Goal: Task Accomplishment & Management: Use online tool/utility

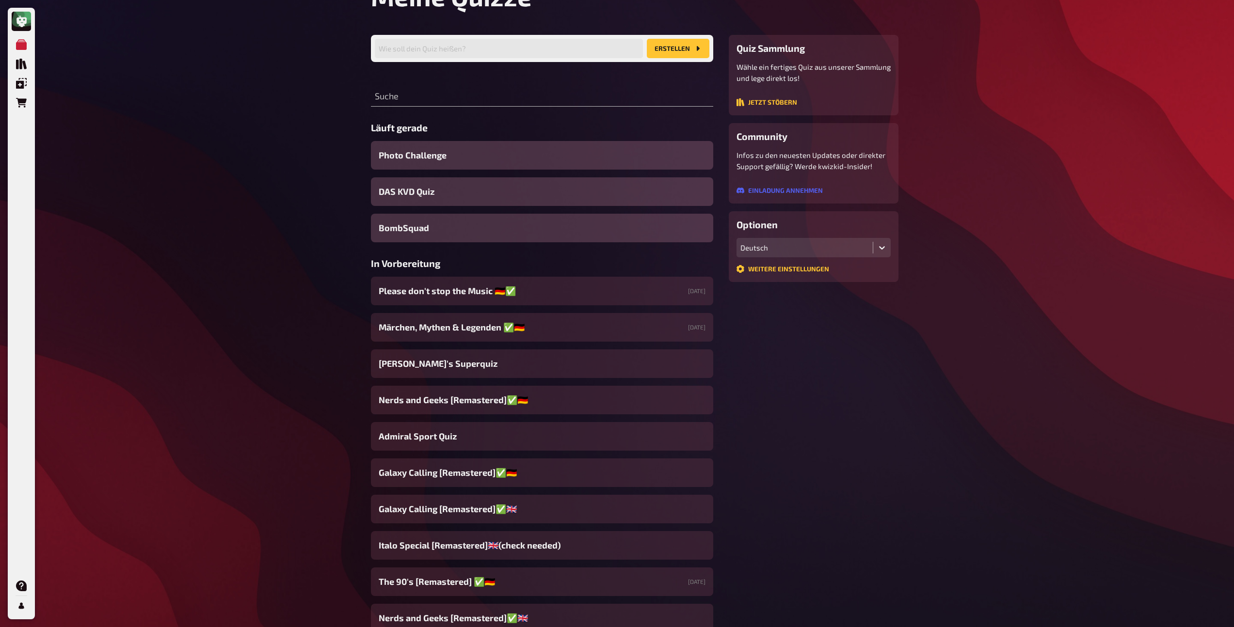
scroll to position [49, 0]
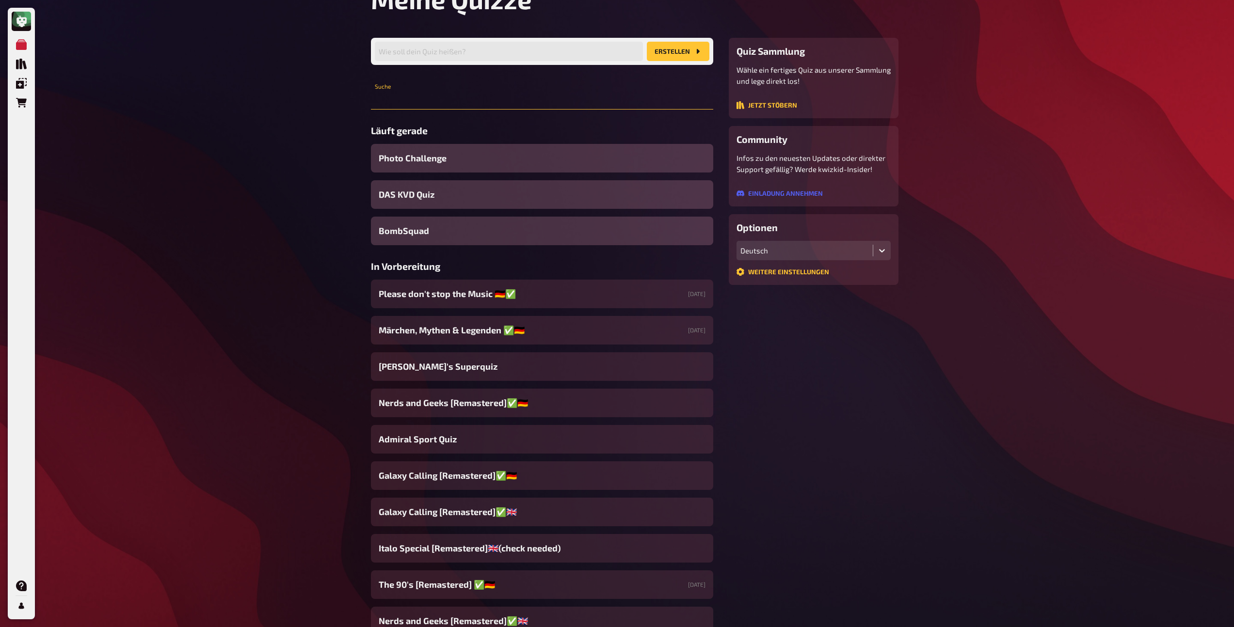
click at [455, 97] on input "text" at bounding box center [542, 99] width 342 height 19
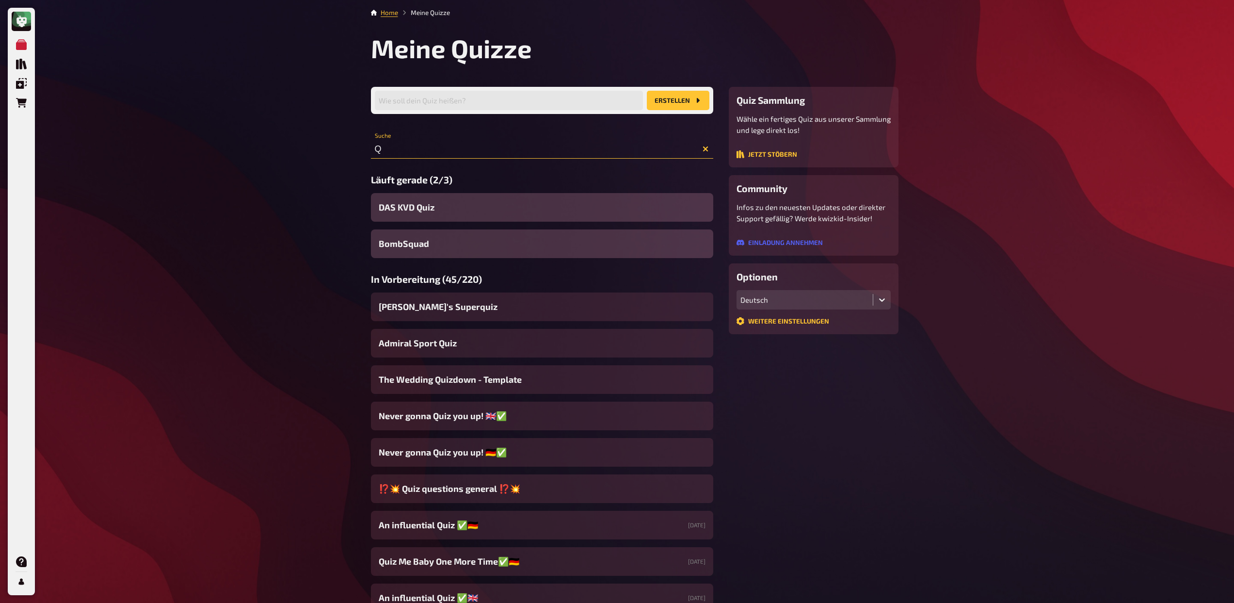
type input "Q"
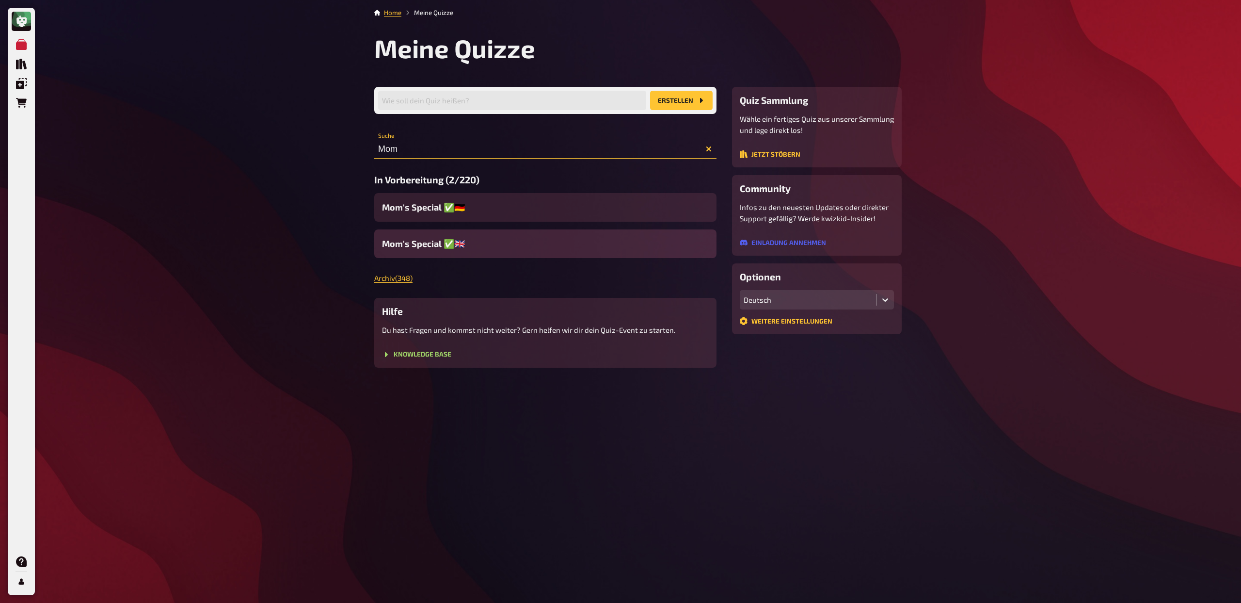
type input "Mom"
click at [426, 248] on span "Mom's Special ✅🇬🇧" at bounding box center [423, 243] width 83 height 13
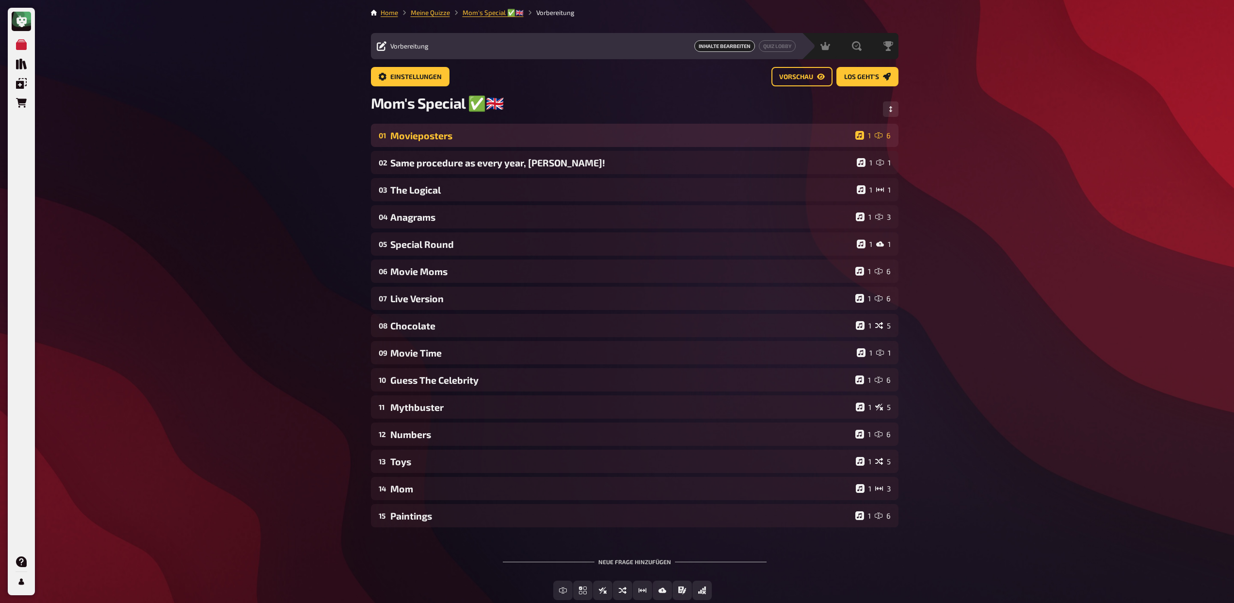
click at [440, 136] on div "Movieposters" at bounding box center [620, 135] width 461 height 11
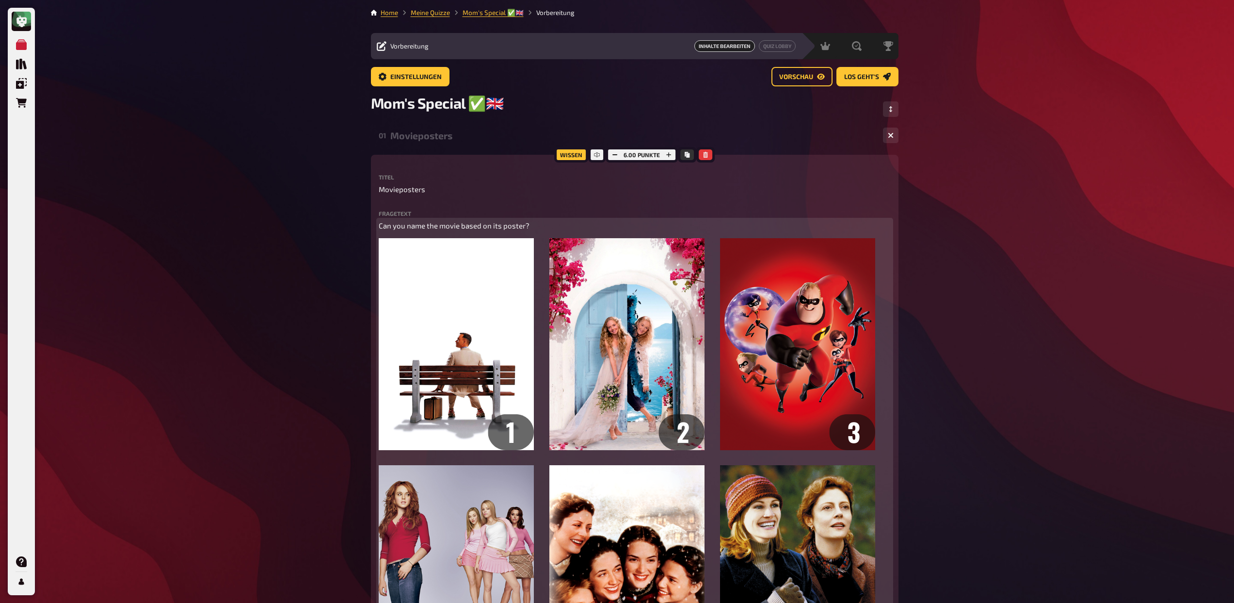
click at [460, 231] on p "Can you name the movie based on its poster?" at bounding box center [635, 225] width 512 height 11
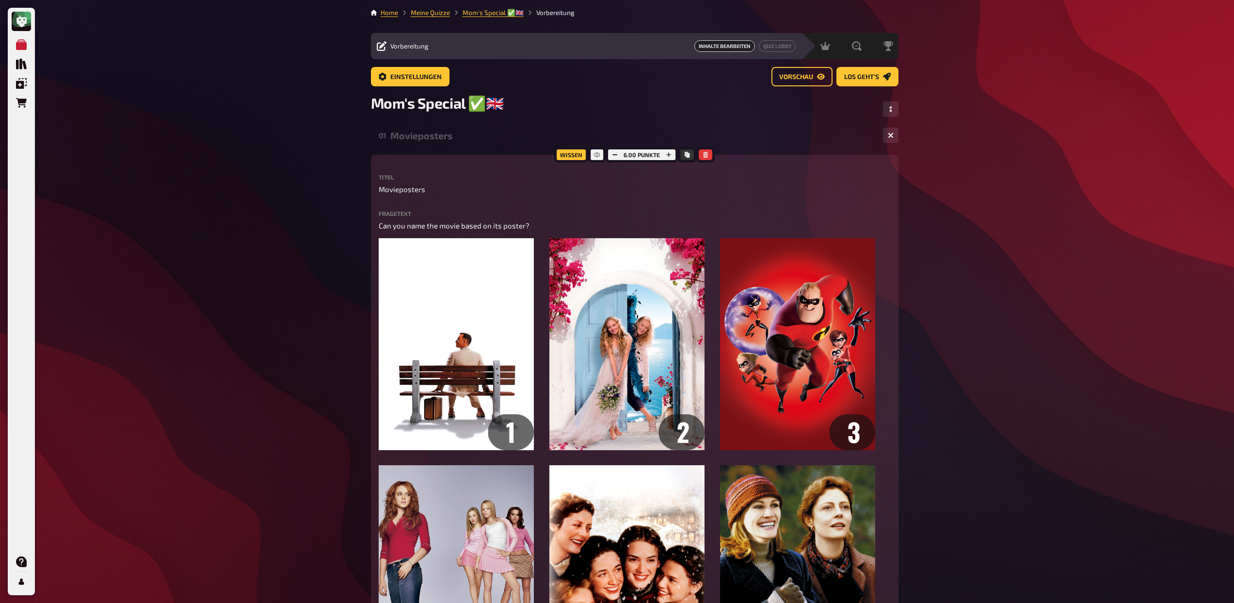
click at [467, 135] on div "Movieposters" at bounding box center [632, 135] width 485 height 11
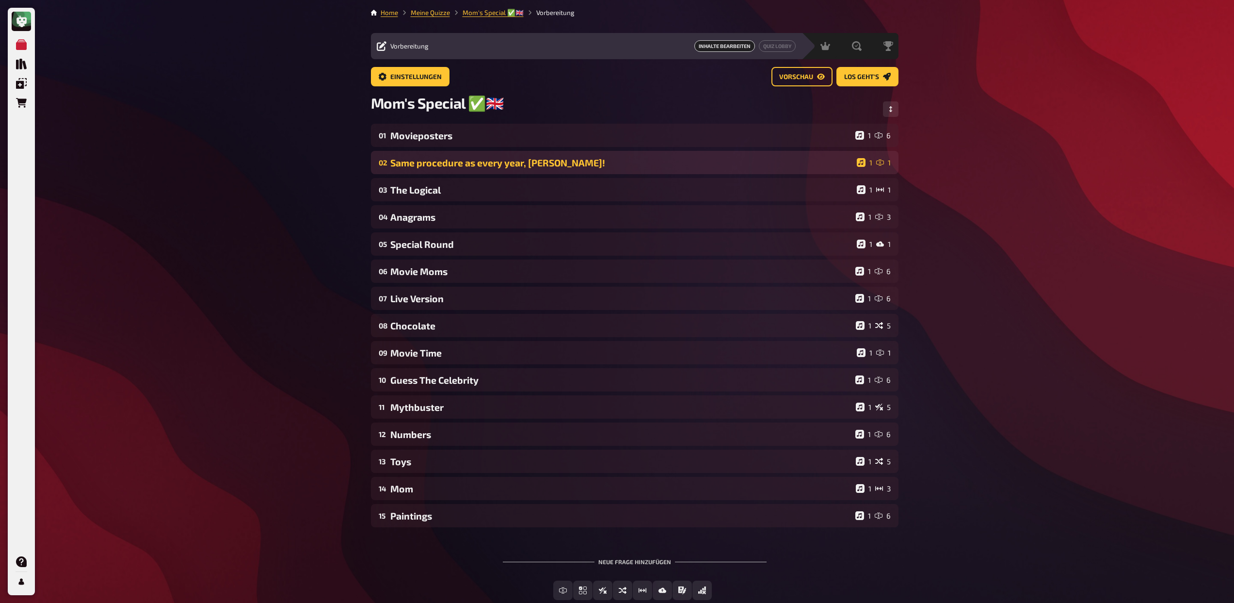
click at [460, 159] on div "Same procedure as every year, James!" at bounding box center [621, 162] width 462 height 11
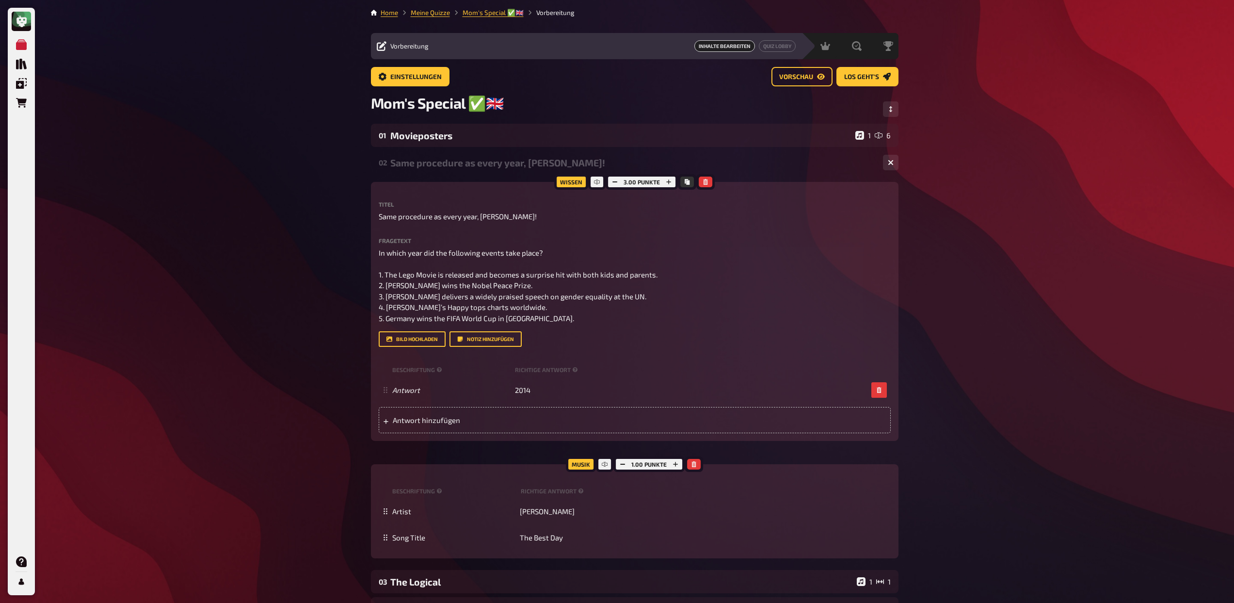
click at [453, 167] on div "Same procedure as every year, James!" at bounding box center [632, 162] width 485 height 11
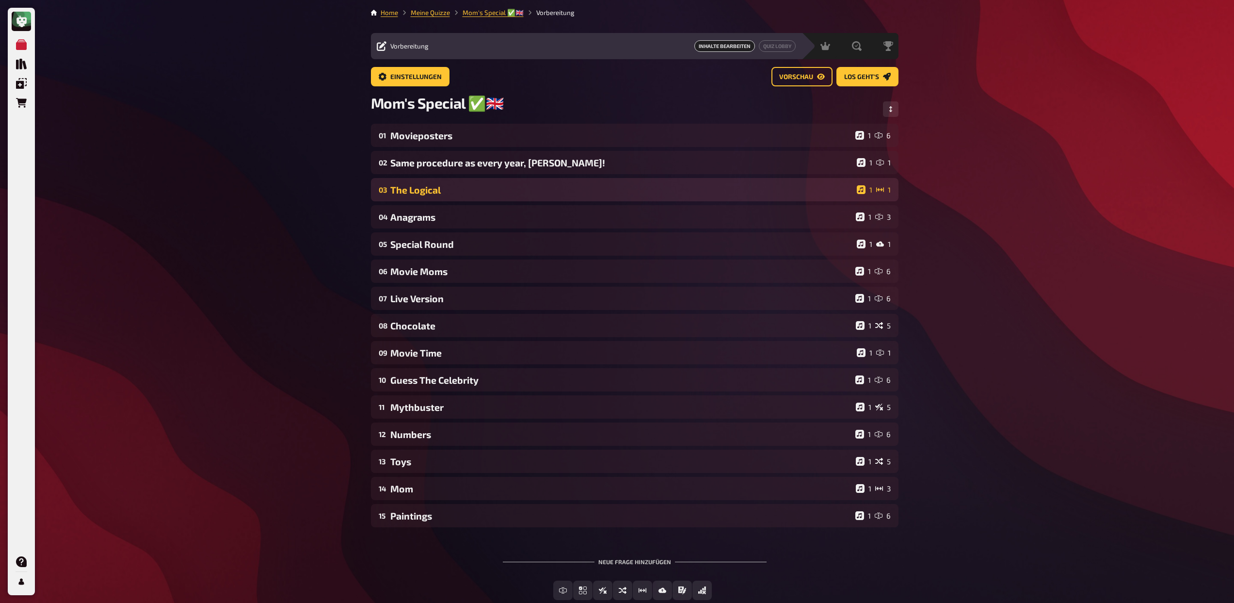
click at [451, 194] on div "The Logical" at bounding box center [621, 189] width 462 height 11
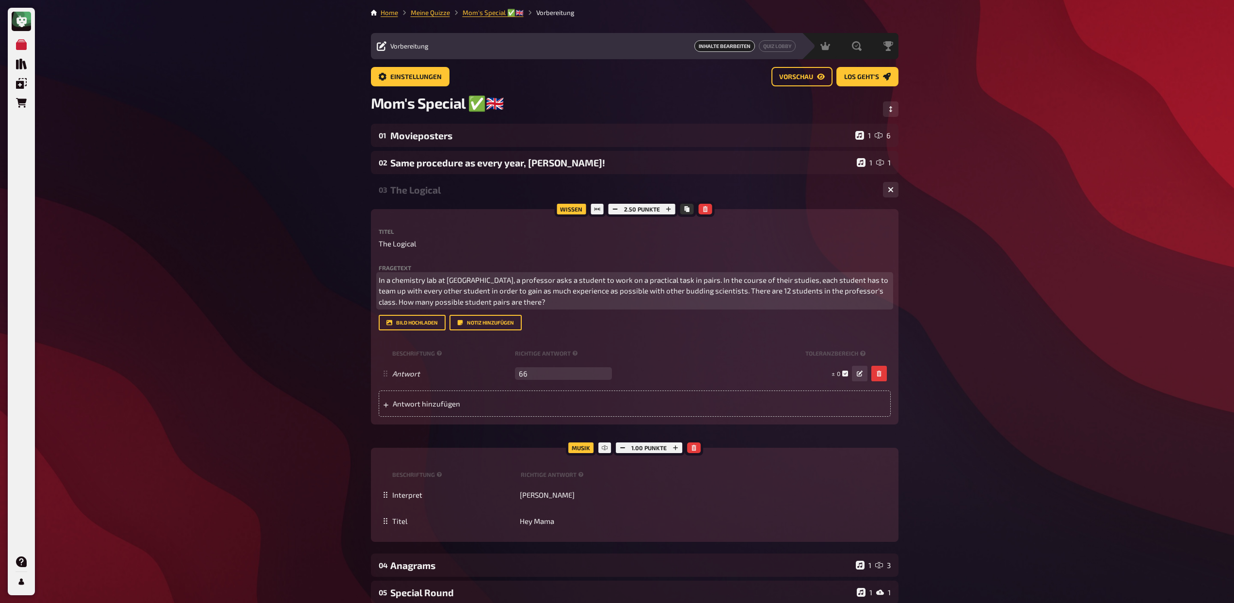
click at [460, 284] on span "In a chemistry lab at university, a professor asks a student to work on a pract…" at bounding box center [634, 290] width 511 height 31
drag, startPoint x: 688, startPoint y: 282, endPoint x: 786, endPoint y: 284, distance: 98.4
click at [786, 284] on span "In a chemistry lab at university, a professor asks a student to work on a pract…" at bounding box center [634, 290] width 511 height 31
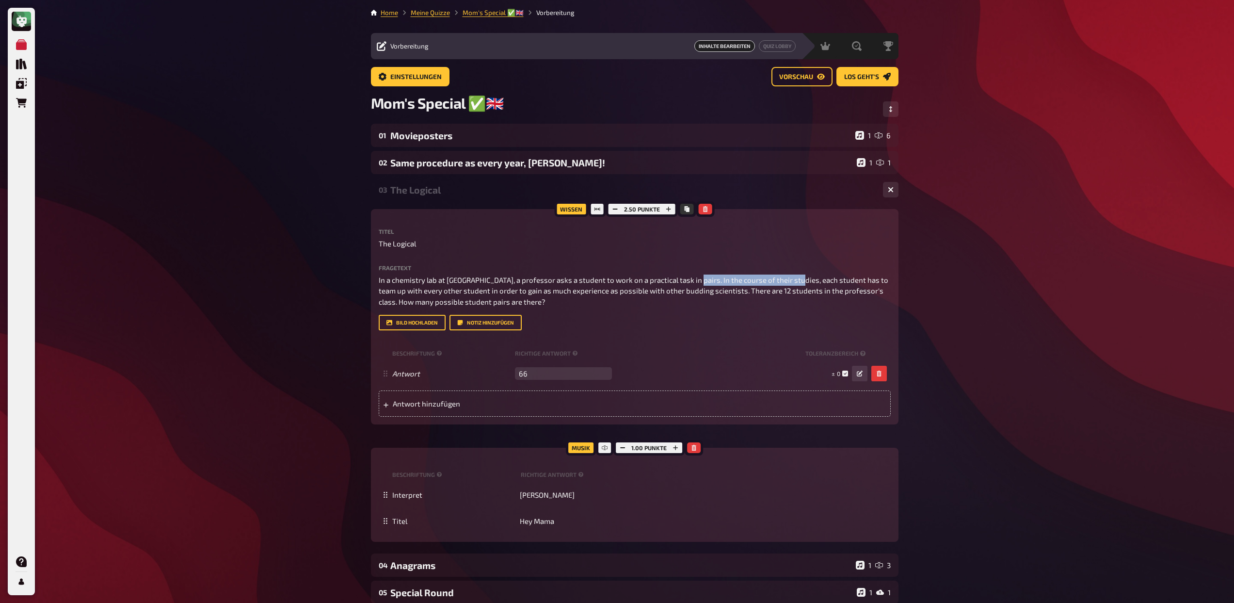
click at [438, 190] on div "The Logical" at bounding box center [632, 189] width 485 height 11
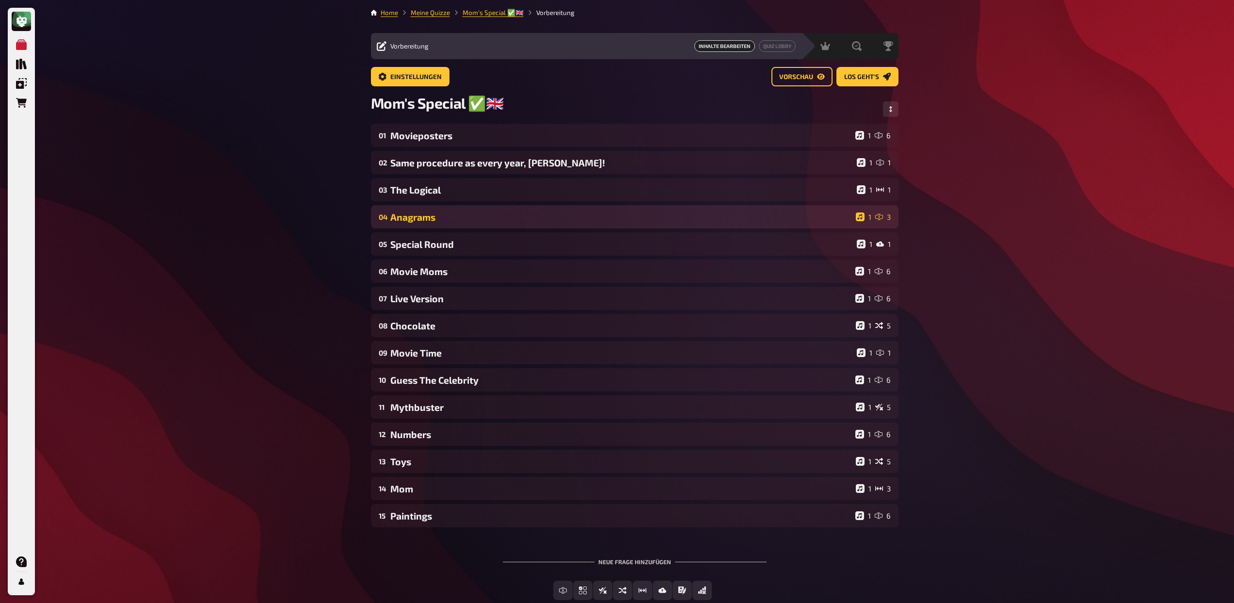
click at [436, 211] on div "Anagrams" at bounding box center [620, 216] width 461 height 11
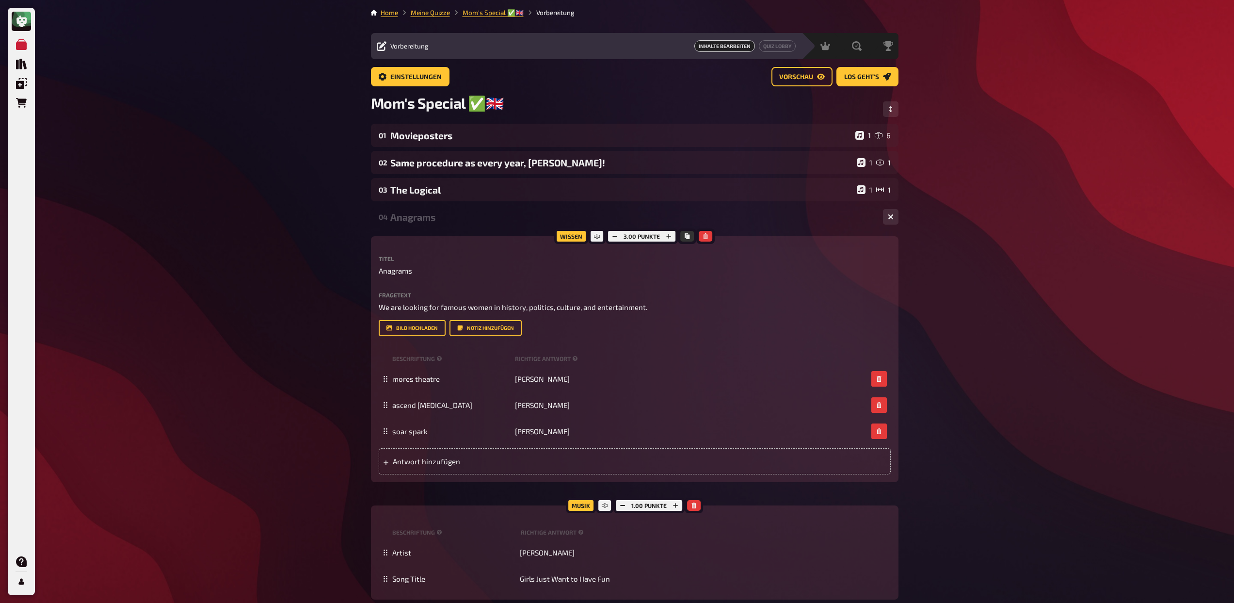
click at [442, 217] on div "Anagrams" at bounding box center [632, 216] width 485 height 11
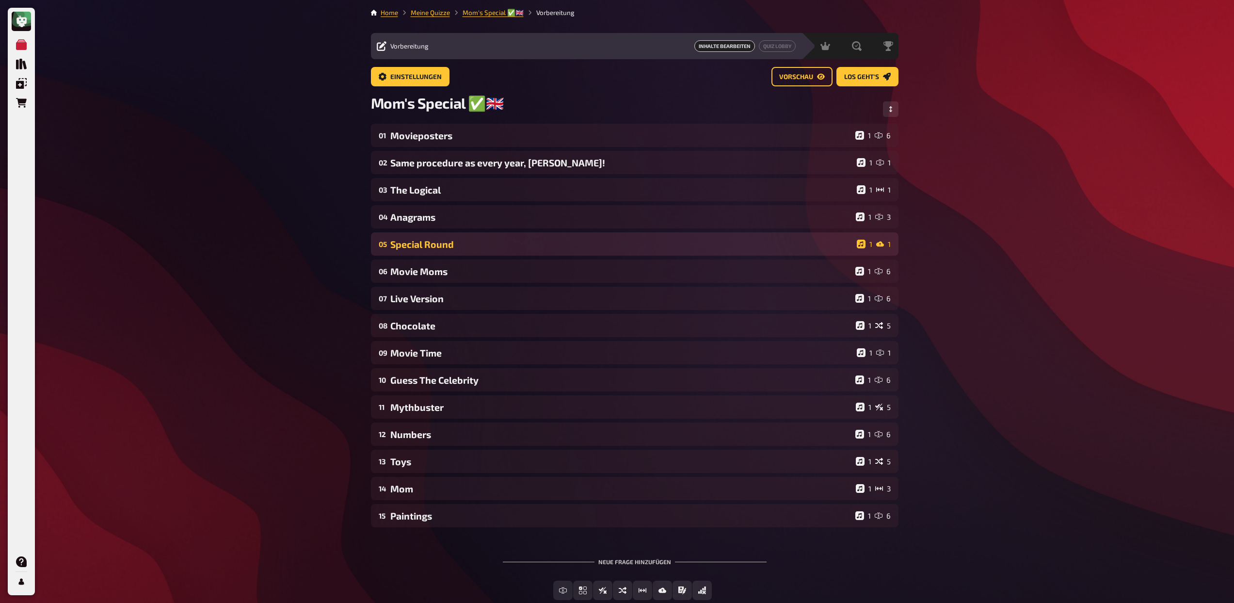
click at [470, 245] on div "Special Round" at bounding box center [621, 243] width 462 height 11
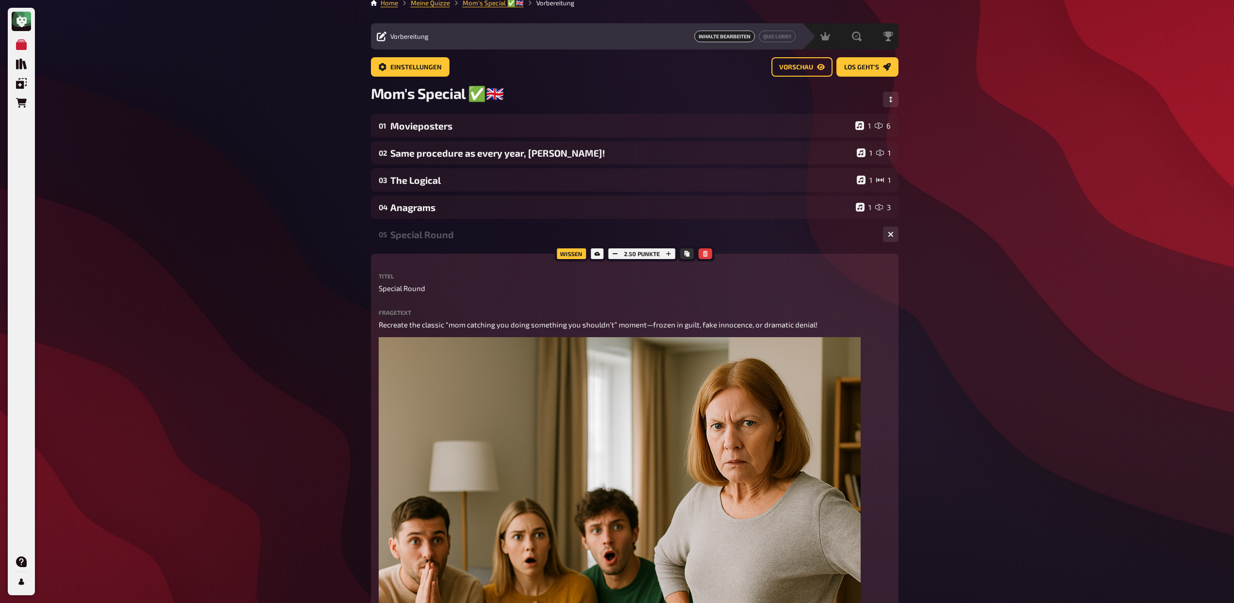
scroll to position [11, 0]
click at [457, 237] on div "Special Round" at bounding box center [632, 233] width 485 height 11
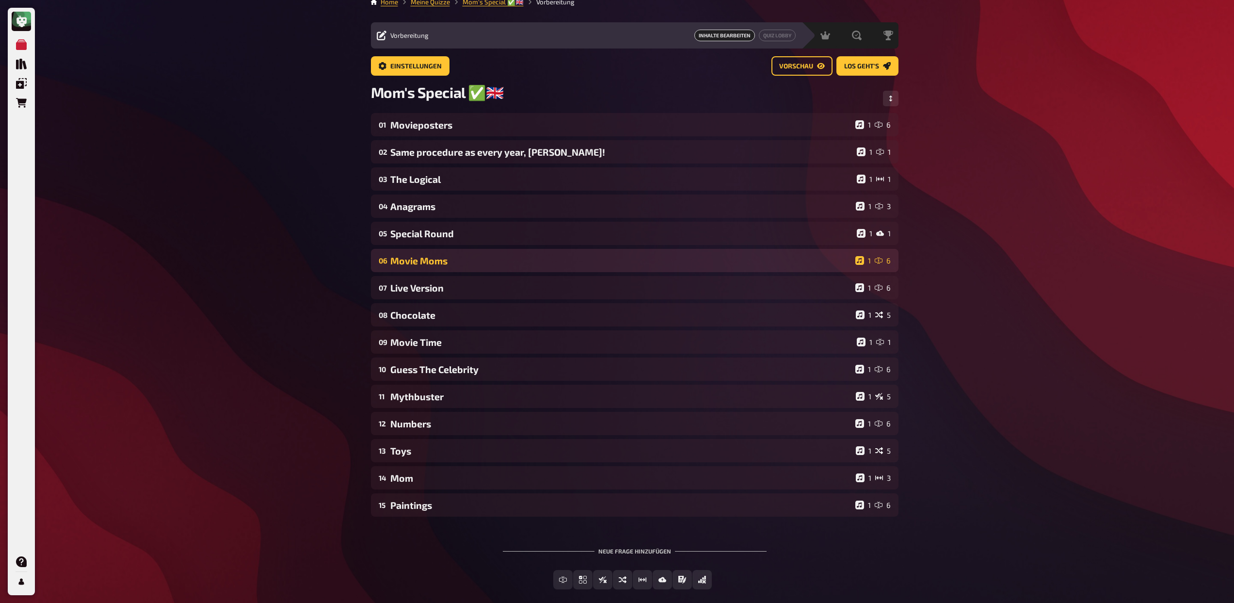
click at [460, 260] on div "Movie Moms" at bounding box center [620, 260] width 461 height 11
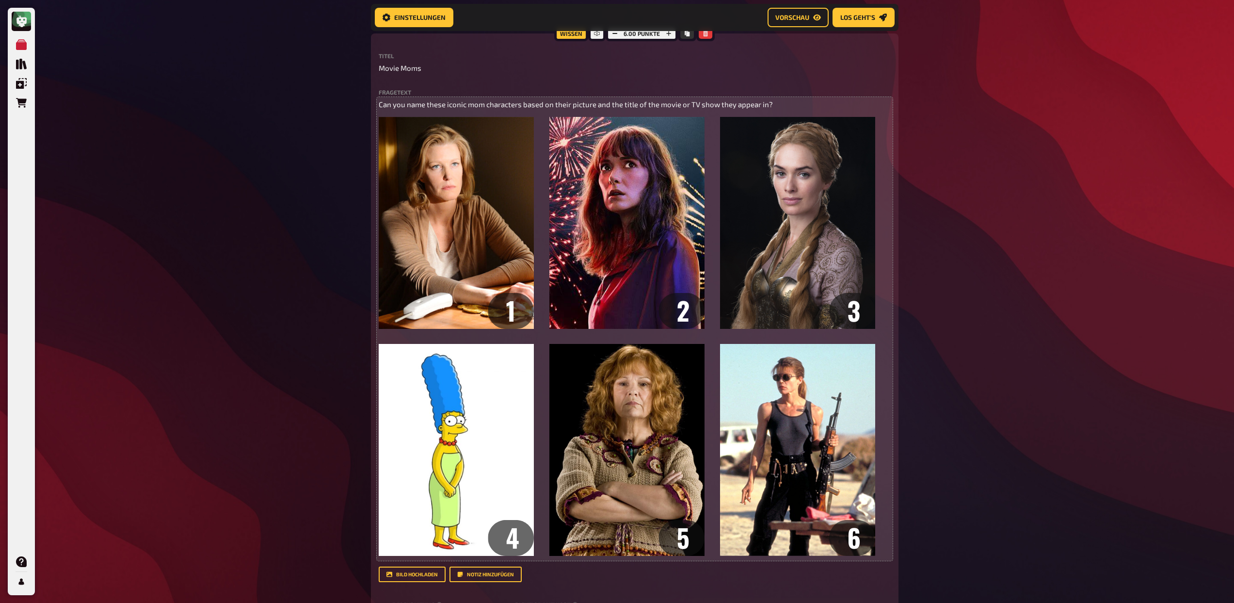
scroll to position [79, 0]
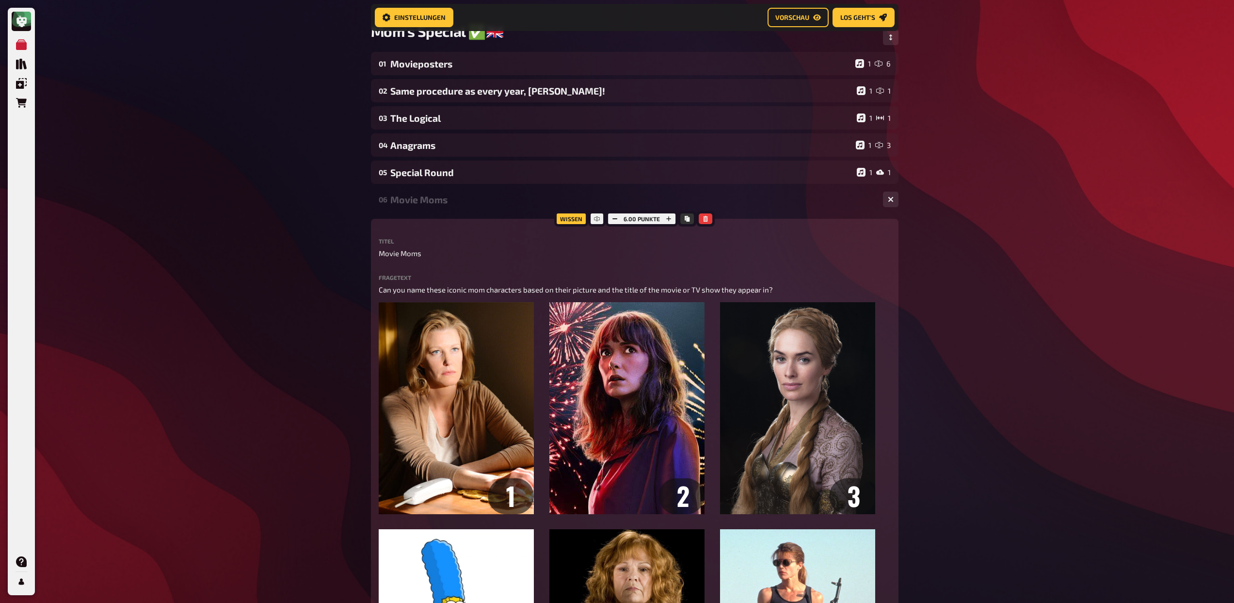
click at [419, 198] on div "Movie Moms" at bounding box center [632, 199] width 485 height 11
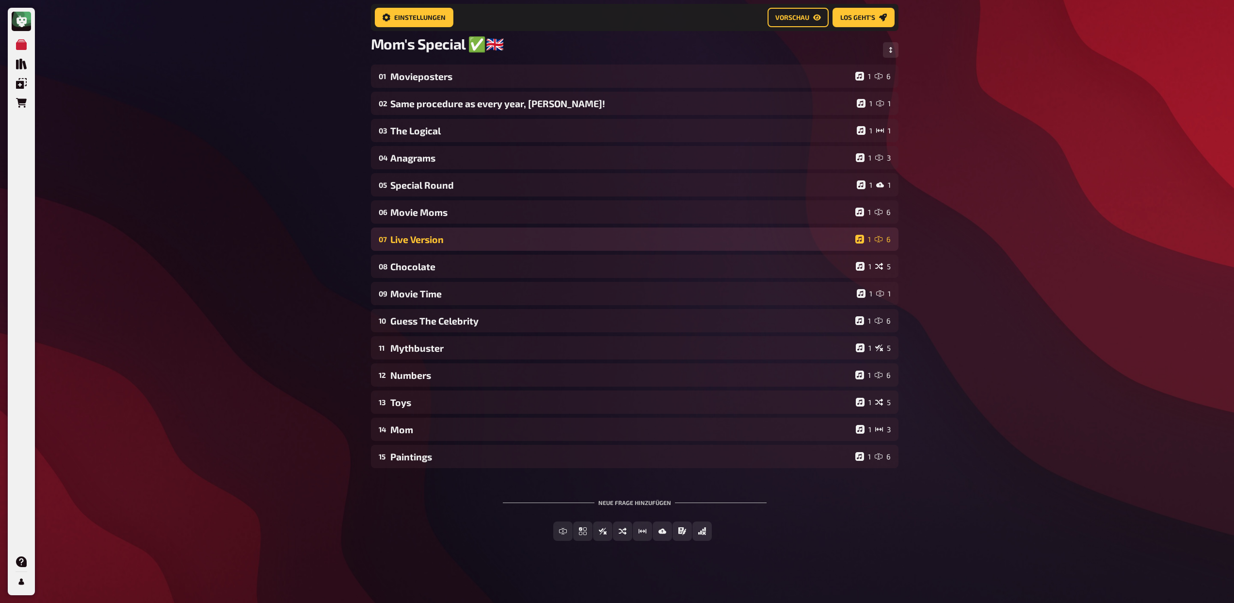
click at [449, 242] on div "Live Version" at bounding box center [620, 239] width 461 height 11
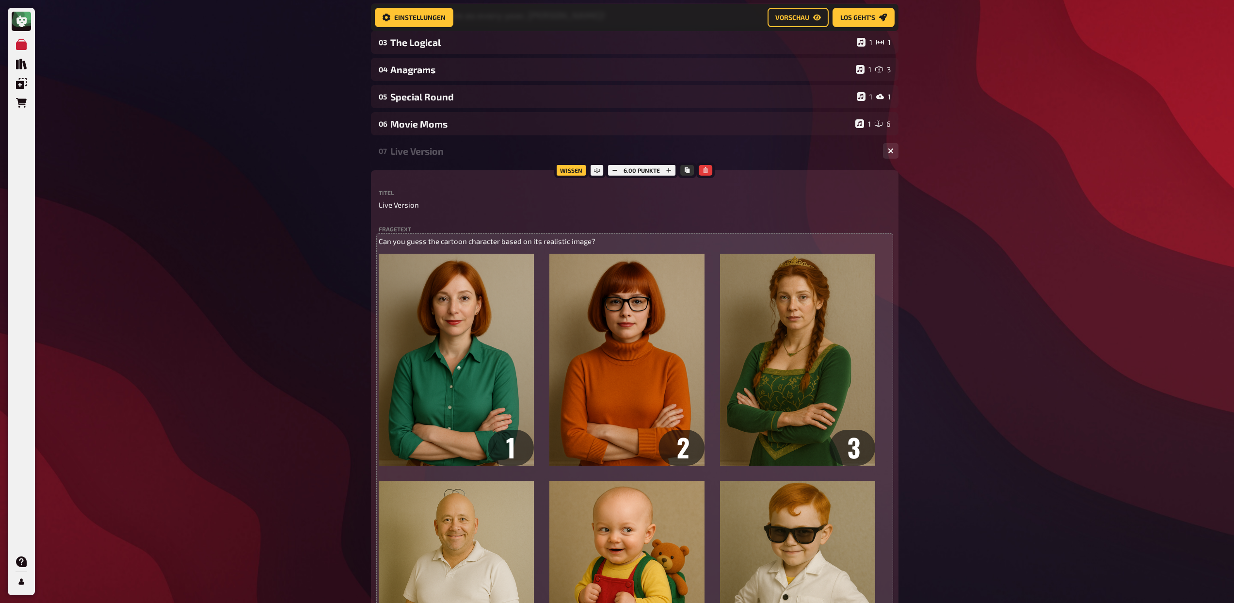
scroll to position [159, 0]
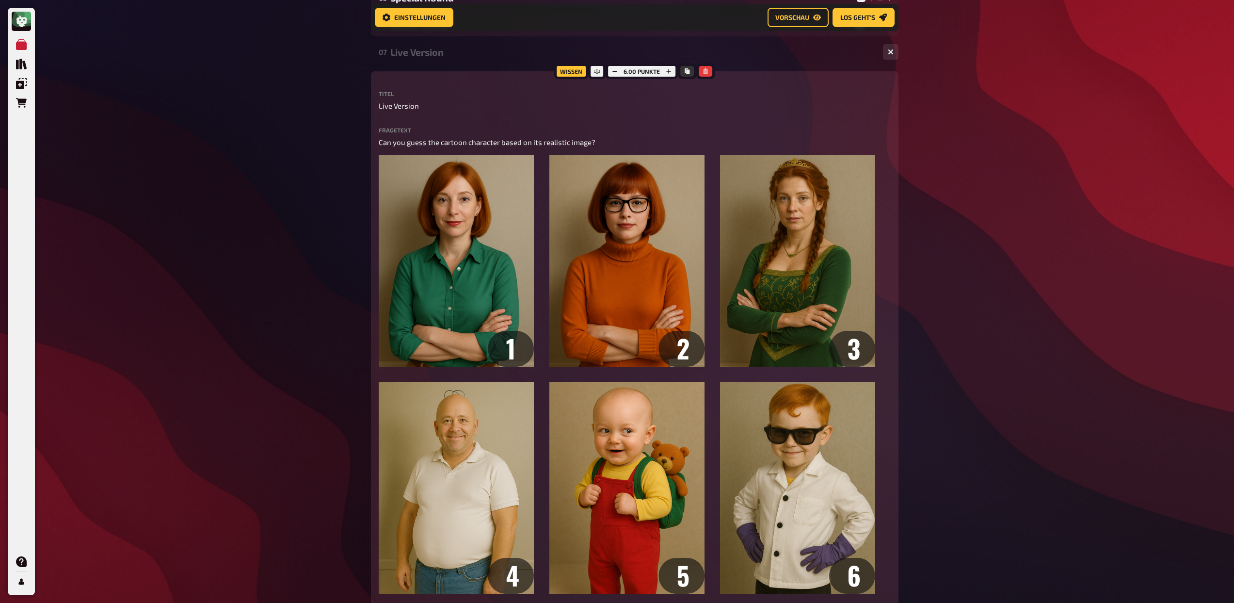
click at [439, 56] on div "Live Version" at bounding box center [632, 52] width 485 height 11
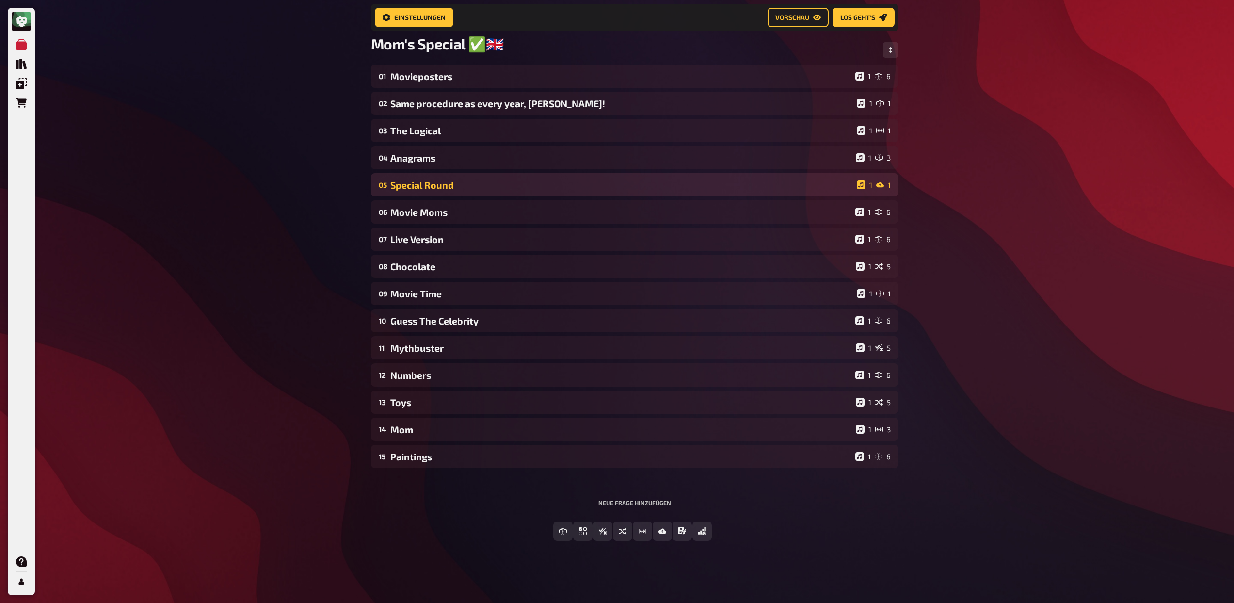
scroll to position [68, 0]
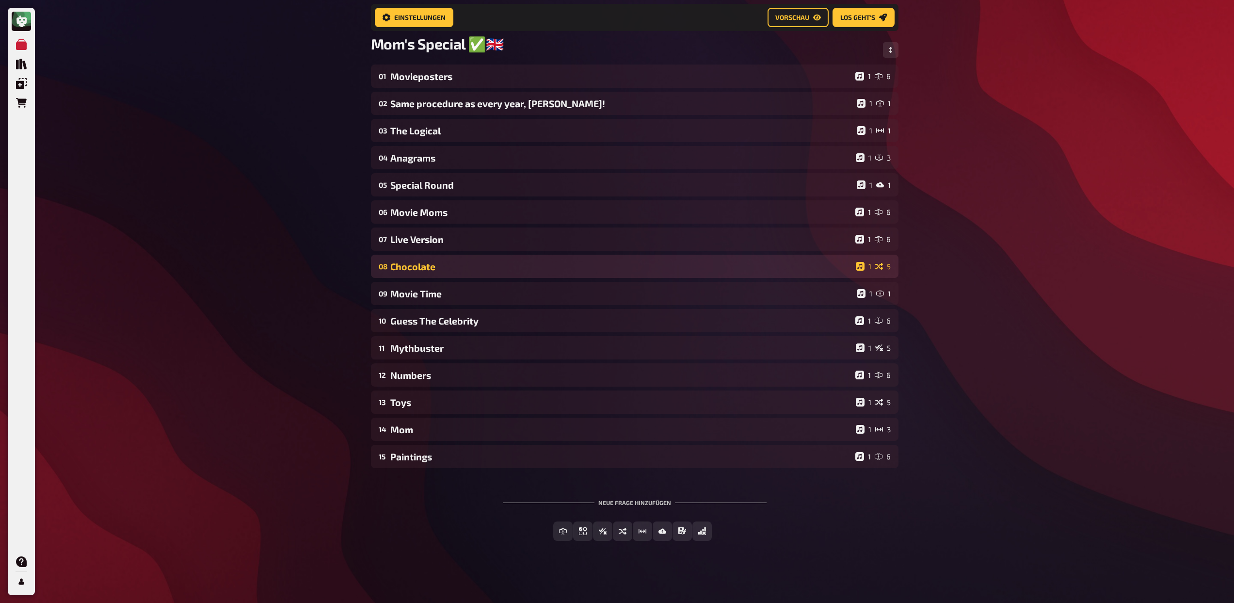
click at [459, 271] on div "08 Chocolate 1 5" at bounding box center [634, 265] width 527 height 23
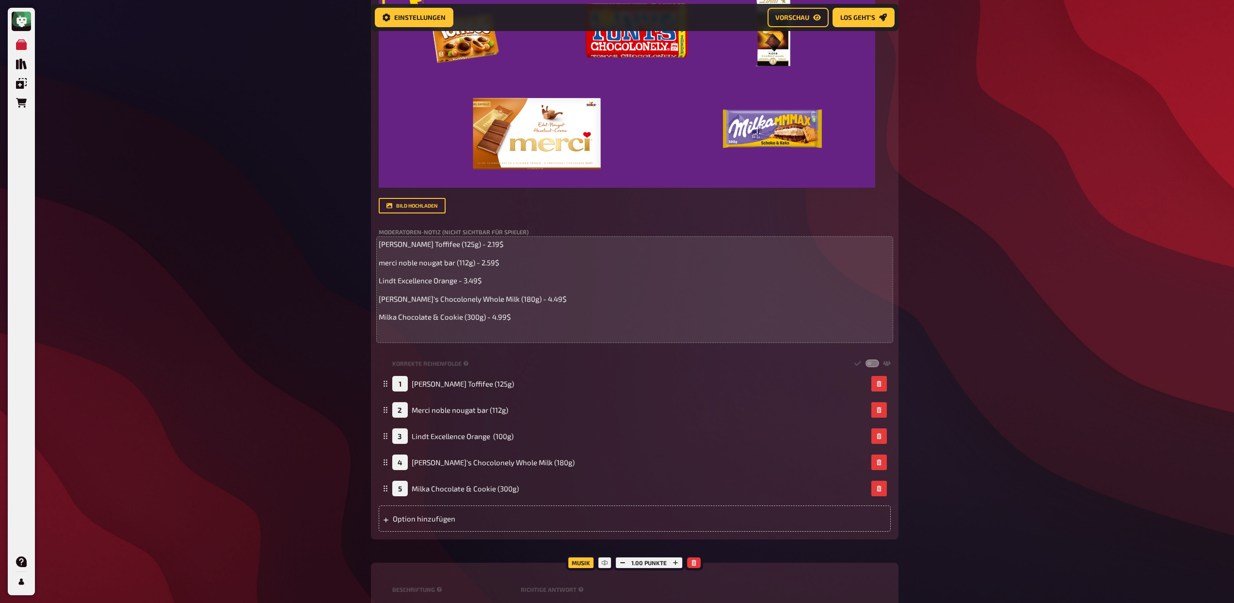
scroll to position [476, 0]
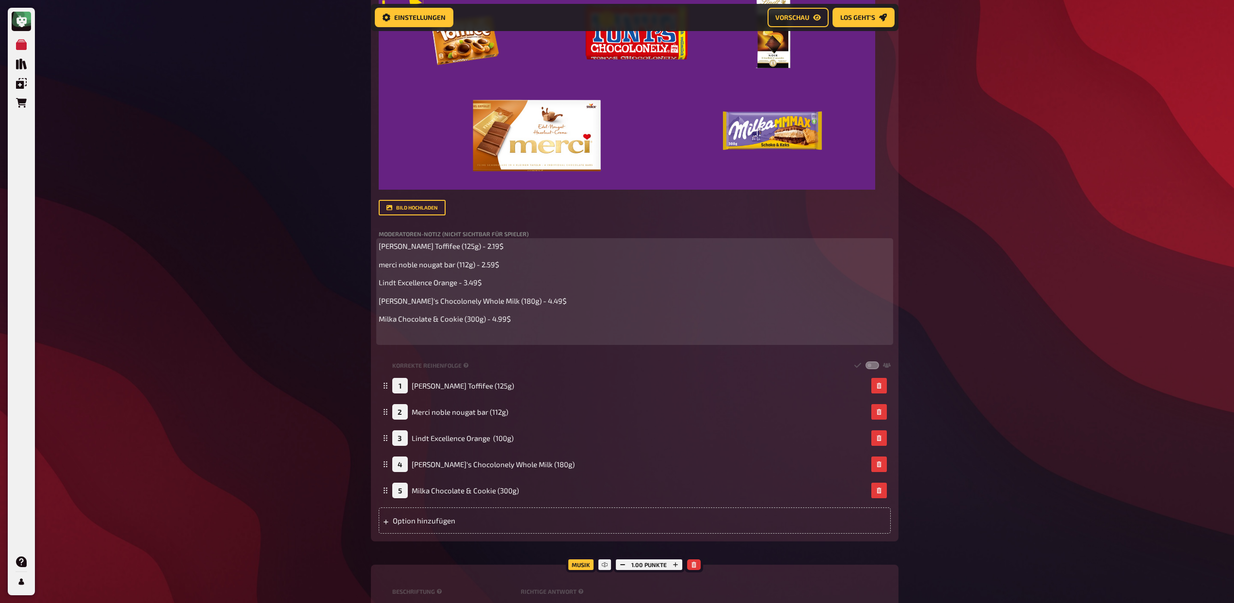
click at [482, 252] on p "Storck Toffifee (125g) - 2.19$" at bounding box center [635, 245] width 512 height 11
click at [509, 270] on p "merci noble nougat bar (112g) - 2.59$" at bounding box center [635, 264] width 512 height 11
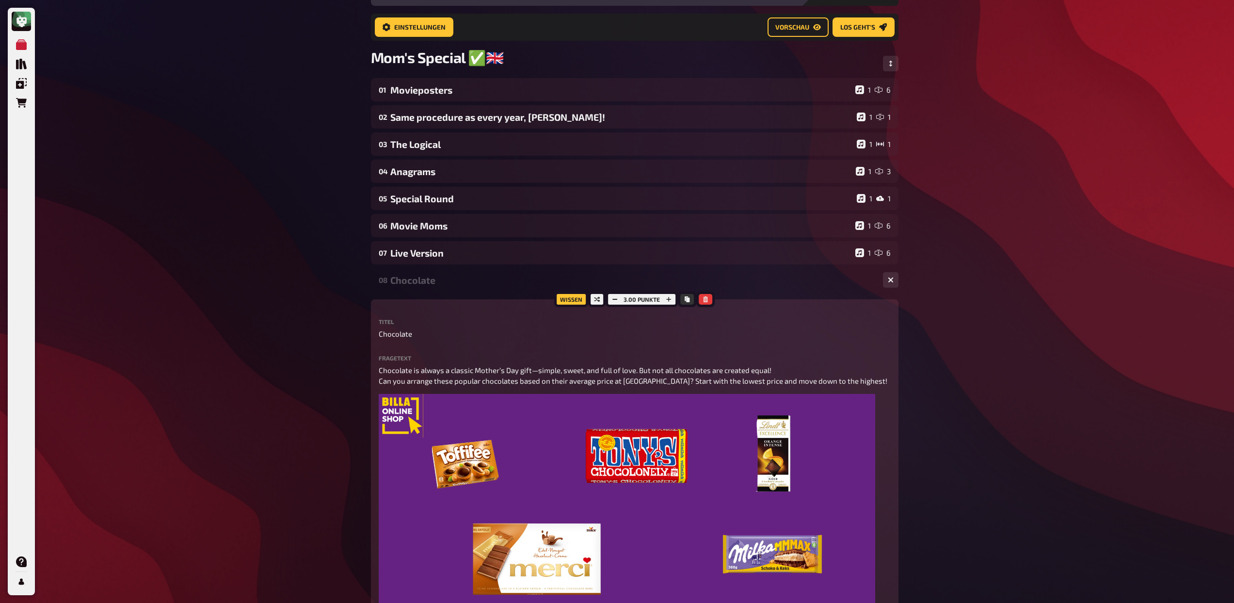
scroll to position [50, 0]
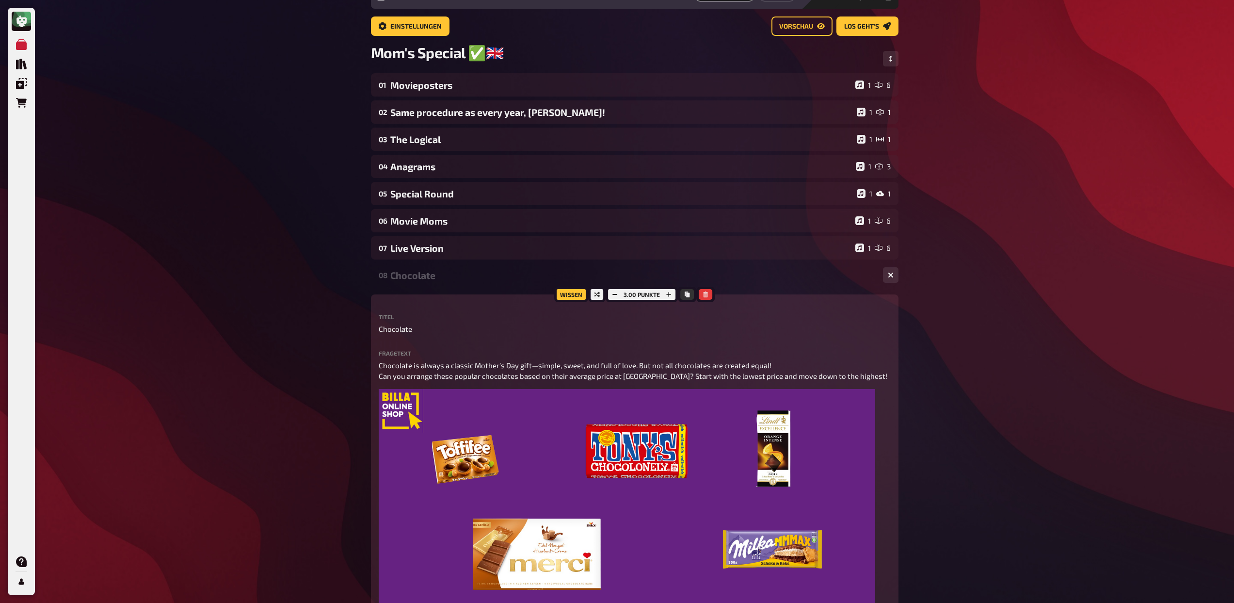
click at [428, 281] on div "Chocolate" at bounding box center [632, 275] width 485 height 11
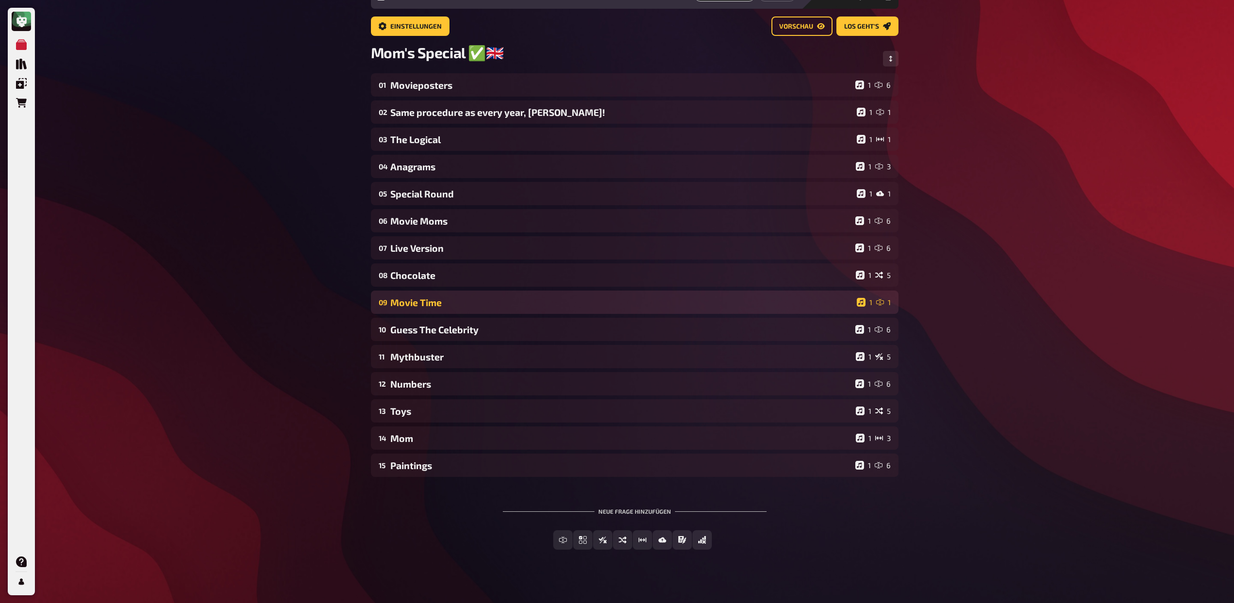
click at [432, 299] on div "Movie Time" at bounding box center [621, 302] width 462 height 11
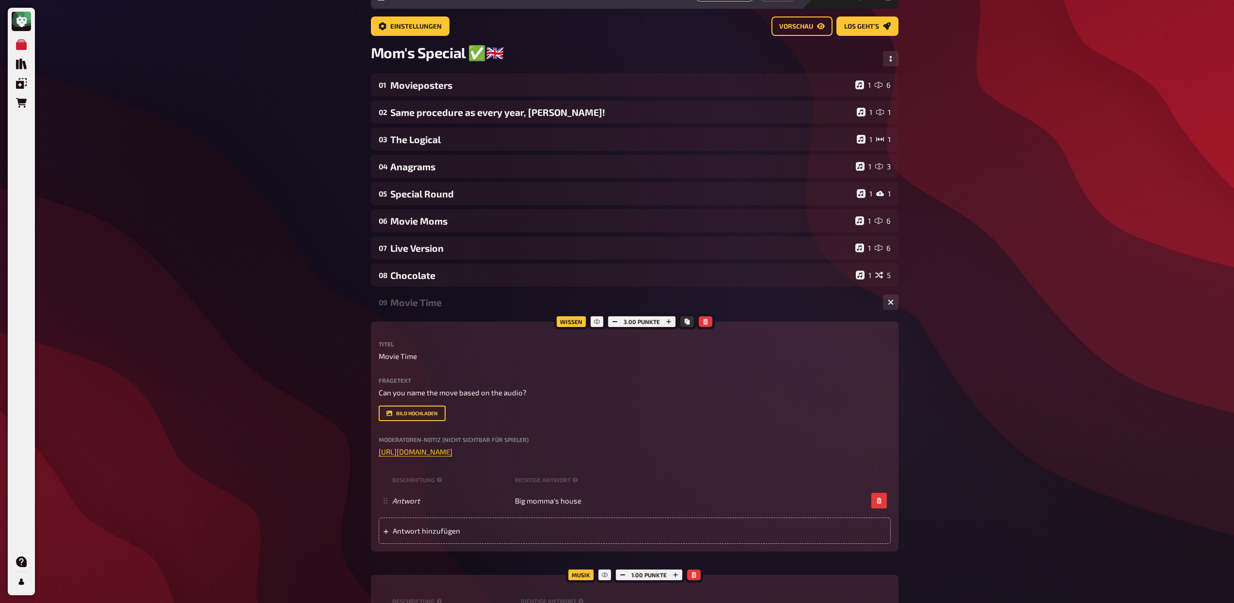
click at [432, 306] on div "Movie Time" at bounding box center [632, 302] width 485 height 11
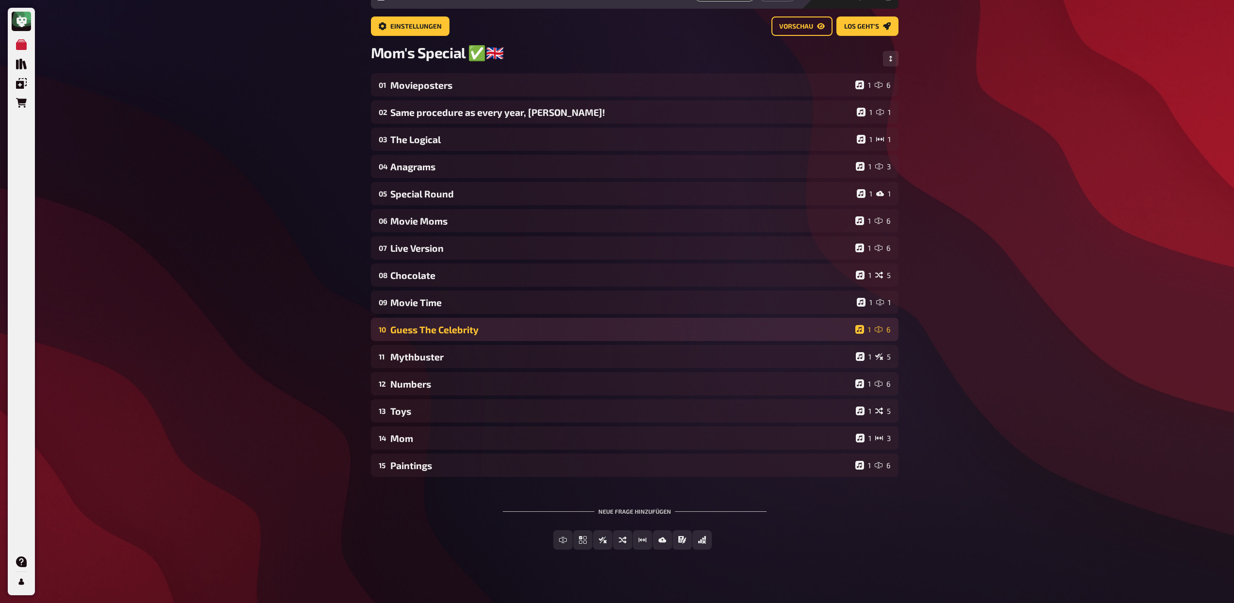
click at [439, 330] on div "Guess The Celebrity" at bounding box center [620, 329] width 461 height 11
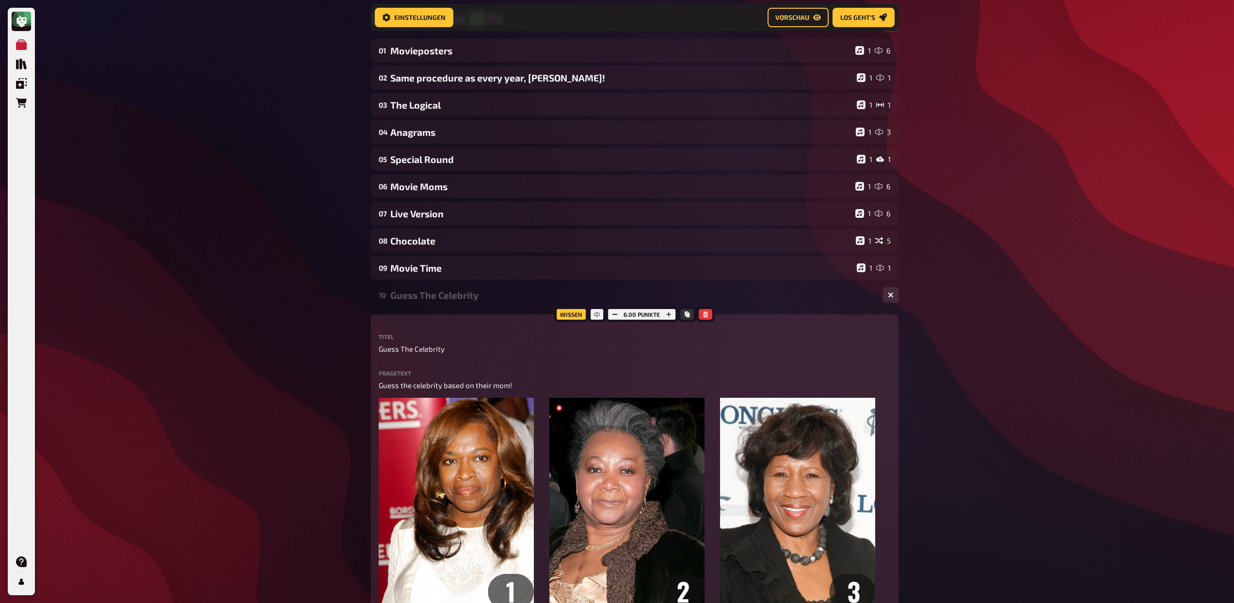
scroll to position [111, 0]
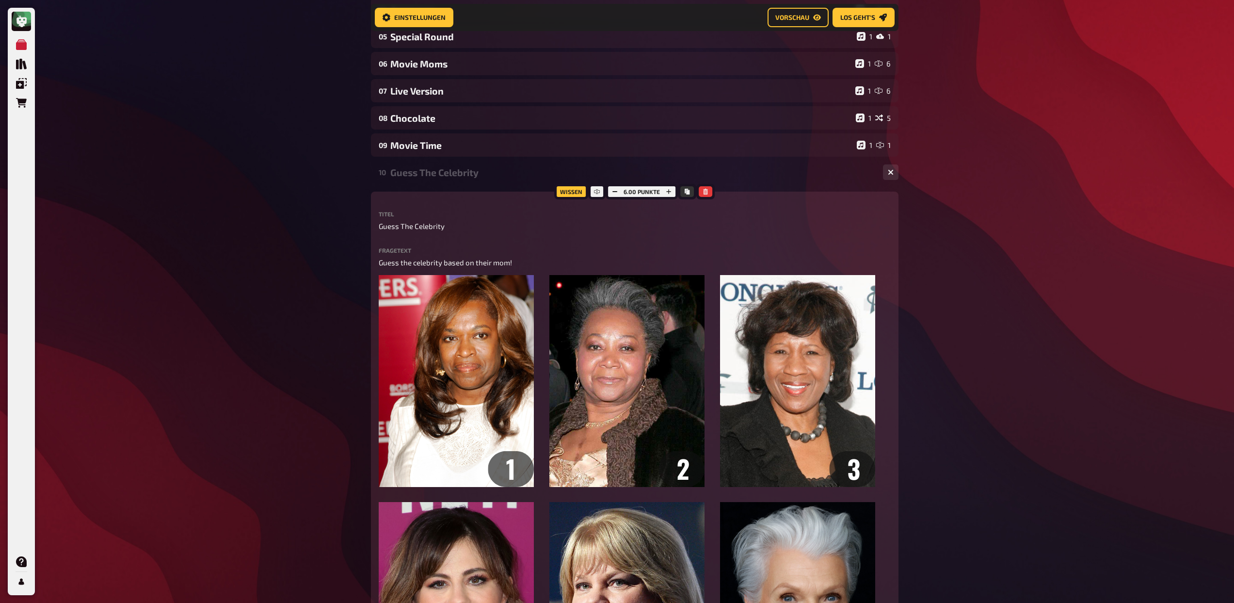
click at [421, 170] on div "Guess The Celebrity" at bounding box center [632, 172] width 485 height 11
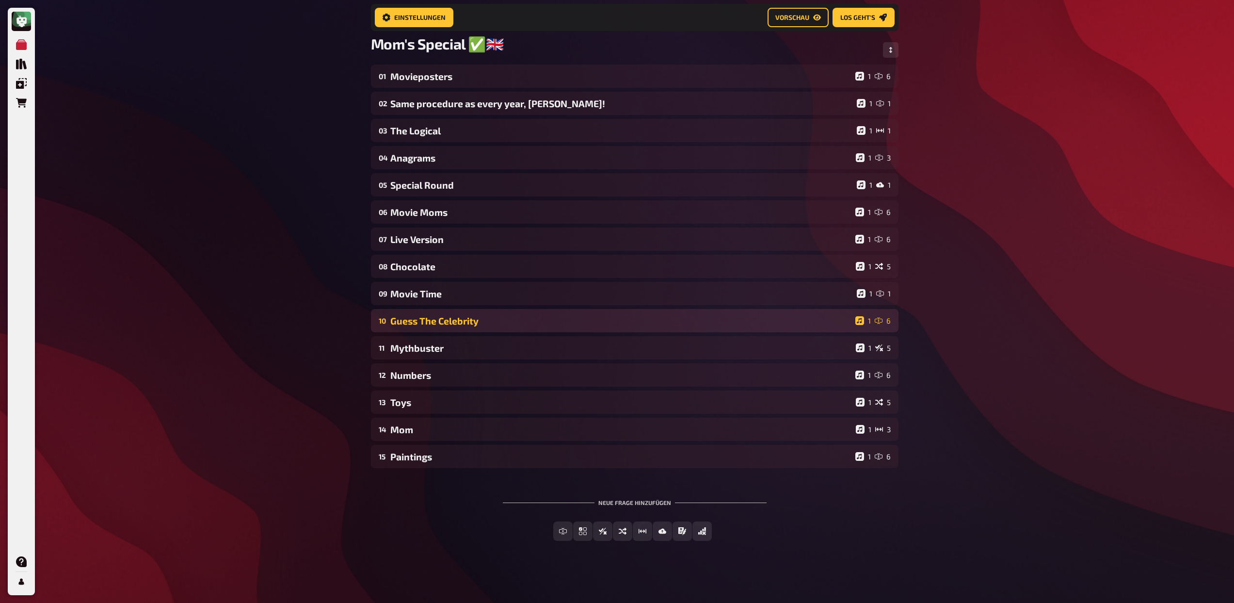
scroll to position [68, 0]
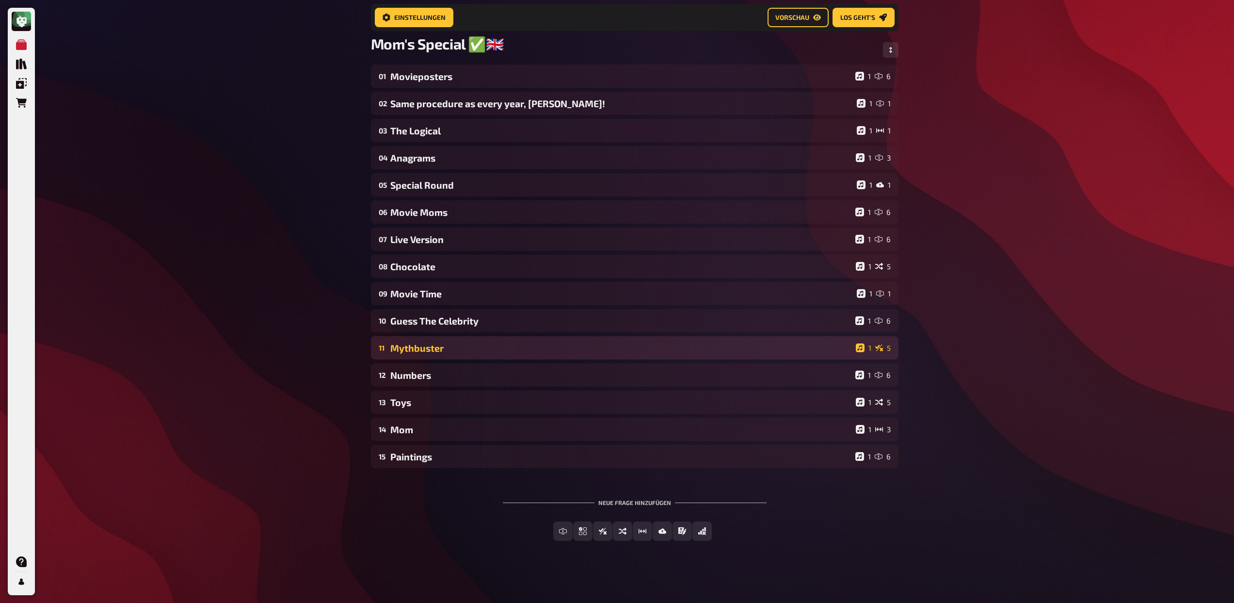
click at [461, 347] on div "Mythbuster" at bounding box center [620, 347] width 461 height 11
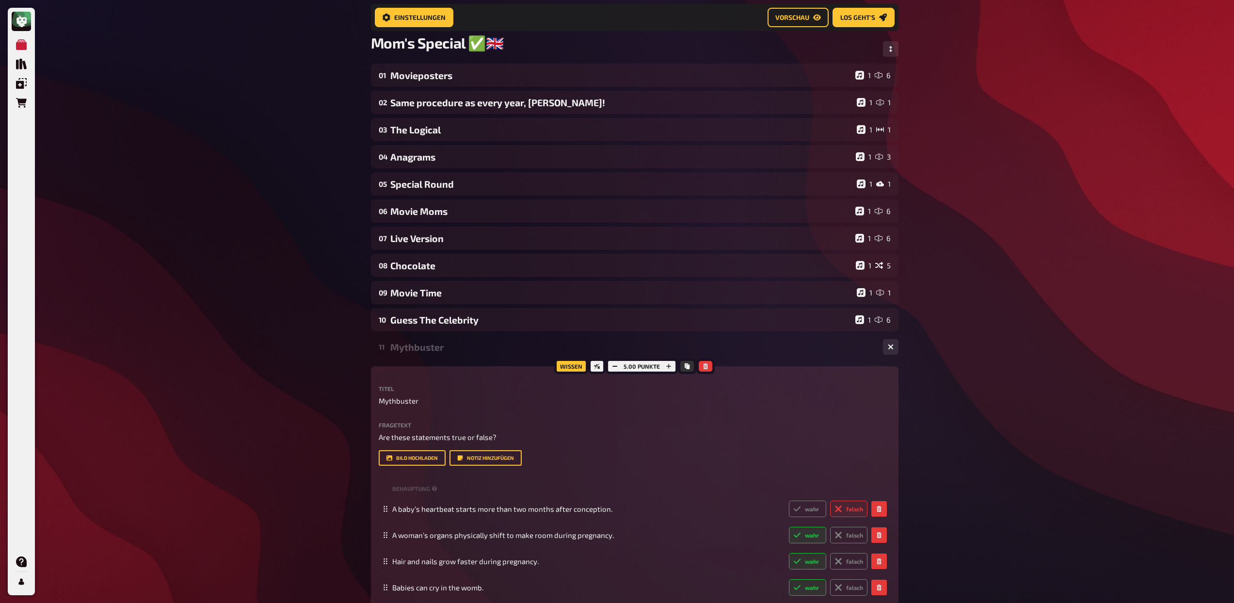
scroll to position [215, 0]
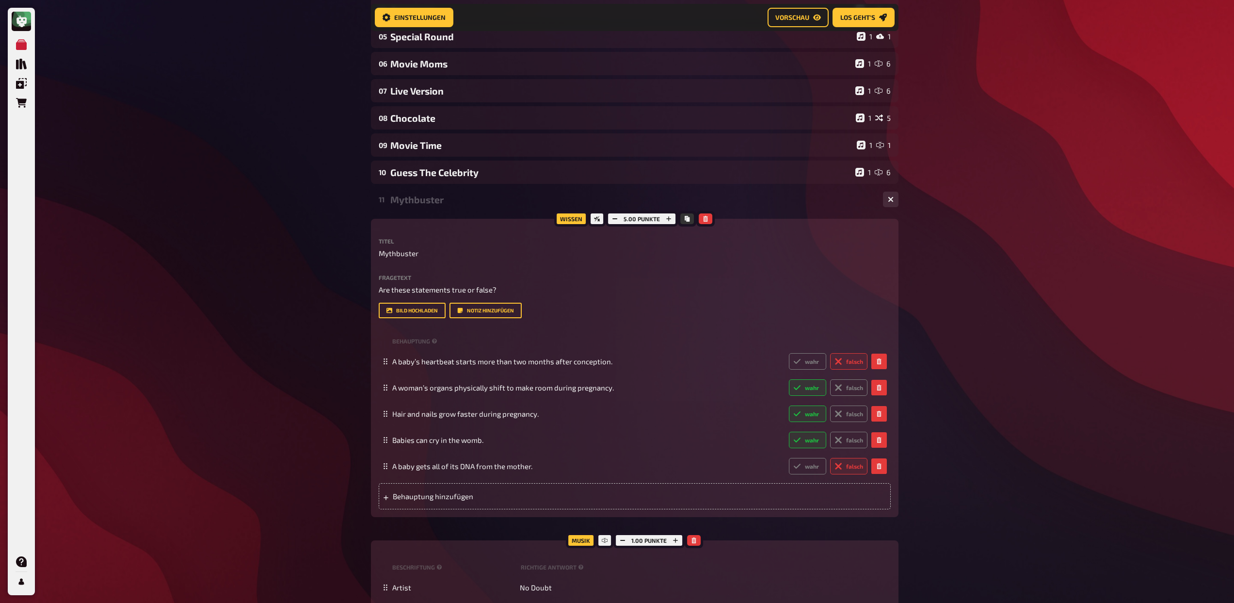
click at [437, 198] on div "Mythbuster" at bounding box center [632, 199] width 485 height 11
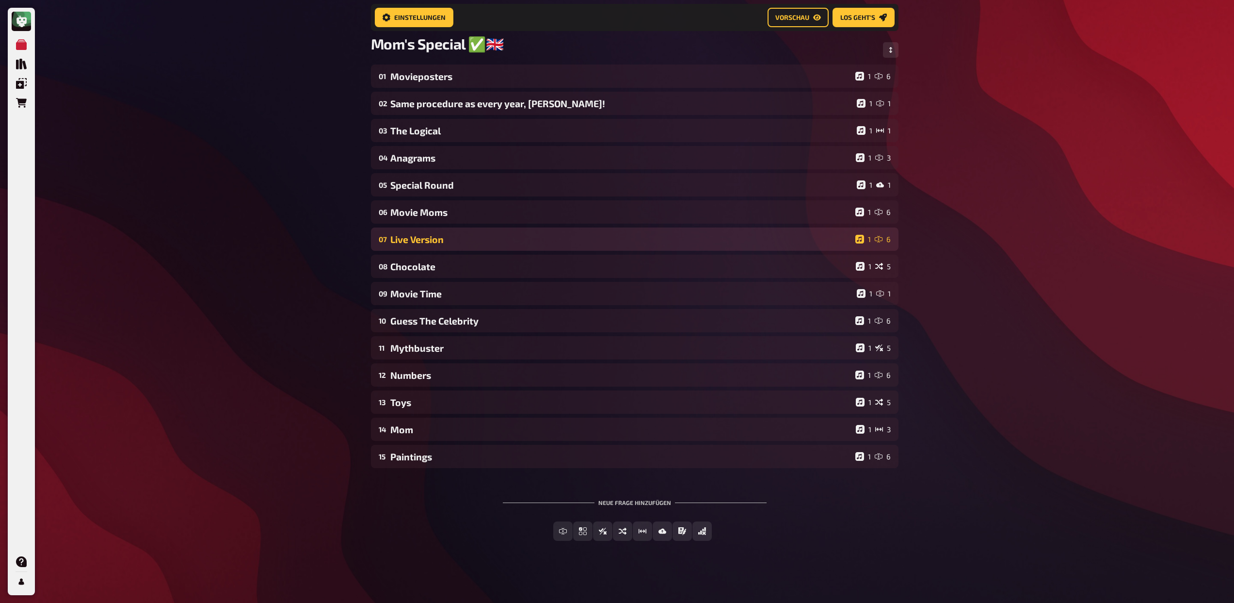
scroll to position [68, 0]
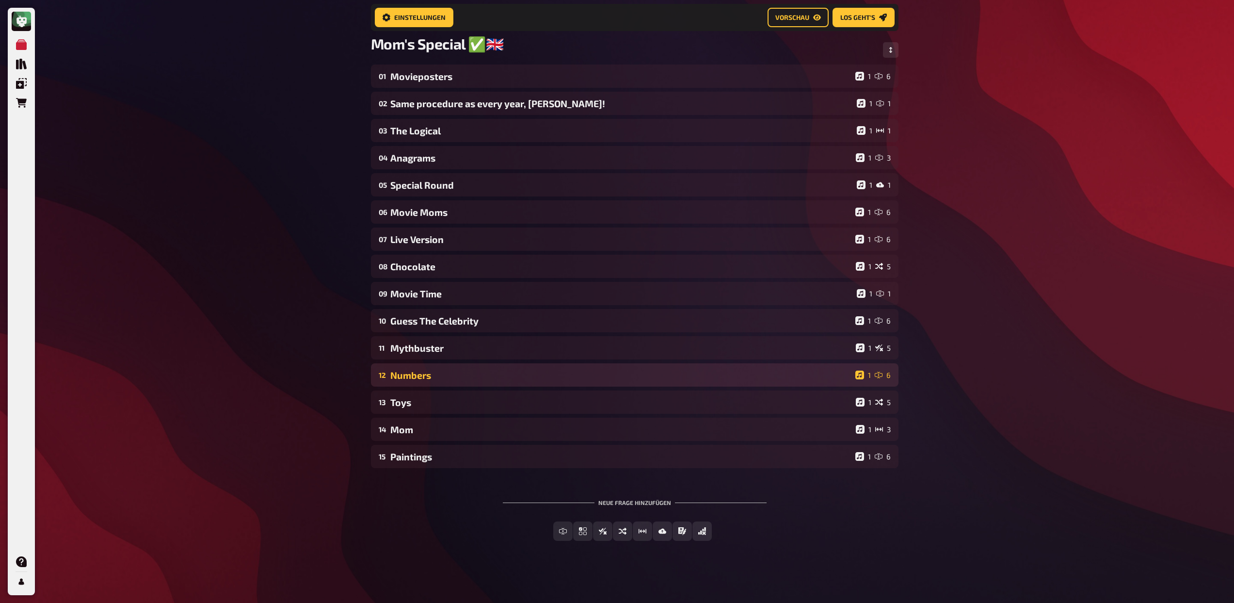
click at [439, 381] on div "12 Numbers 1 6" at bounding box center [634, 374] width 527 height 23
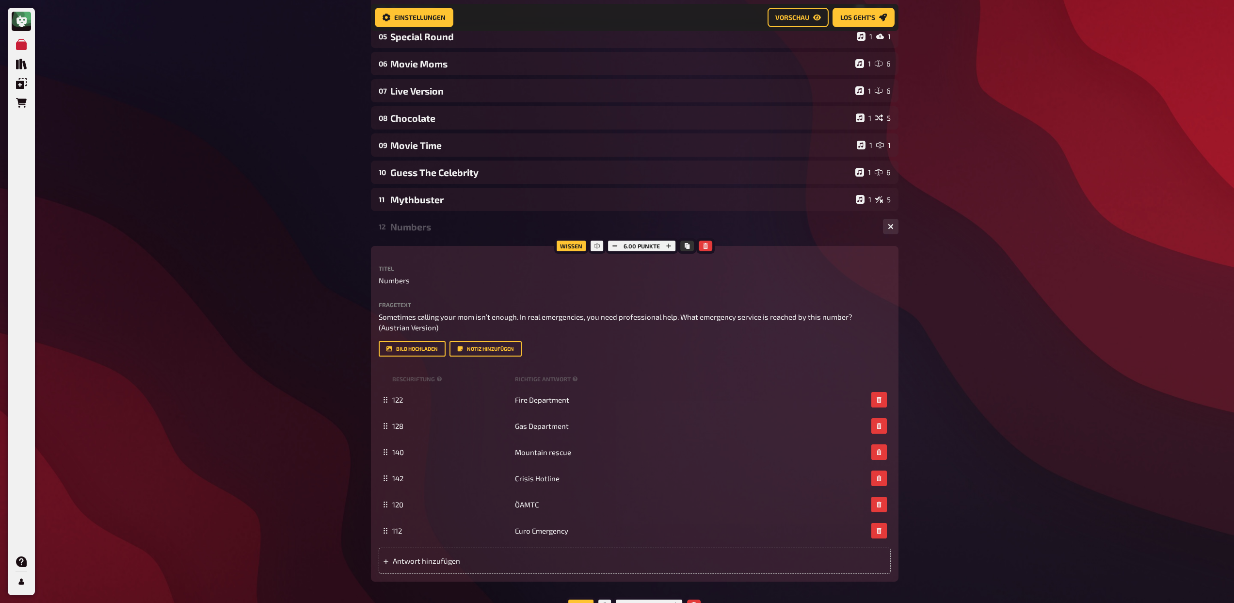
click at [420, 226] on div "Numbers" at bounding box center [632, 226] width 485 height 11
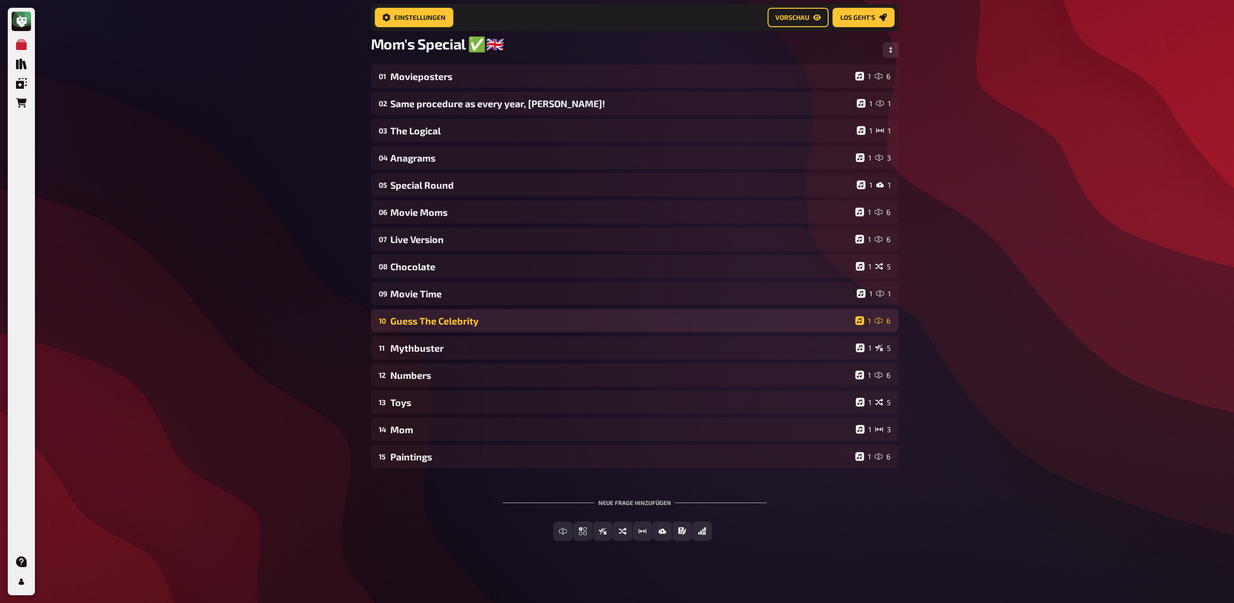
click at [456, 320] on div "Guess The Celebrity" at bounding box center [620, 320] width 461 height 11
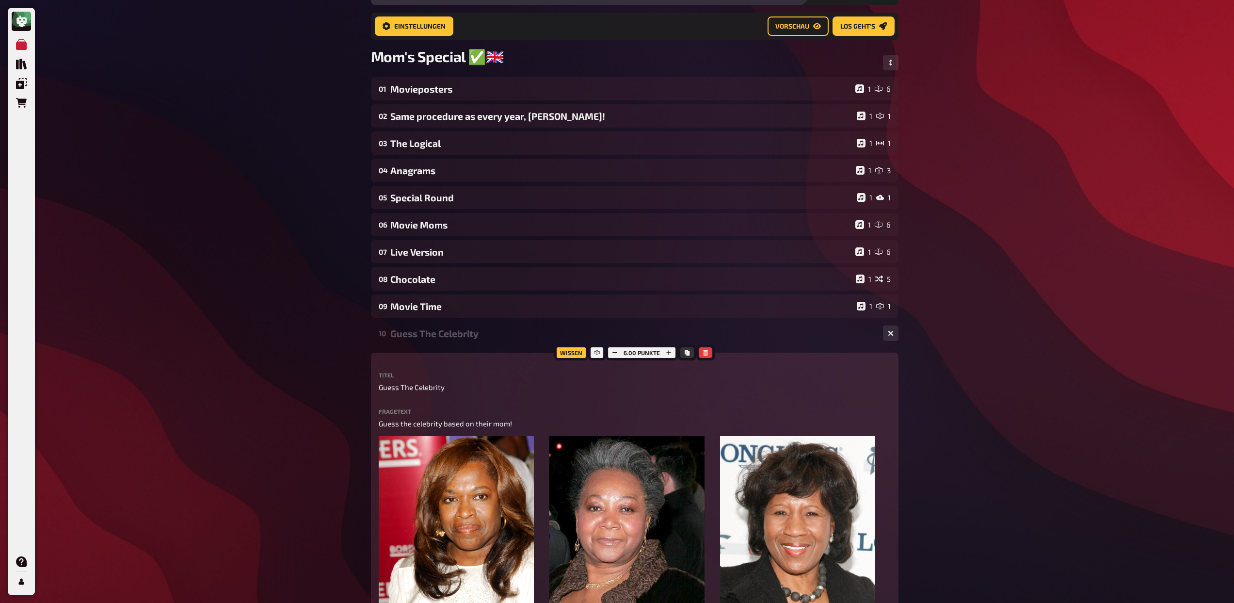
scroll to position [42, 0]
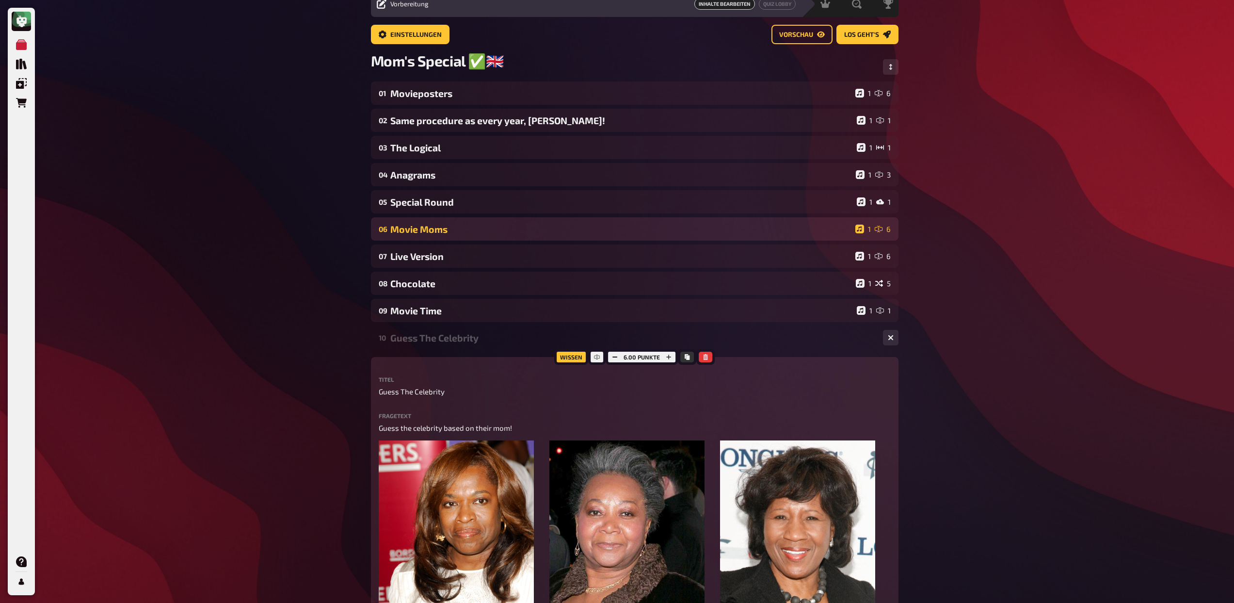
click at [442, 235] on div "Movie Moms" at bounding box center [620, 228] width 461 height 11
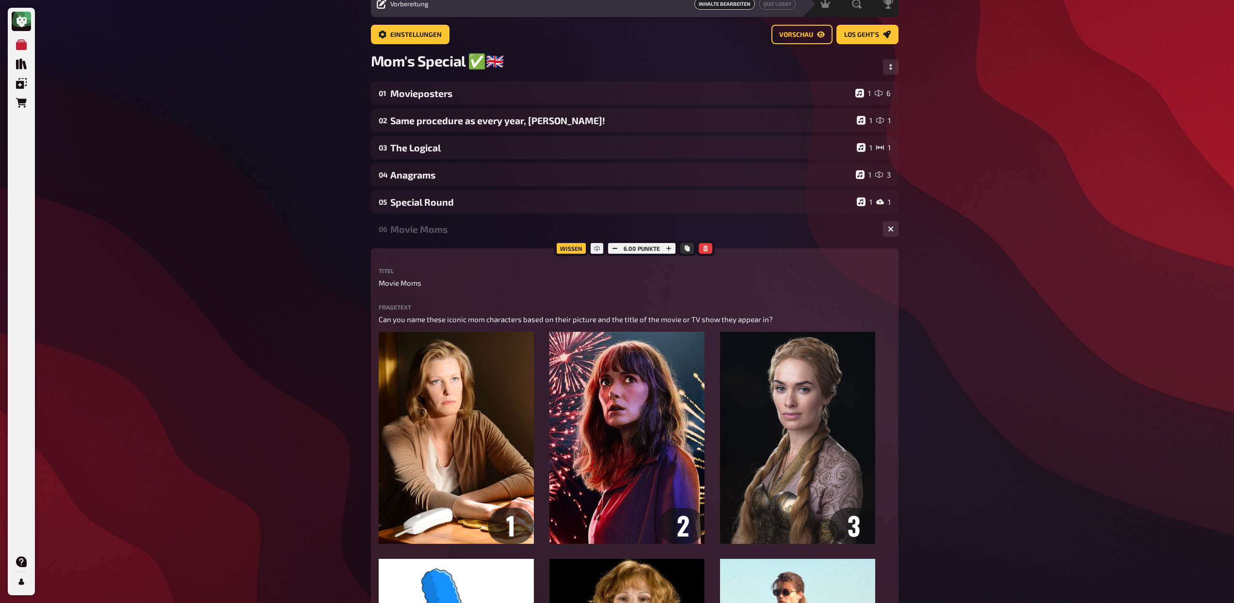
click at [427, 231] on div "Movie Moms" at bounding box center [632, 228] width 485 height 11
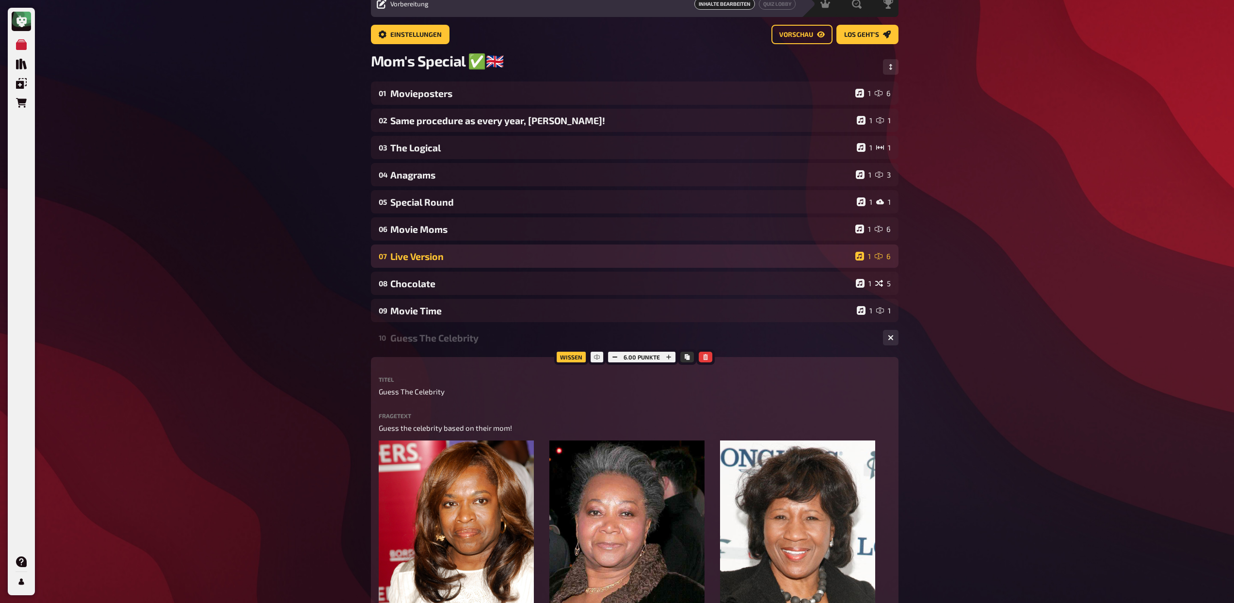
click at [435, 255] on div "Live Version" at bounding box center [620, 256] width 461 height 11
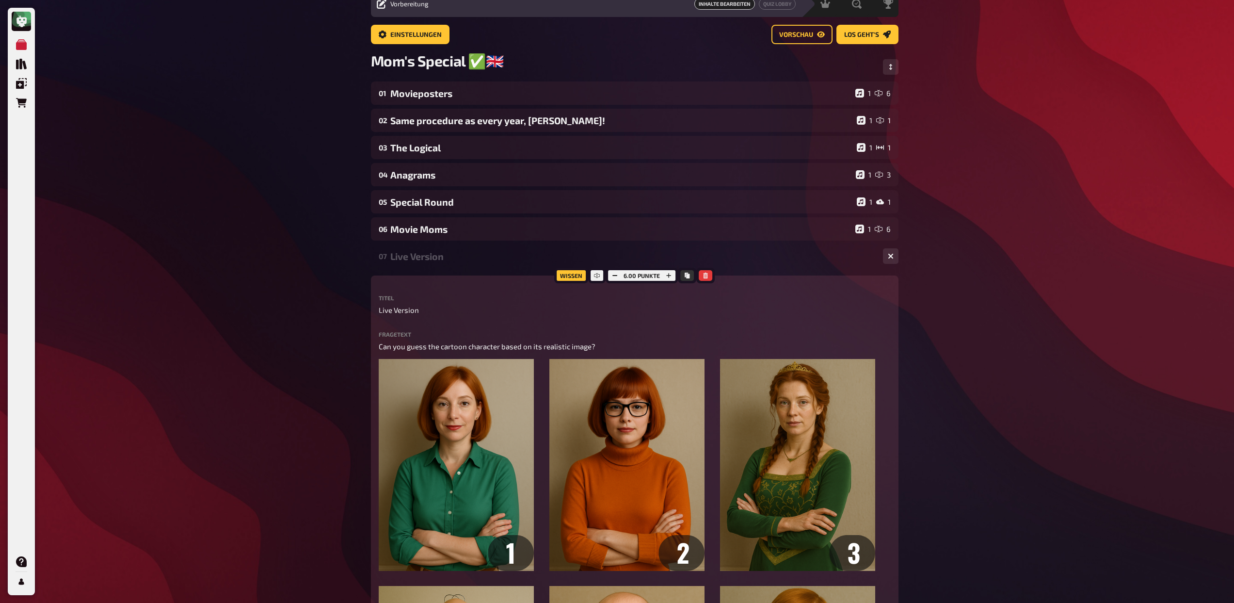
click at [449, 255] on div "Live Version" at bounding box center [632, 256] width 485 height 11
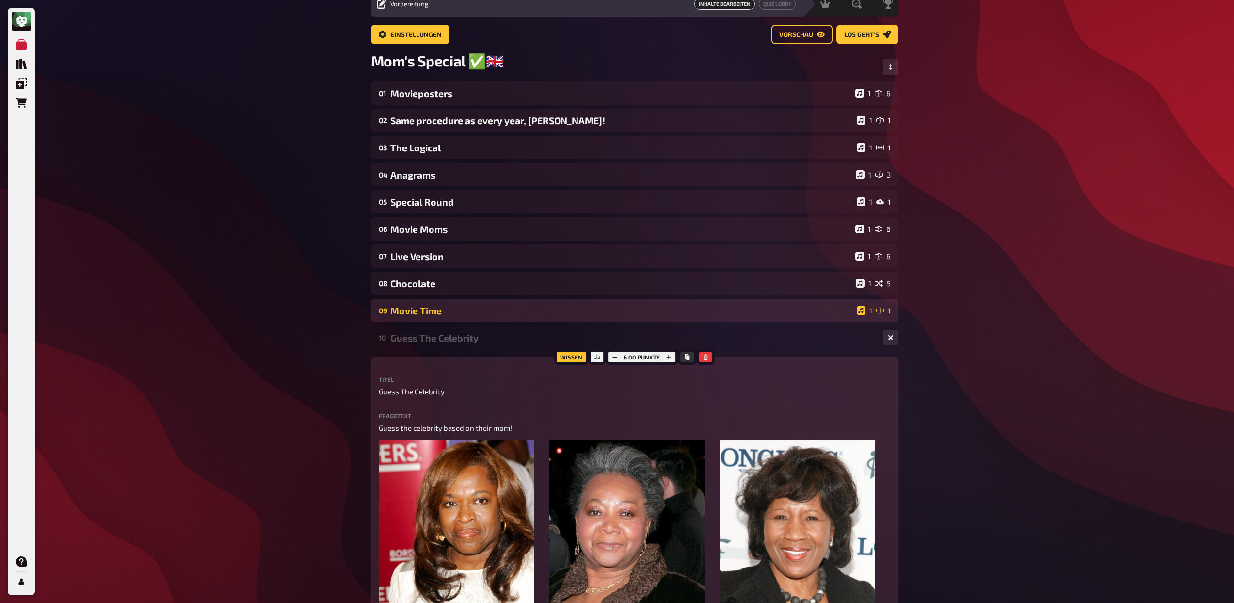
click at [441, 313] on div "Movie Time" at bounding box center [621, 310] width 462 height 11
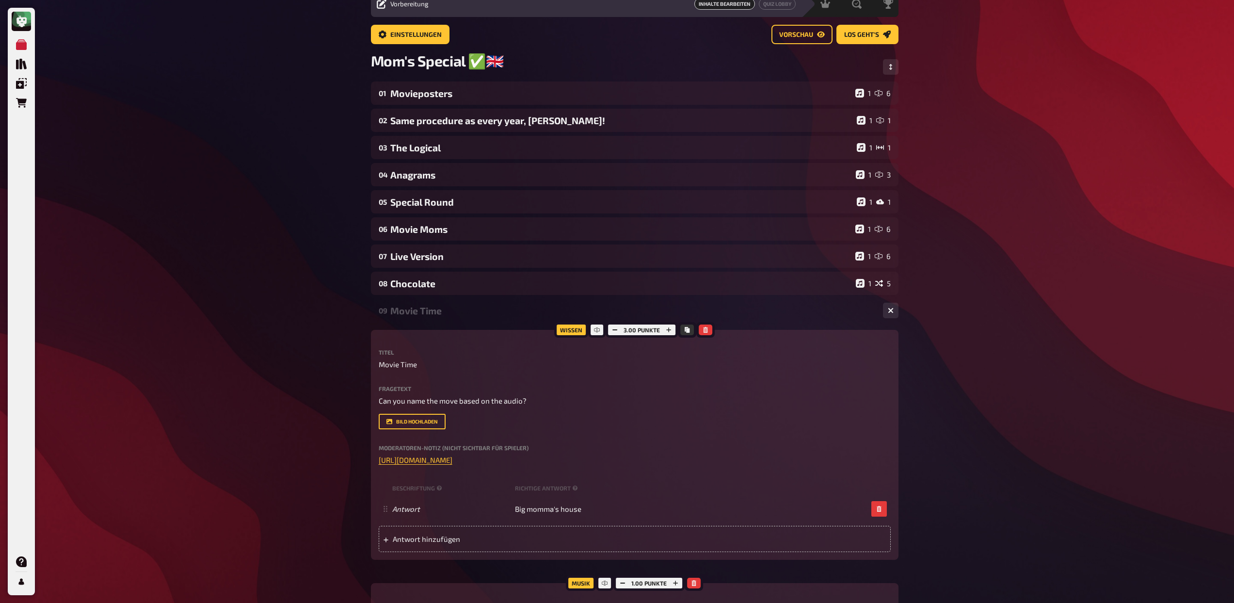
click at [442, 315] on div "Movie Time" at bounding box center [632, 310] width 485 height 11
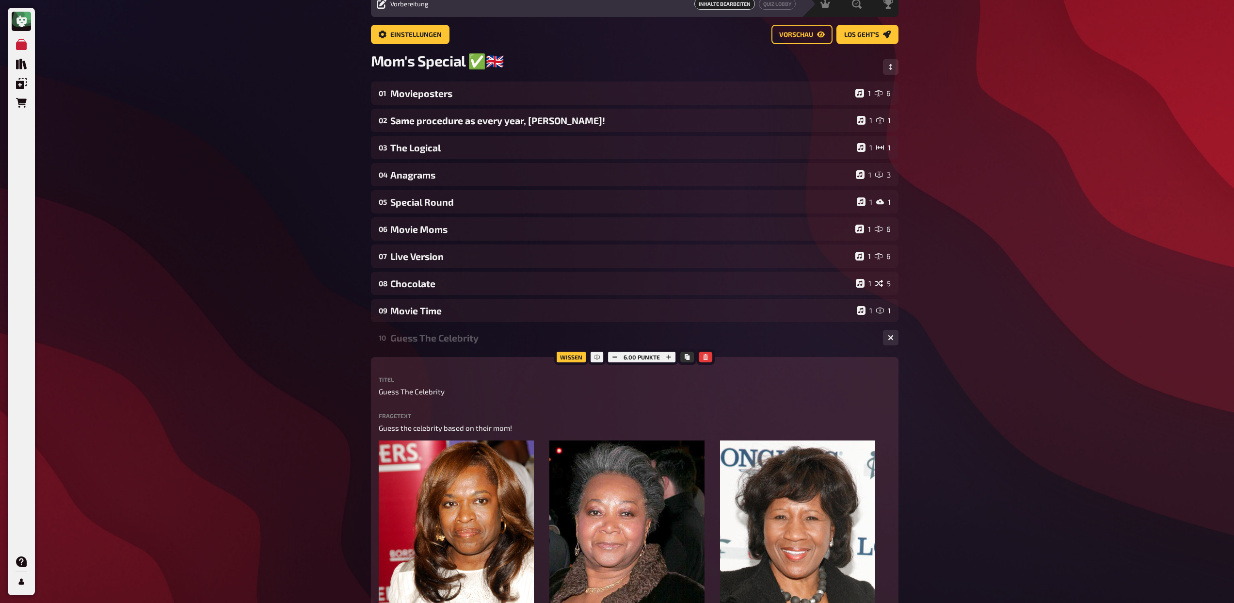
click at [452, 349] on div "10 Guess The Celebrity 1 6" at bounding box center [634, 337] width 527 height 23
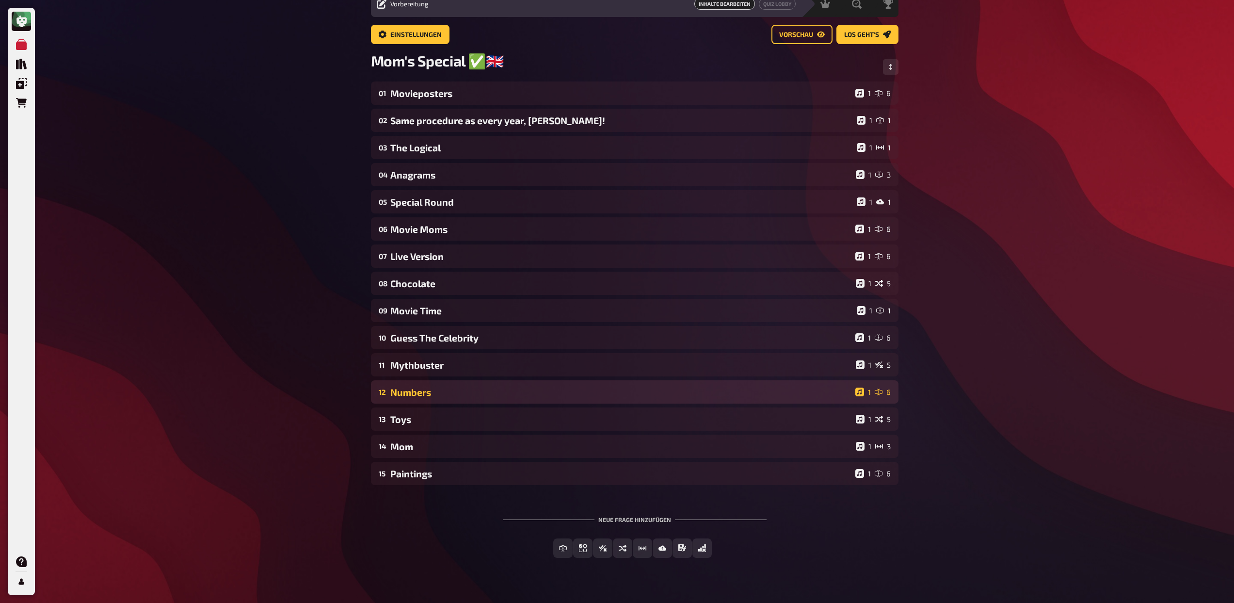
click at [453, 391] on div "Numbers" at bounding box center [620, 391] width 461 height 11
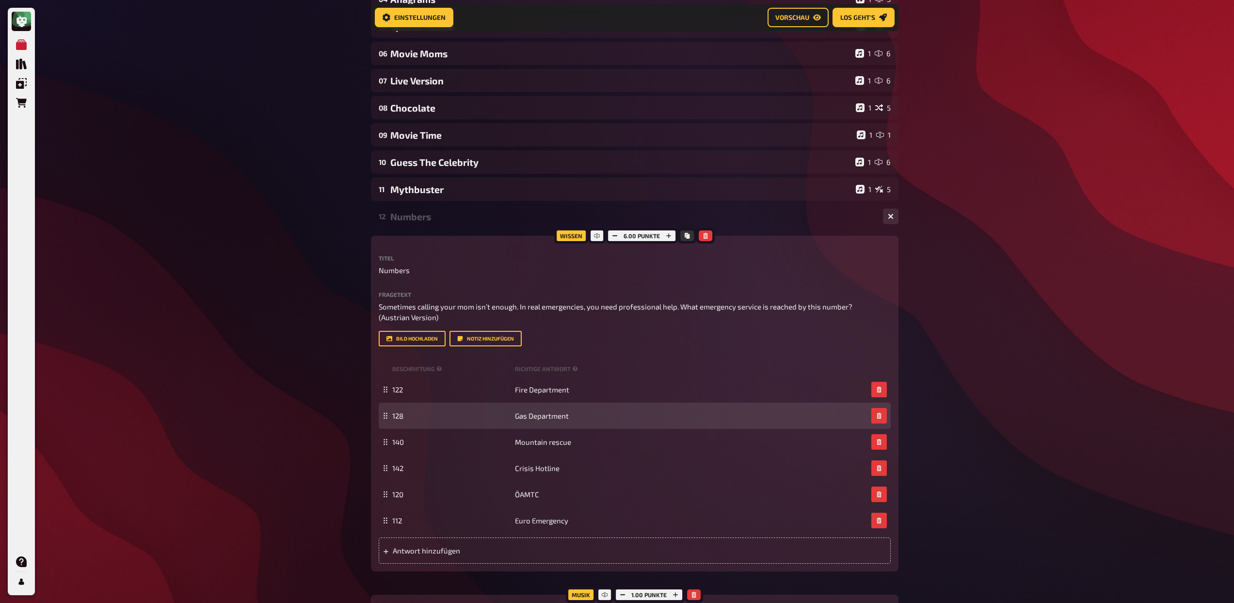
scroll to position [269, 0]
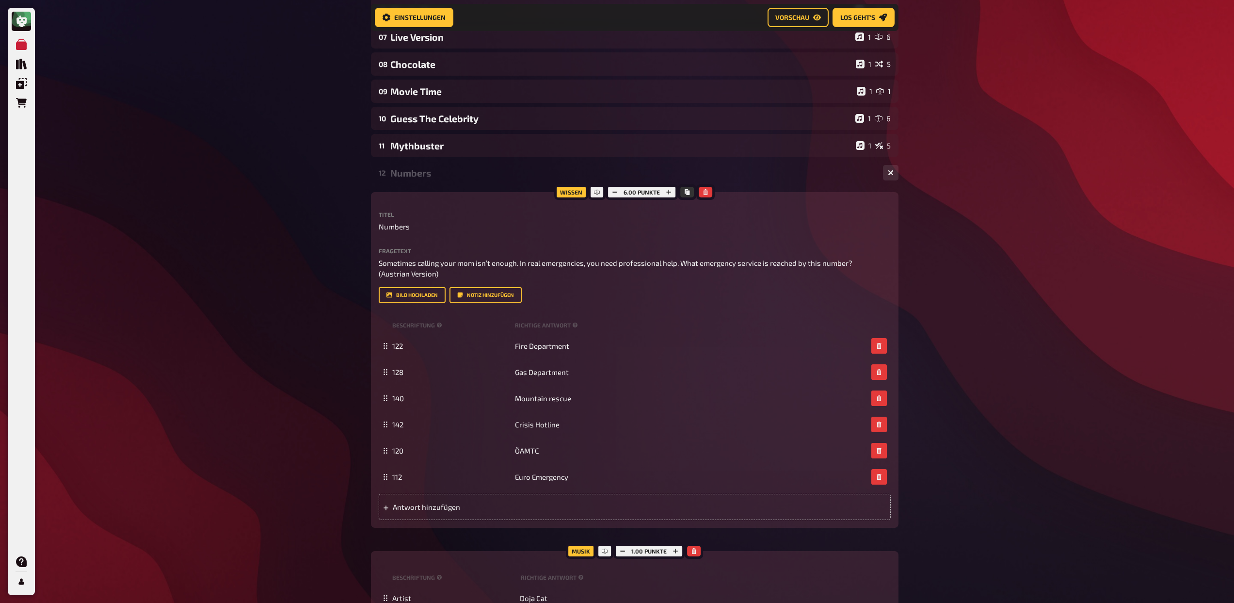
click at [418, 175] on div "Numbers" at bounding box center [632, 172] width 485 height 11
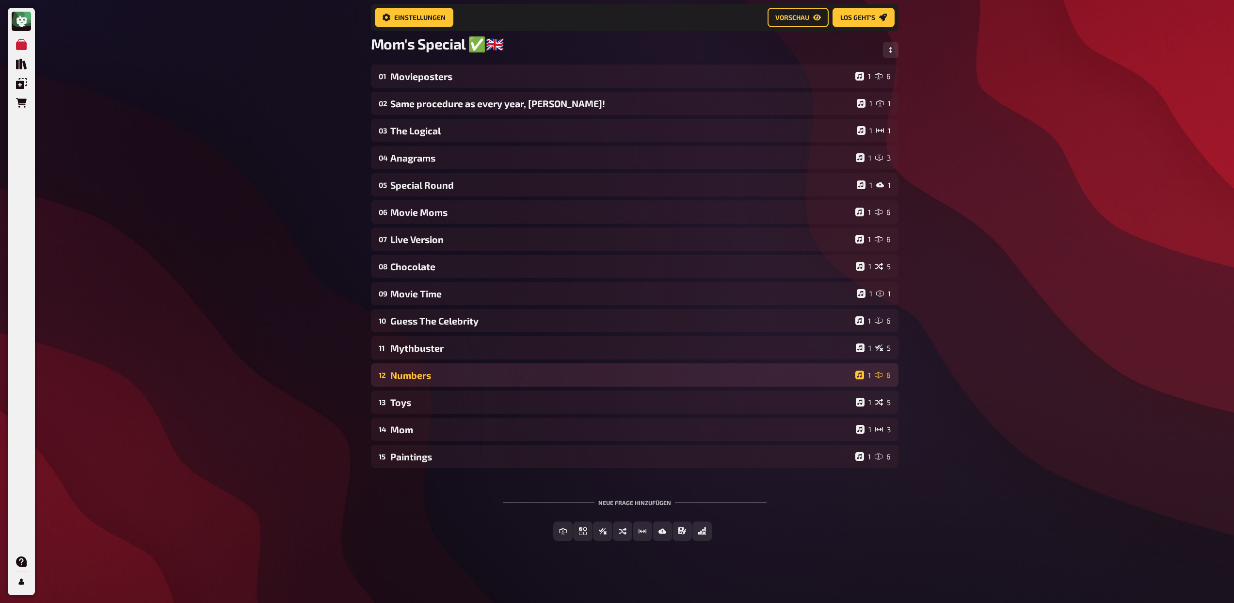
scroll to position [68, 0]
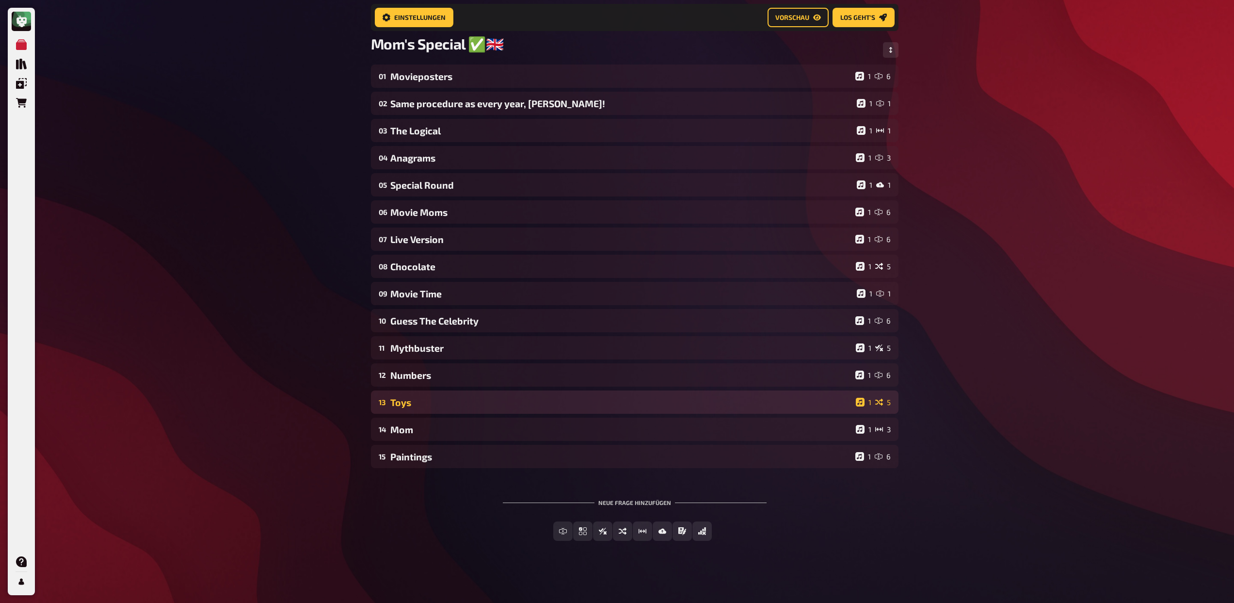
click at [418, 397] on div "Toys" at bounding box center [620, 402] width 461 height 11
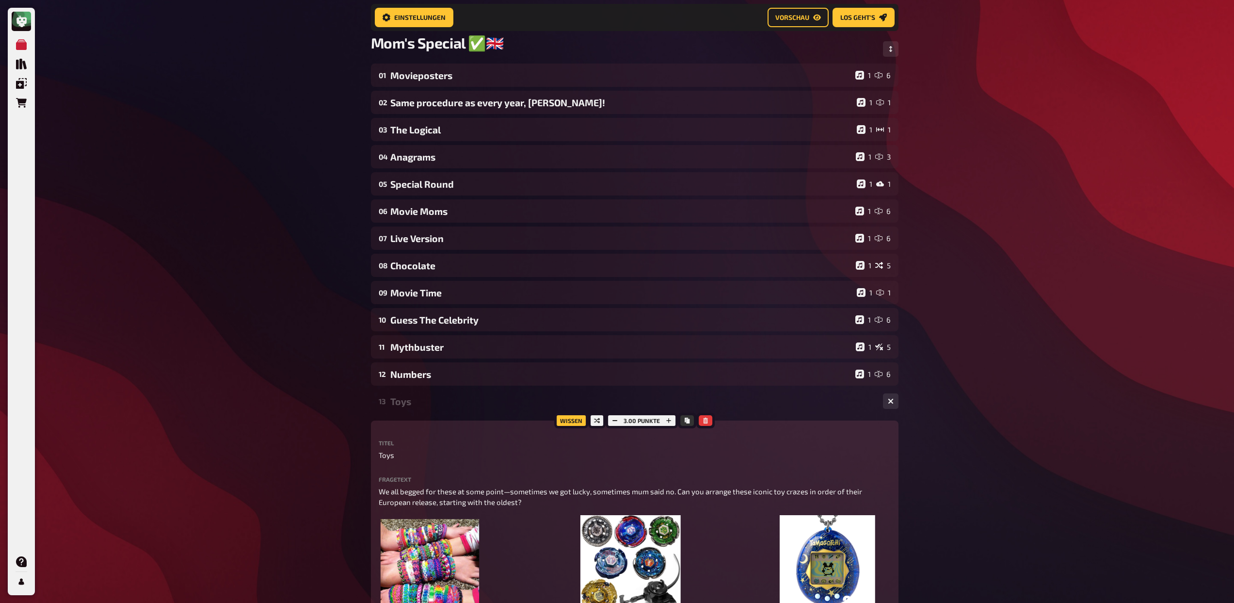
scroll to position [269, 0]
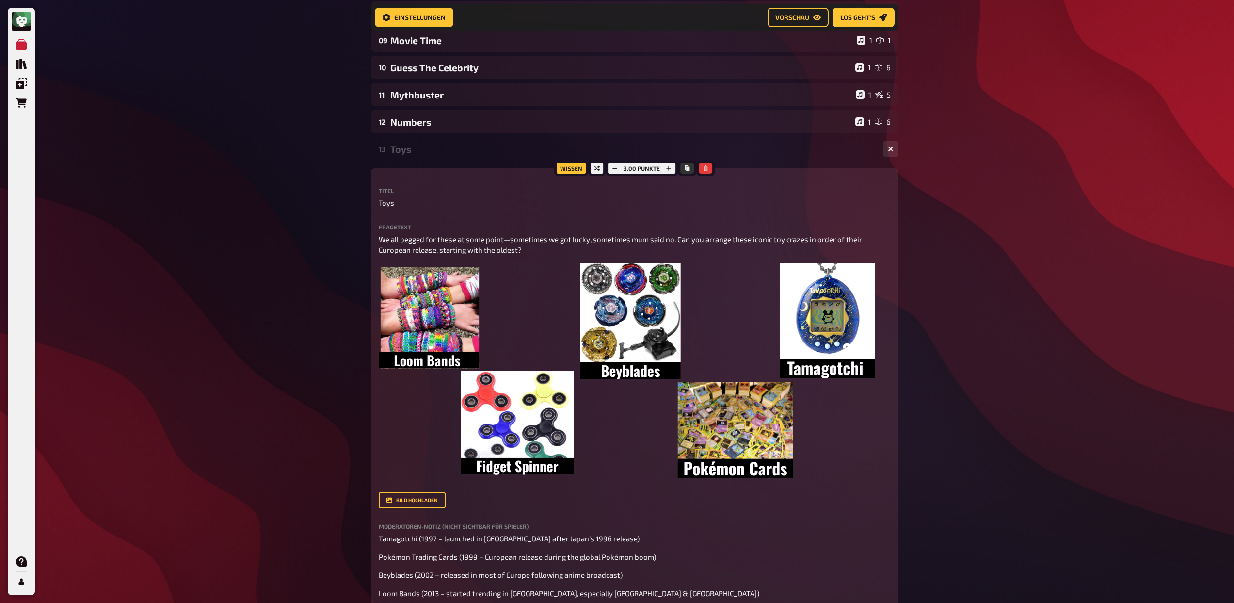
click at [403, 150] on div "Toys" at bounding box center [632, 148] width 485 height 11
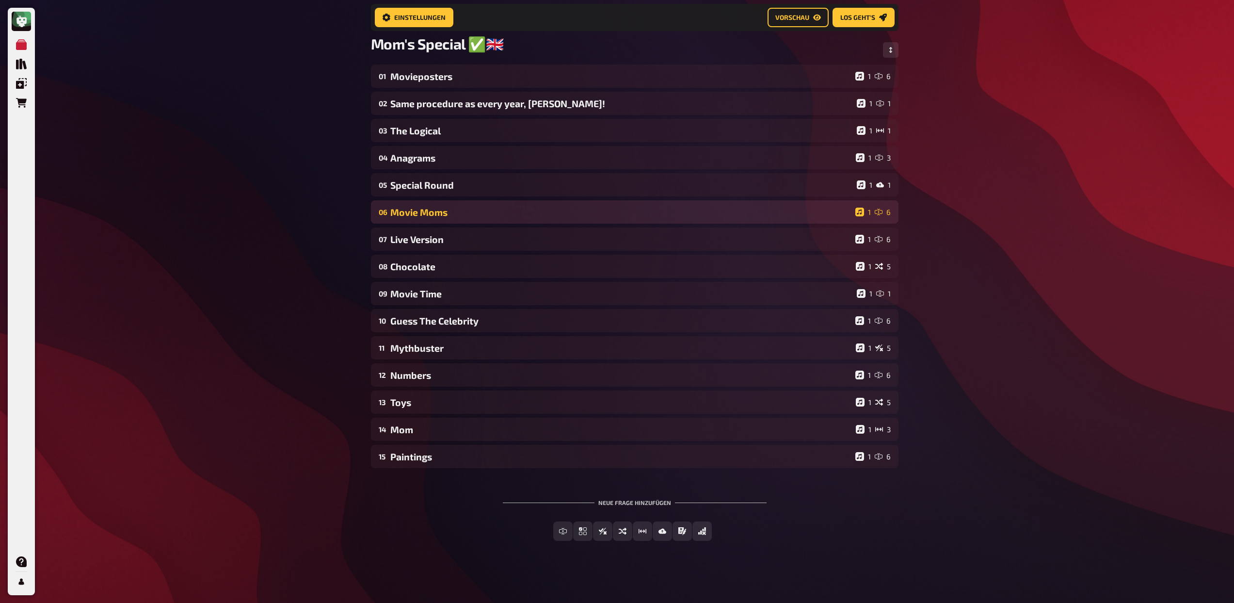
scroll to position [68, 0]
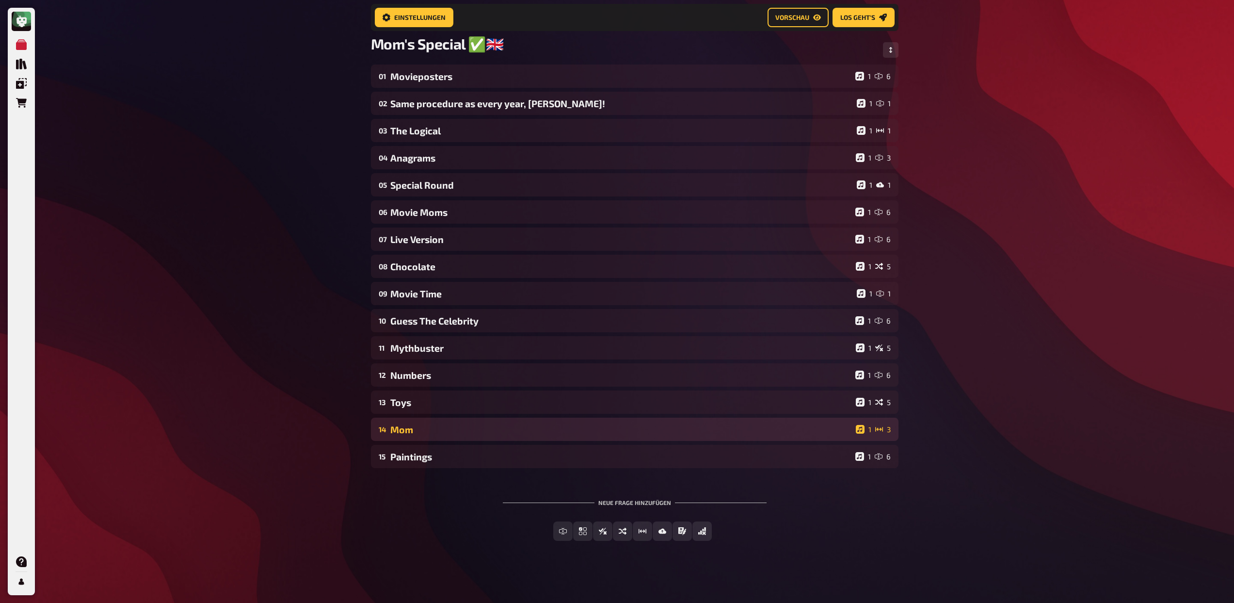
click at [405, 434] on div "Mom" at bounding box center [620, 429] width 461 height 11
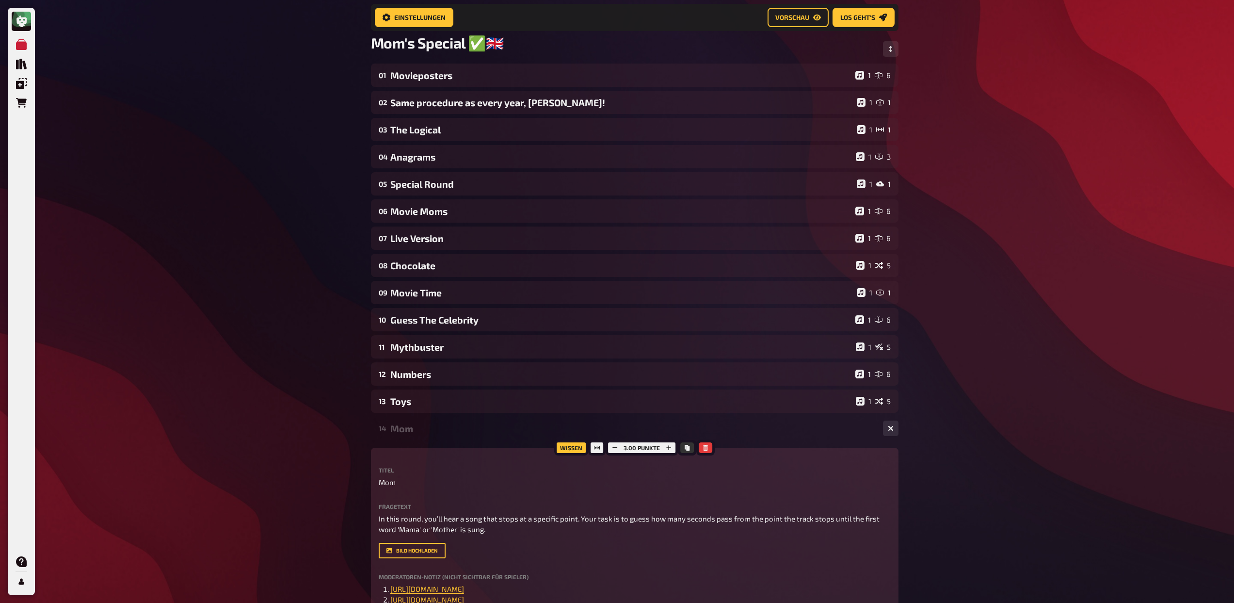
scroll to position [320, 0]
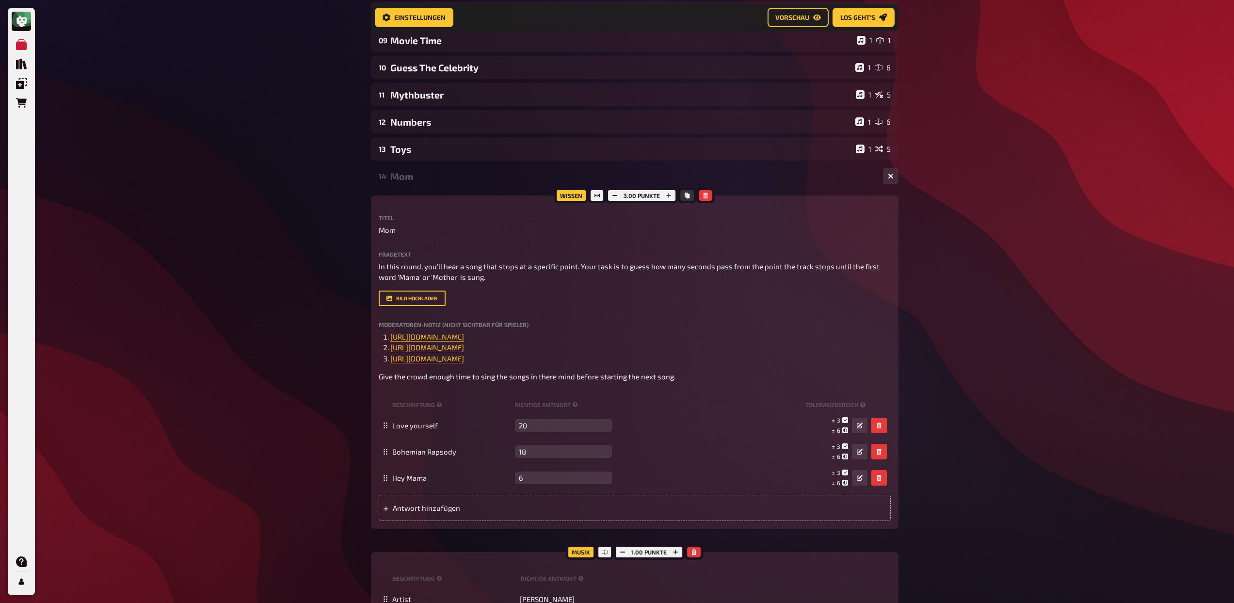
click at [405, 178] on div "Mom" at bounding box center [632, 176] width 485 height 11
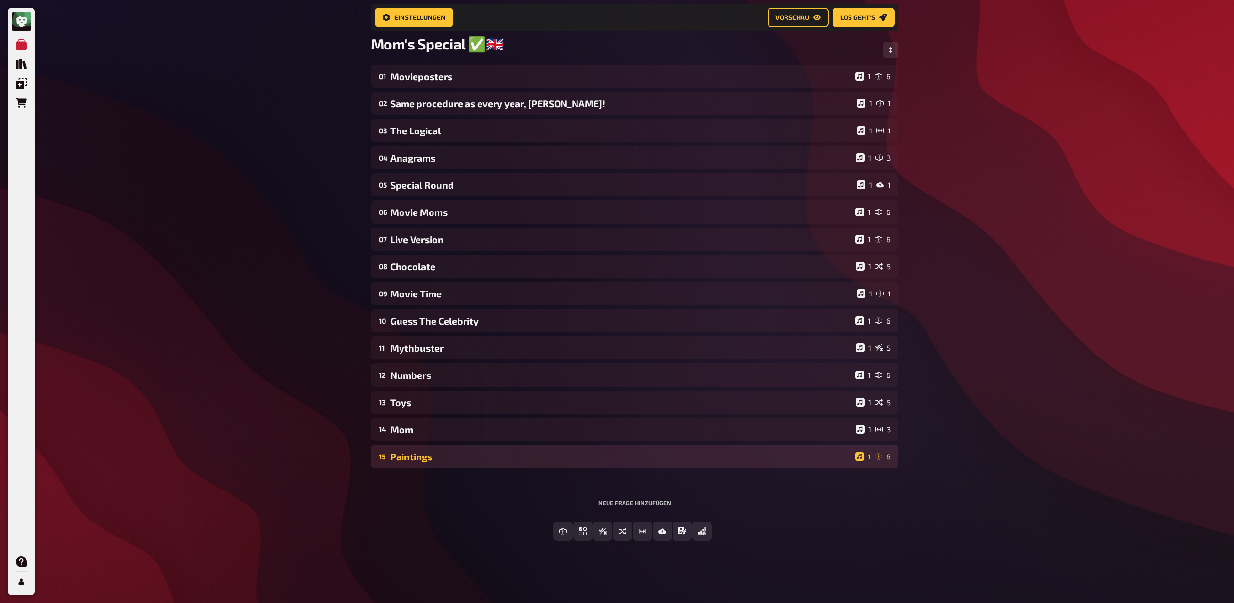
click at [434, 456] on div "Paintings" at bounding box center [620, 456] width 461 height 11
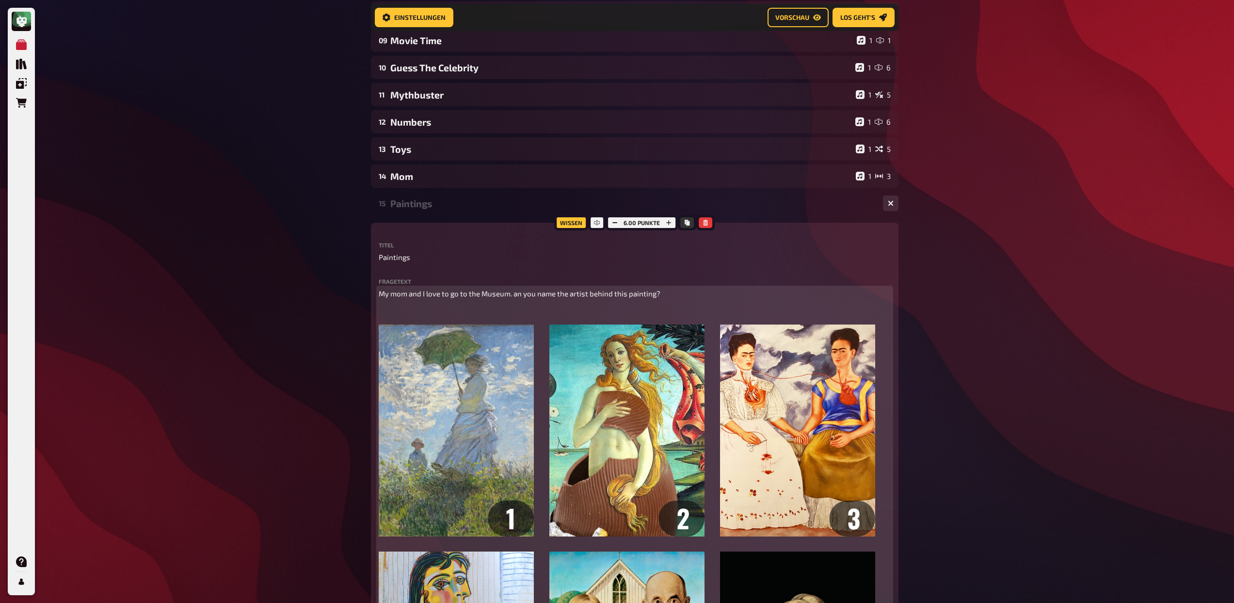
click at [446, 306] on p "﻿" at bounding box center [635, 311] width 512 height 11
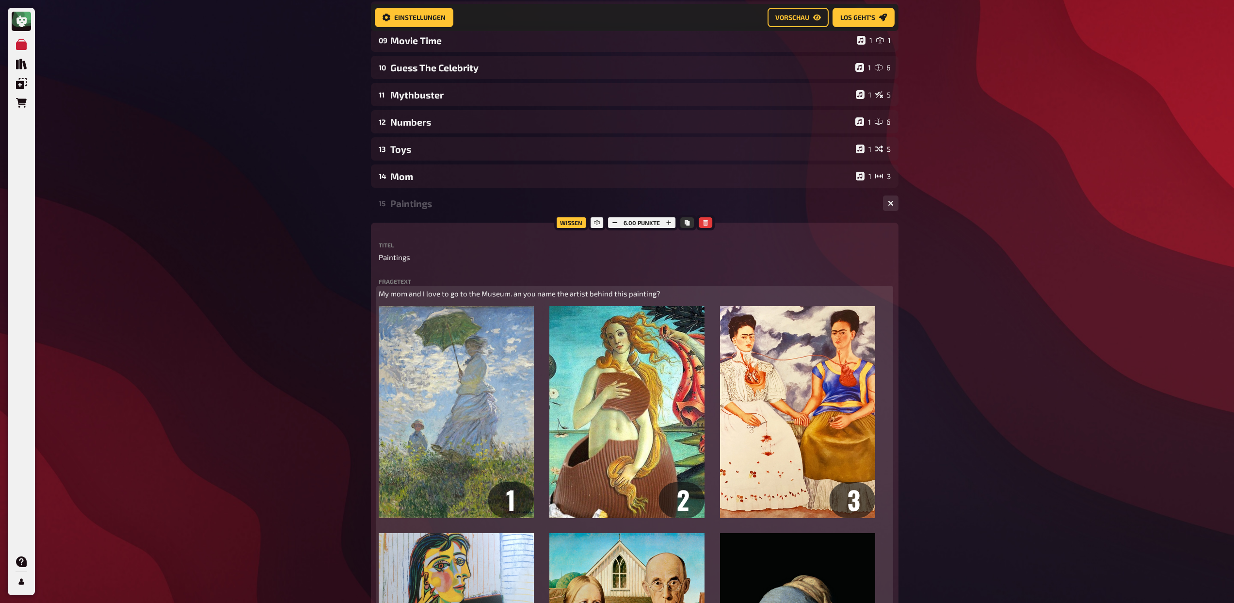
click at [513, 293] on span "My mom and I love to go to the Museum. an you name the artist behind this paint…" at bounding box center [520, 293] width 282 height 9
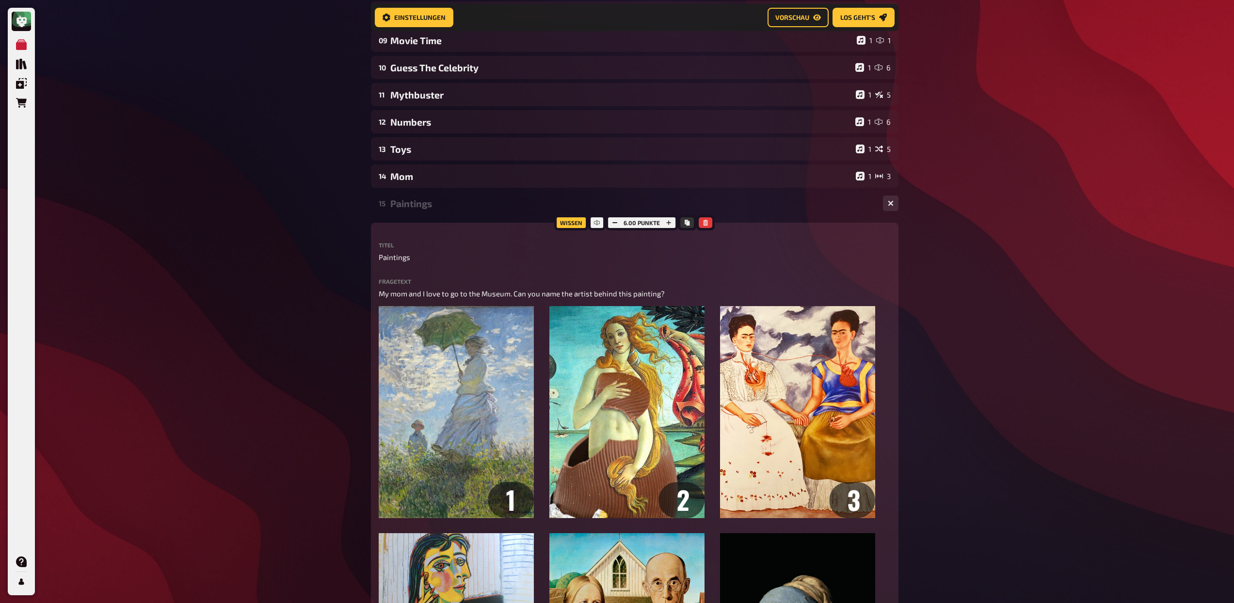
click at [437, 209] on div "Paintings" at bounding box center [632, 203] width 485 height 11
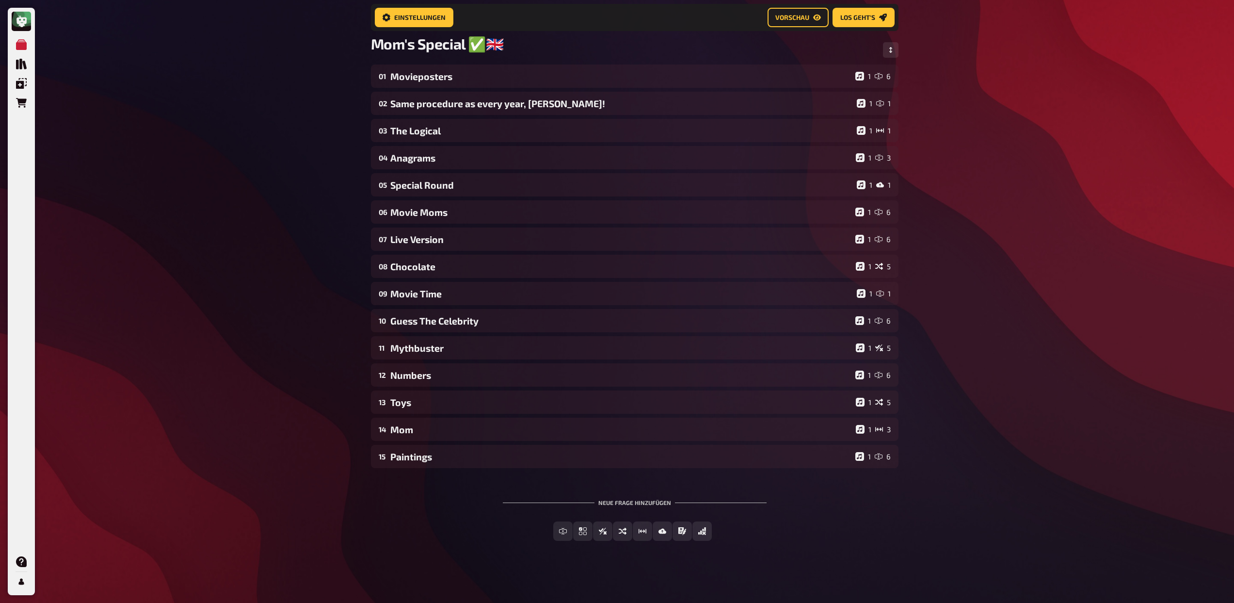
scroll to position [68, 0]
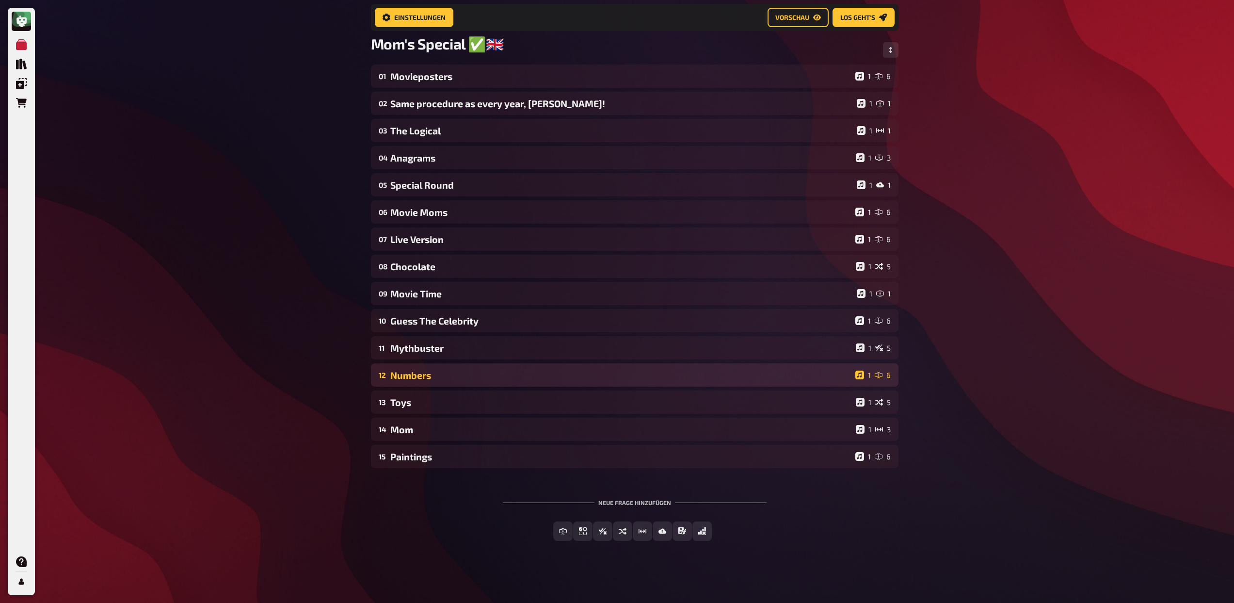
click at [475, 383] on div "12 Numbers 1 6" at bounding box center [634, 374] width 527 height 23
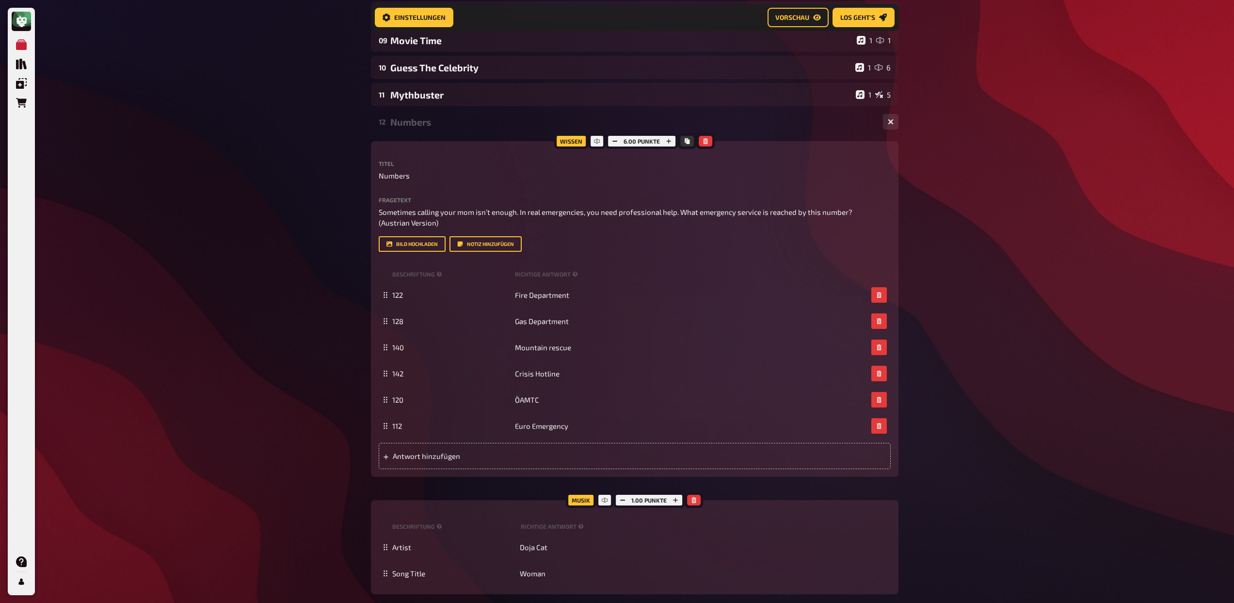
click at [427, 131] on div "12 Numbers 1 6" at bounding box center [634, 121] width 527 height 23
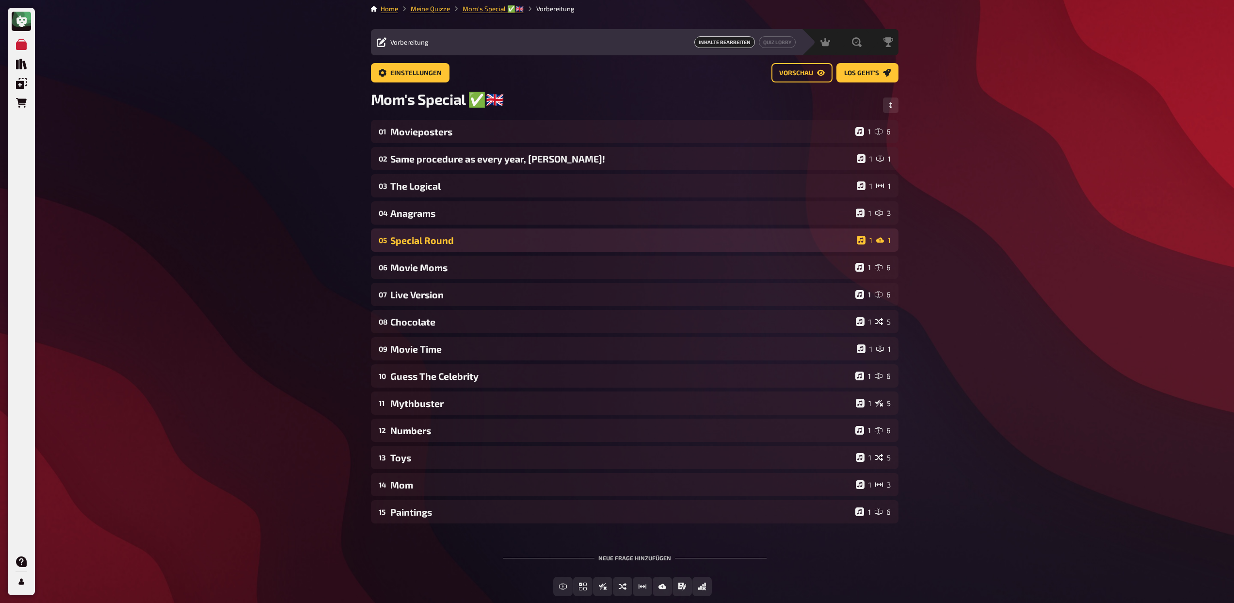
scroll to position [0, 0]
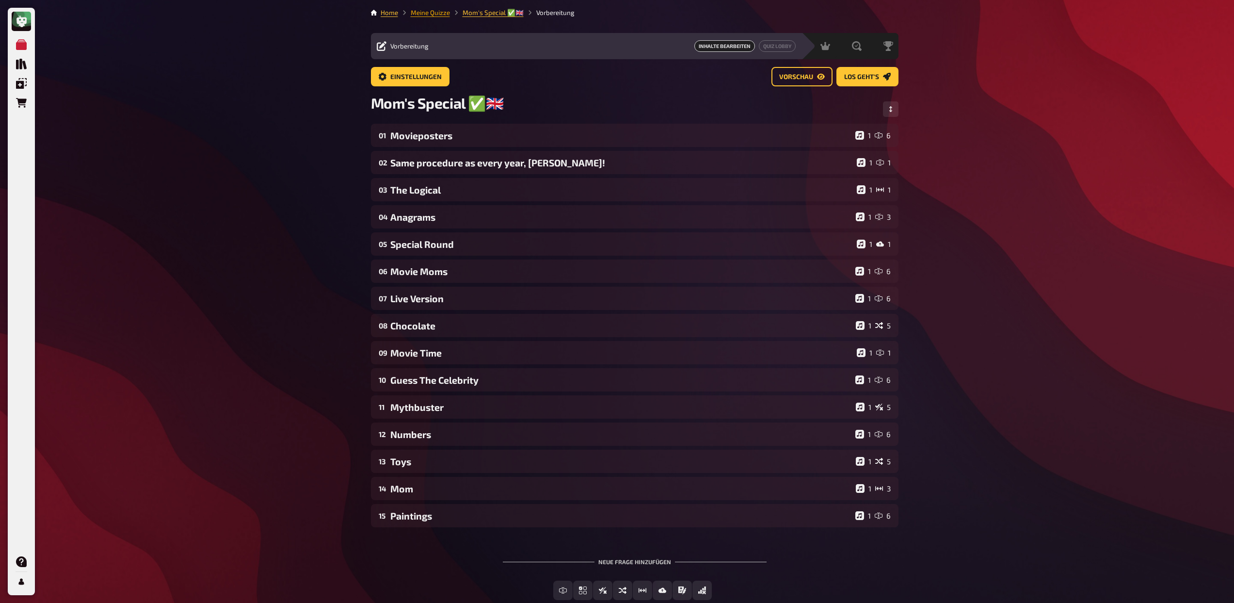
click at [424, 10] on link "Meine Quizze" at bounding box center [430, 13] width 39 height 8
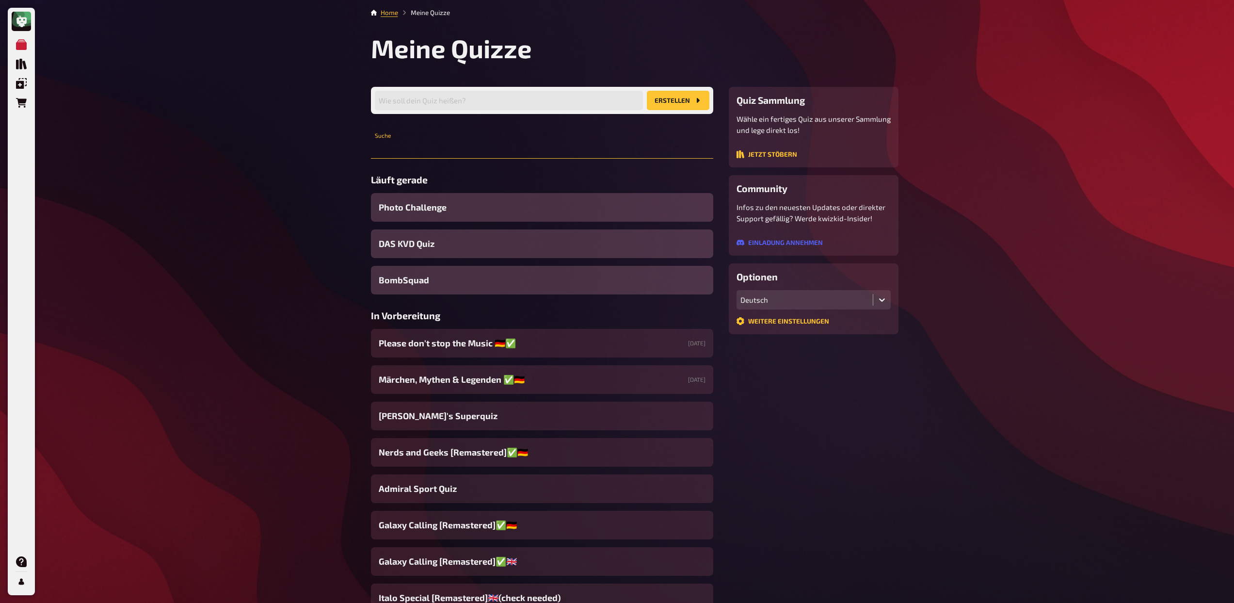
click at [504, 154] on input "text" at bounding box center [542, 148] width 342 height 19
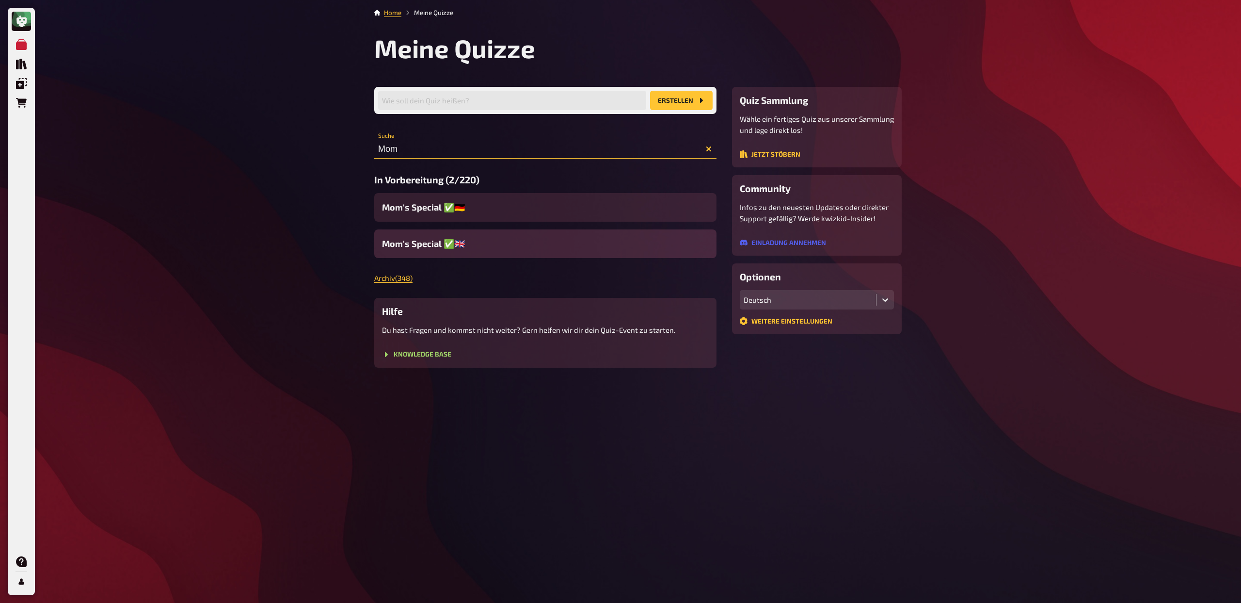
type input "Mom"
click at [449, 246] on span "Mom's Special ✅🇬🇧" at bounding box center [423, 243] width 83 height 13
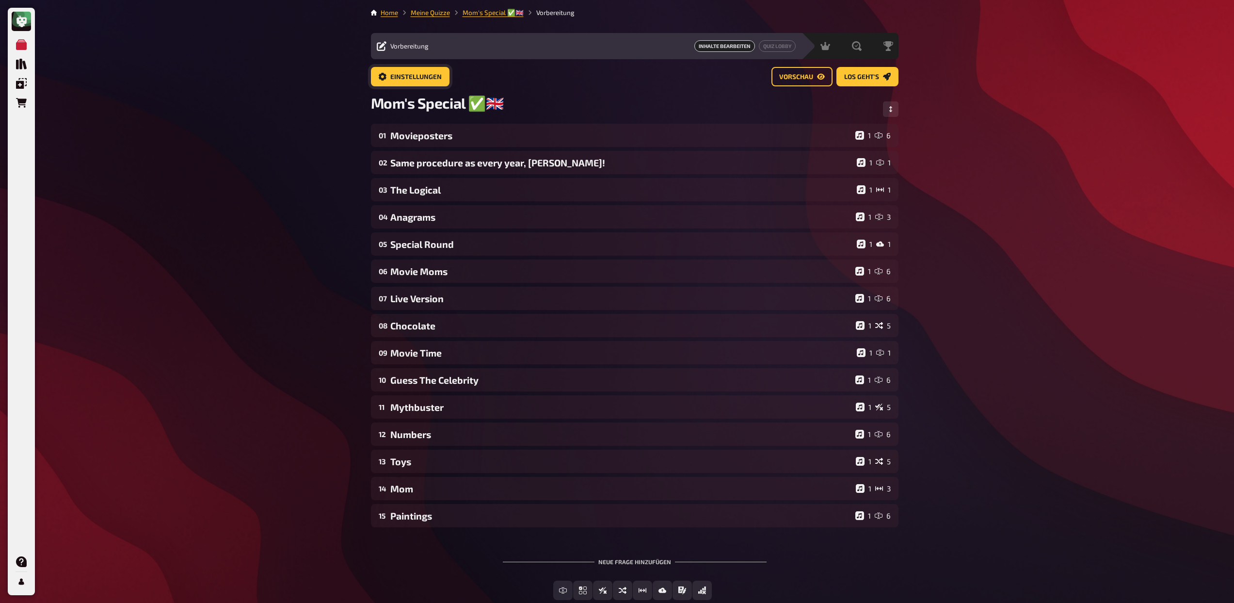
click at [395, 77] on span "Einstellungen" at bounding box center [415, 77] width 51 height 7
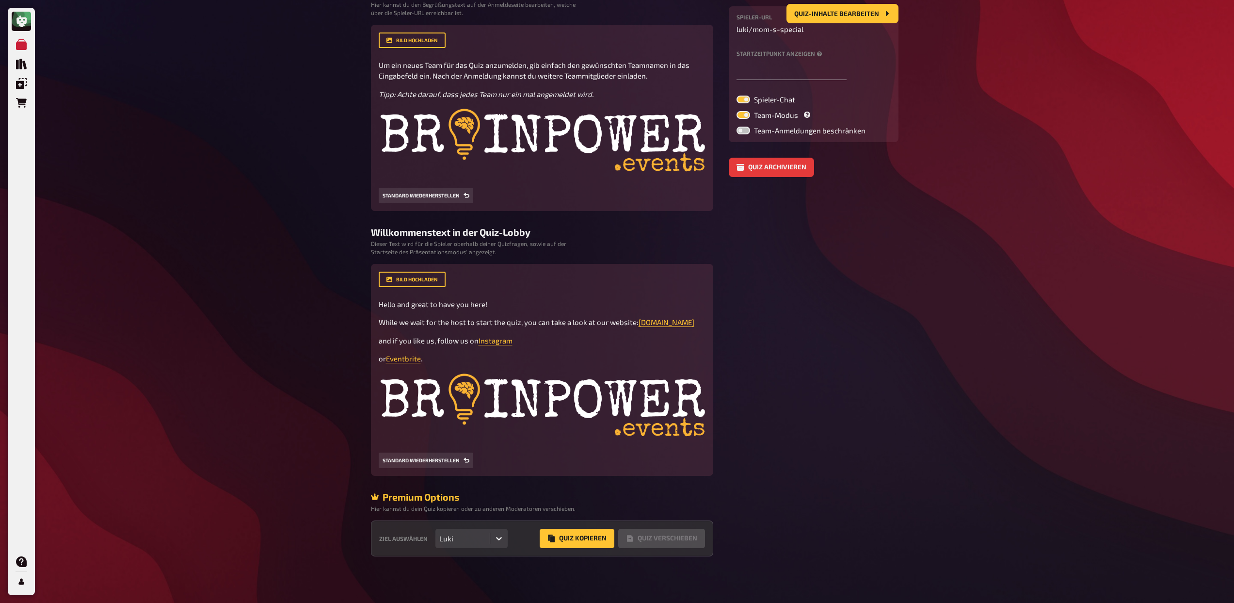
scroll to position [156, 0]
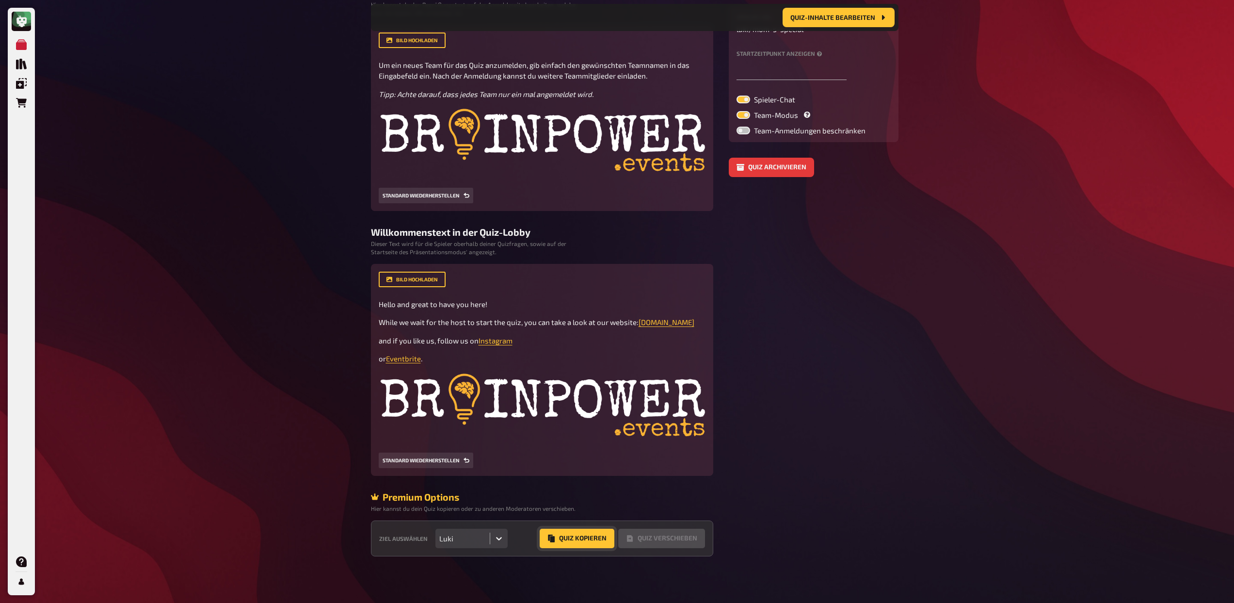
click at [589, 544] on button "Quiz Kopieren" at bounding box center [577, 537] width 75 height 19
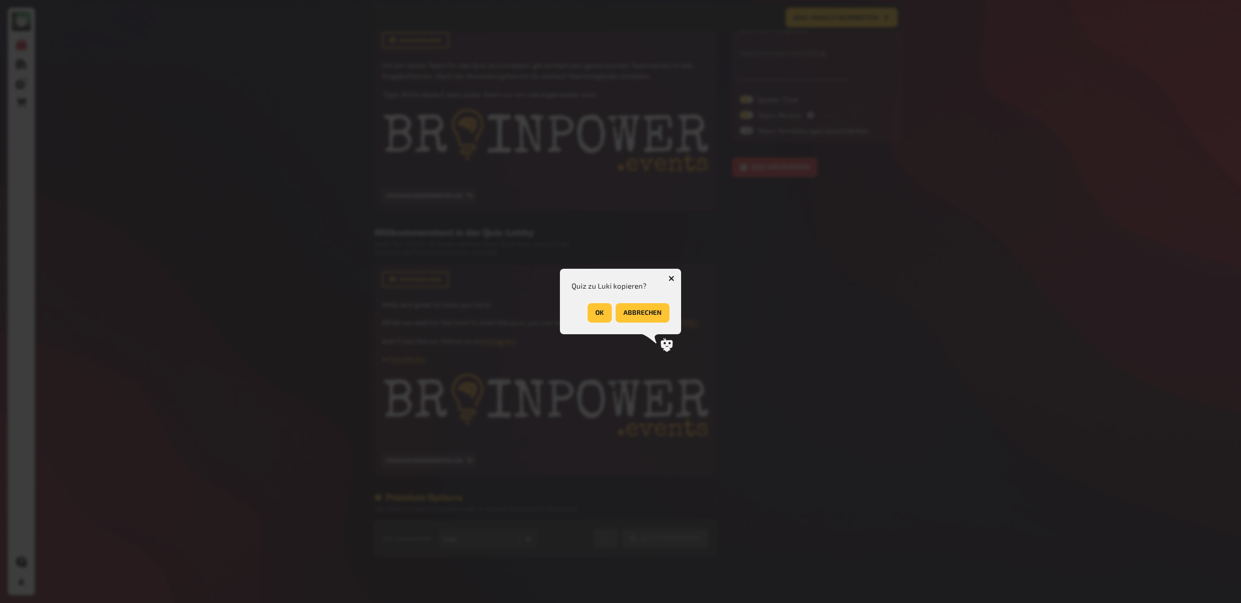
click at [599, 311] on button "OK" at bounding box center [599, 312] width 24 height 19
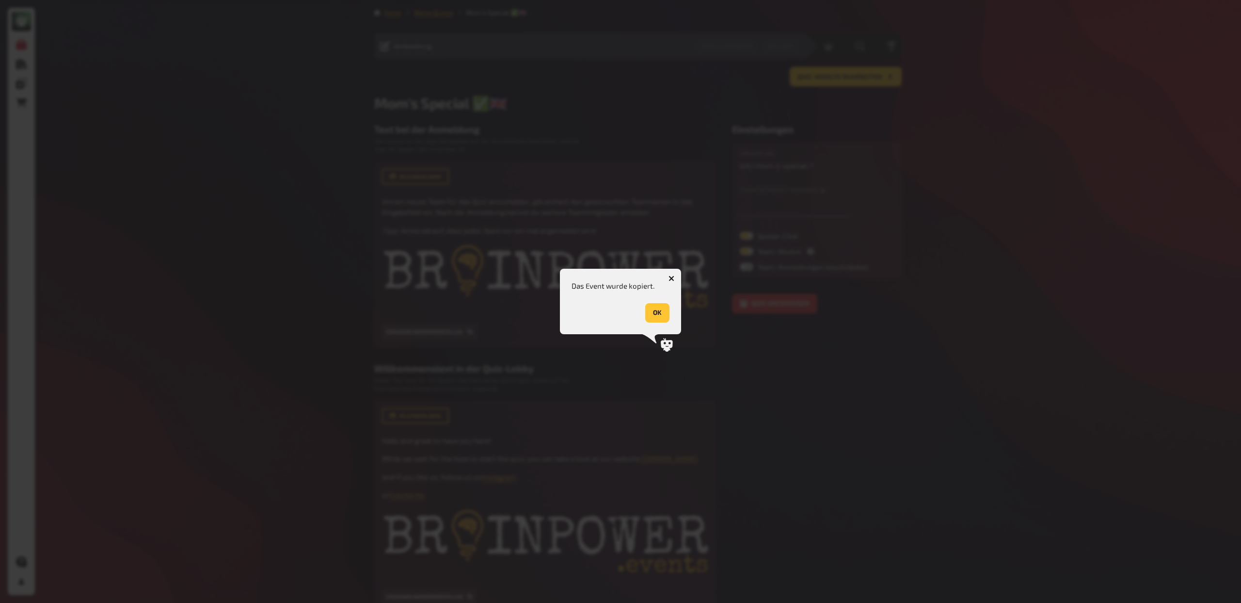
click at [657, 307] on button "OK" at bounding box center [657, 312] width 24 height 19
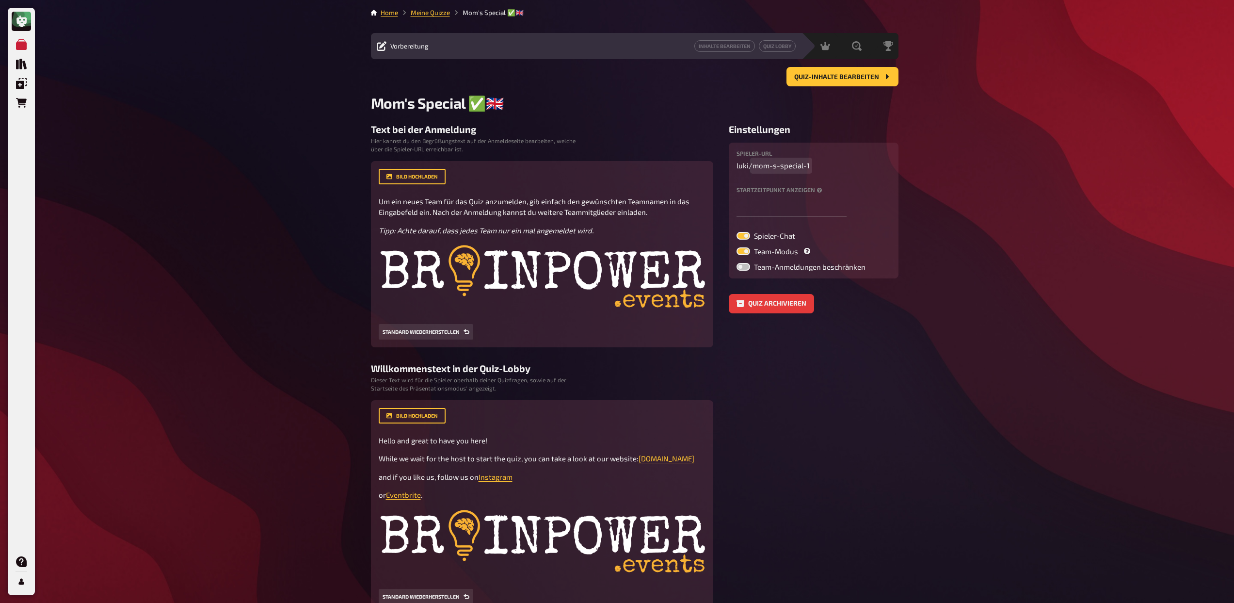
click at [807, 168] on span "mom-s-special-1" at bounding box center [780, 165] width 57 height 11
click at [494, 103] on span "Mom's Special ✅🇬🇧" at bounding box center [437, 103] width 133 height 18
click at [809, 167] on p "luki / mom-s-special-1" at bounding box center [813, 164] width 154 height 11
type input "49"
click at [778, 200] on input "text" at bounding box center [791, 205] width 110 height 19
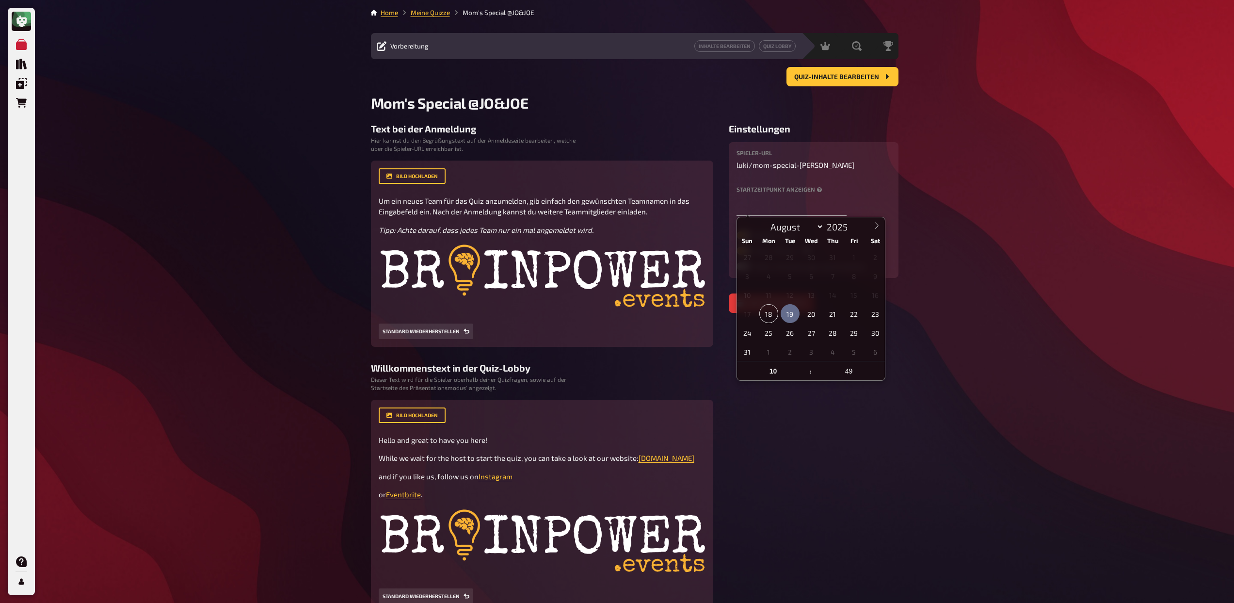
click at [793, 313] on span "19" at bounding box center [789, 313] width 19 height 19
type input "19.08.2025, 10:49"
click at [842, 368] on input "49" at bounding box center [848, 370] width 73 height 19
click at [774, 368] on input "10" at bounding box center [773, 370] width 73 height 19
type input "07"
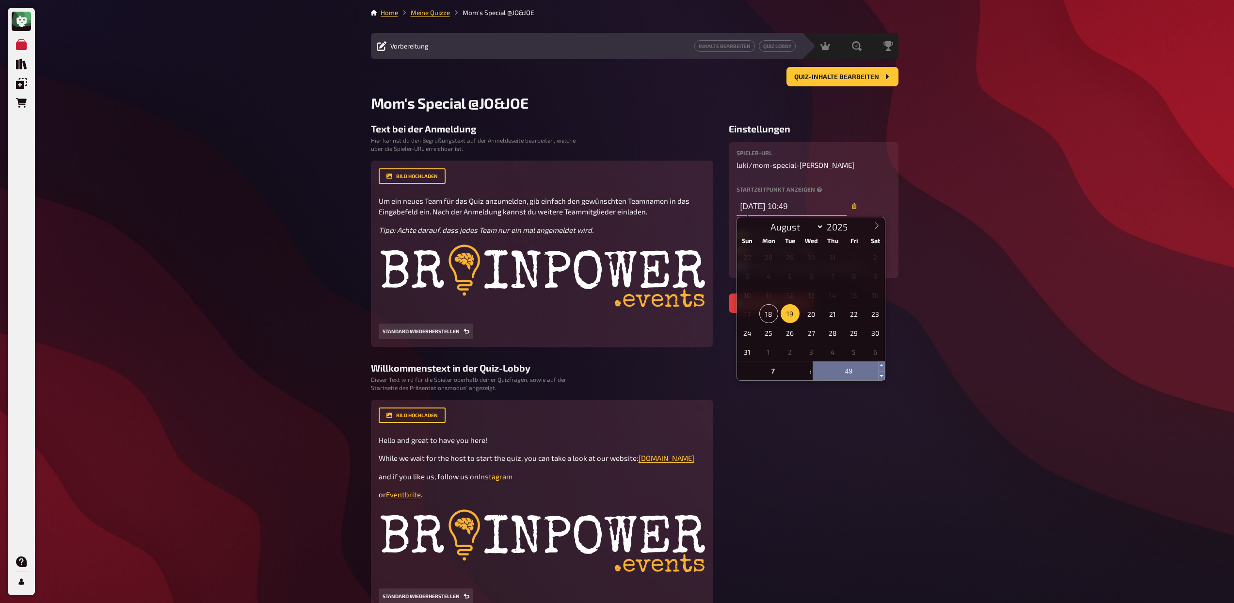
type input "19.08.2025, 7:49"
click at [833, 365] on input "49" at bounding box center [848, 370] width 73 height 19
type input "30"
type input "19.08.2025, 7:30"
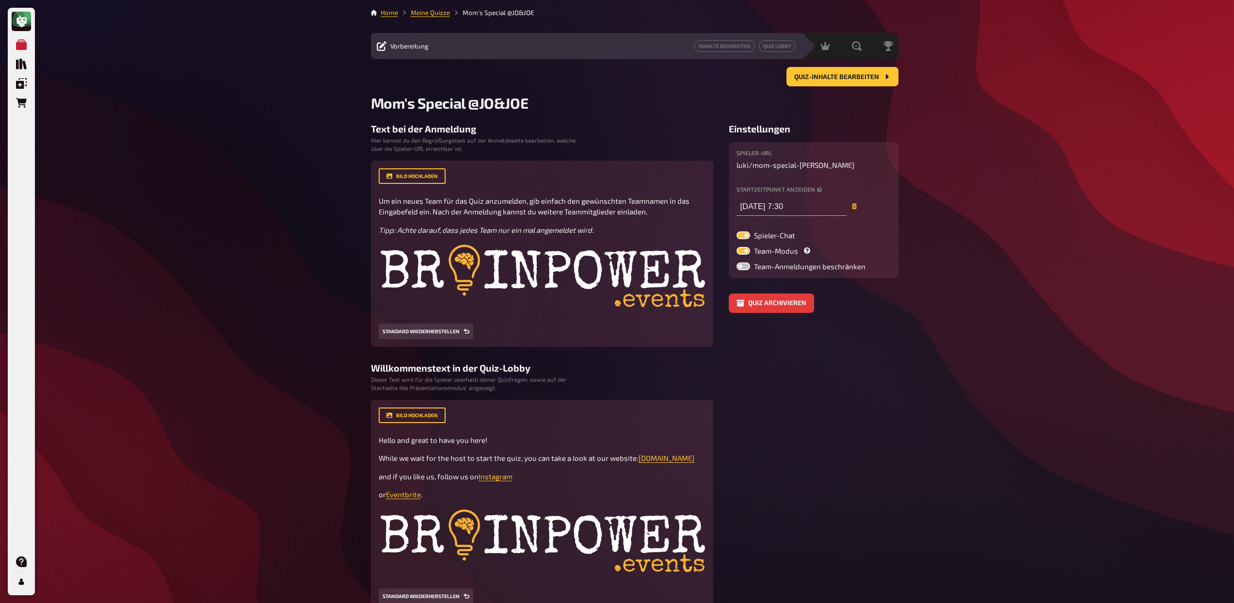
click at [852, 435] on aside "Einstellungen Spieler-URL luki / mom-special-jo-joe Startzeitpunkt anzeigen 19.…" at bounding box center [814, 407] width 170 height 568
click at [738, 48] on button "Inhalte Bearbeiten" at bounding box center [724, 46] width 61 height 12
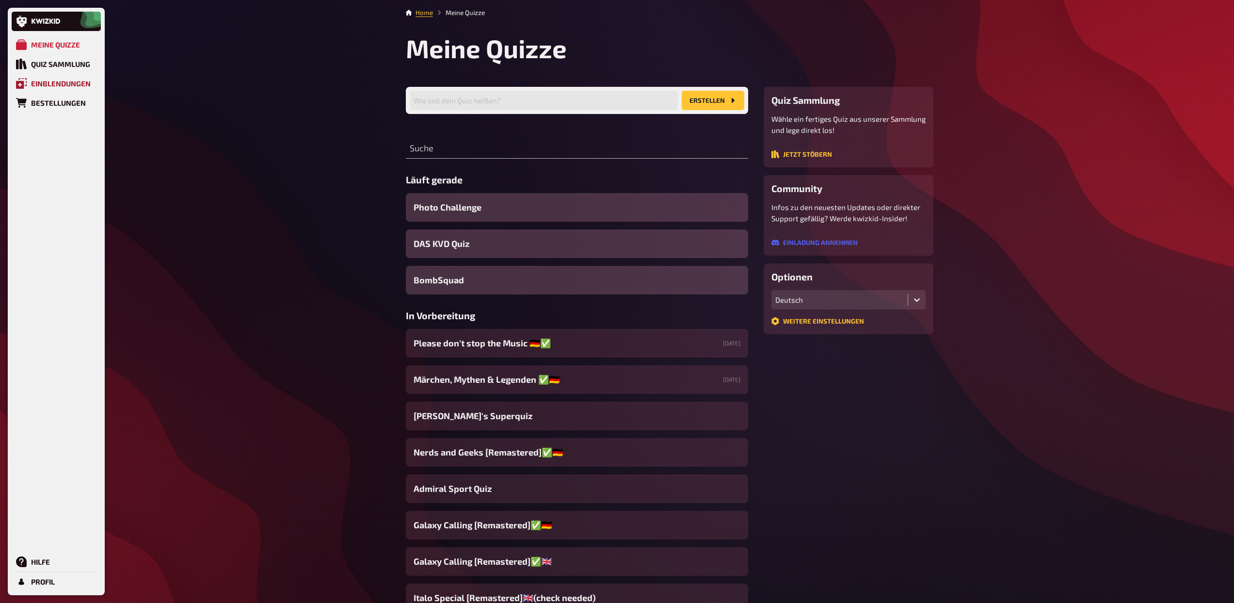
click at [68, 88] on link "Einblendungen" at bounding box center [56, 83] width 89 height 19
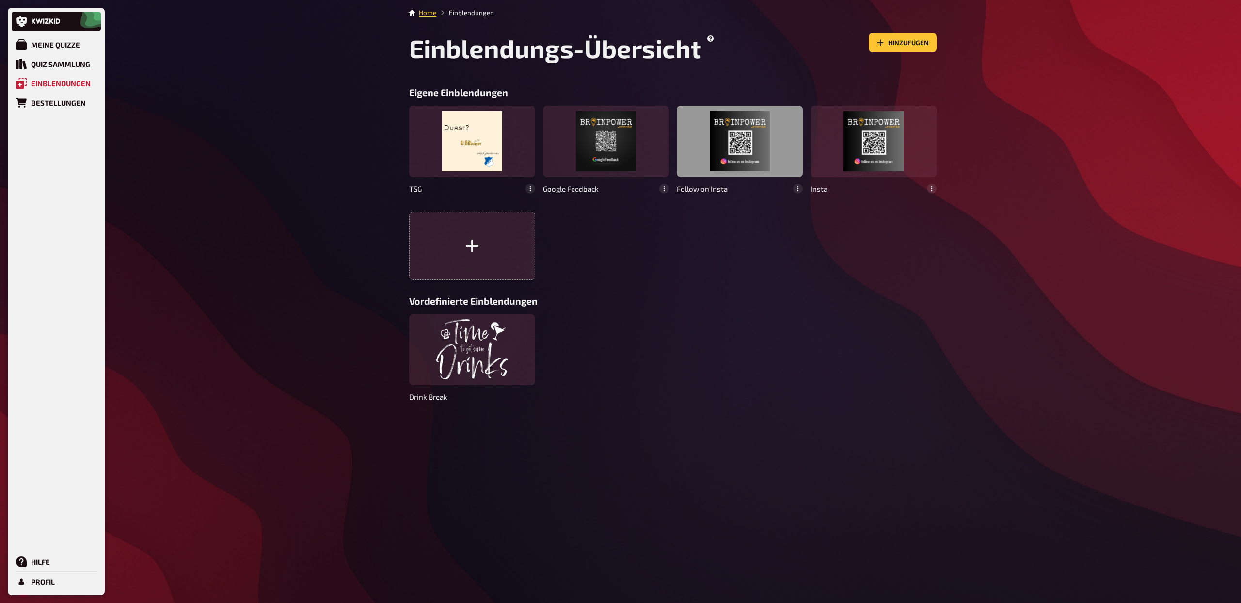
click at [749, 143] on div at bounding box center [740, 141] width 126 height 71
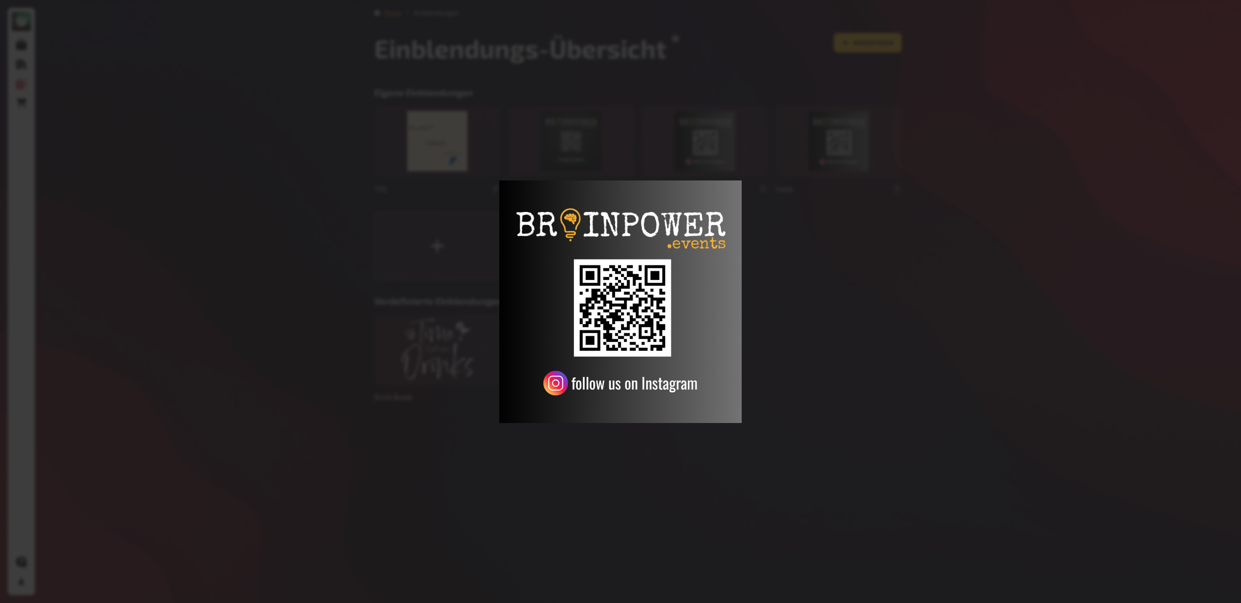
click at [920, 217] on div at bounding box center [620, 301] width 1241 height 603
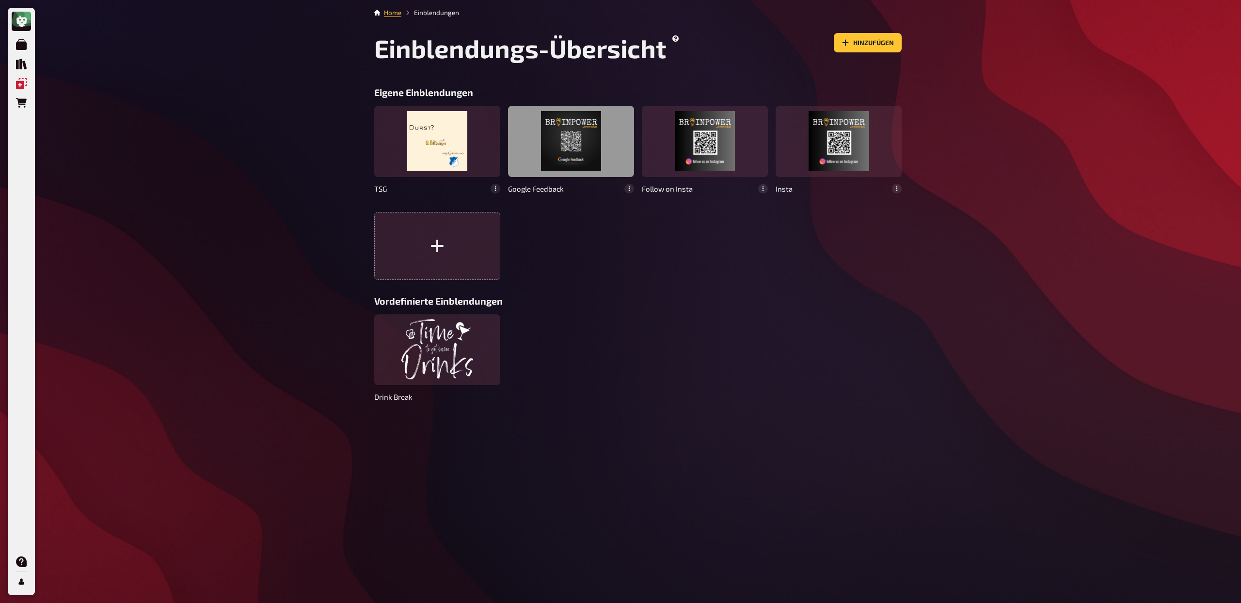
click at [580, 134] on div at bounding box center [571, 141] width 126 height 71
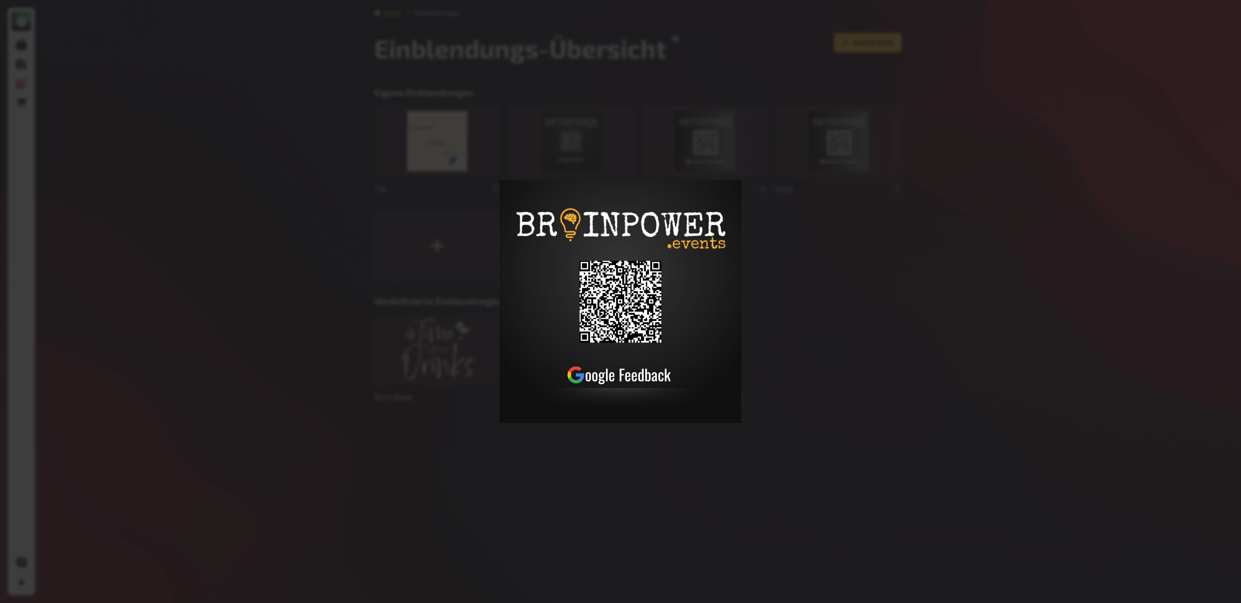
click at [818, 302] on div at bounding box center [620, 301] width 1241 height 603
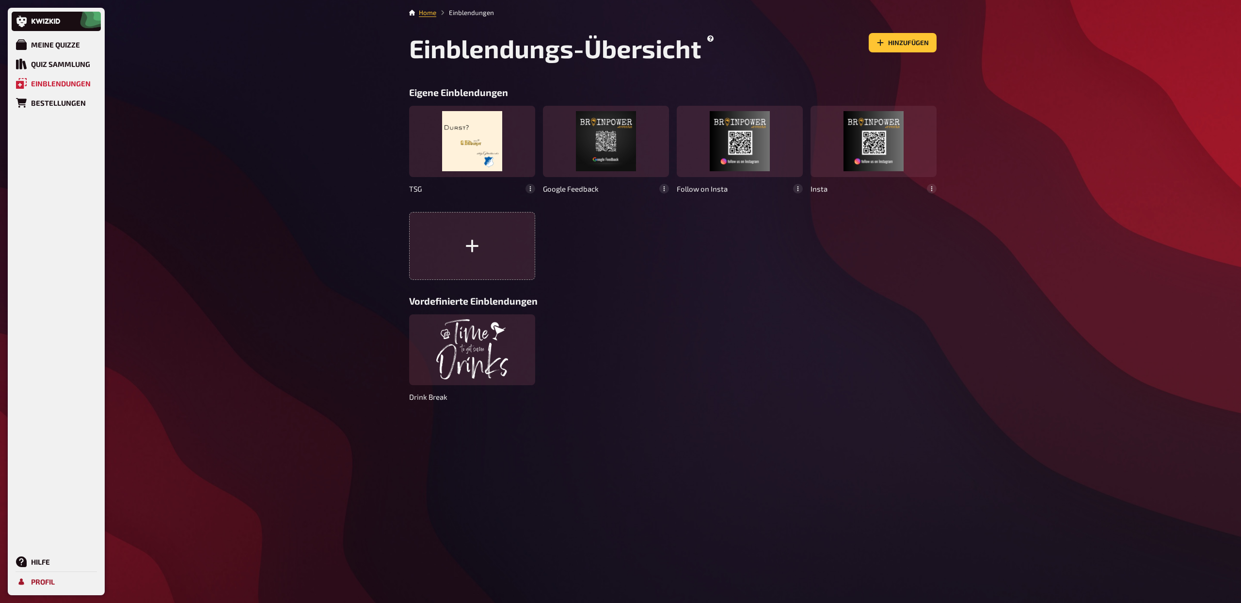
click at [51, 584] on div "Profil" at bounding box center [43, 581] width 24 height 9
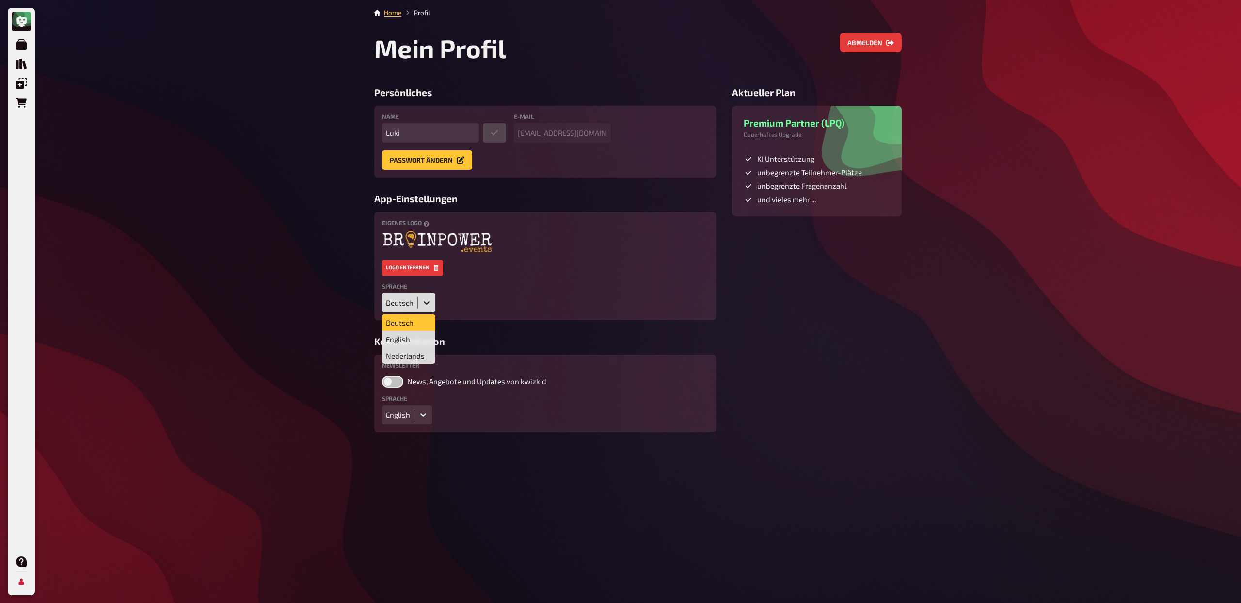
click at [424, 299] on icon at bounding box center [427, 303] width 10 height 10
click at [413, 342] on div "English" at bounding box center [408, 339] width 53 height 16
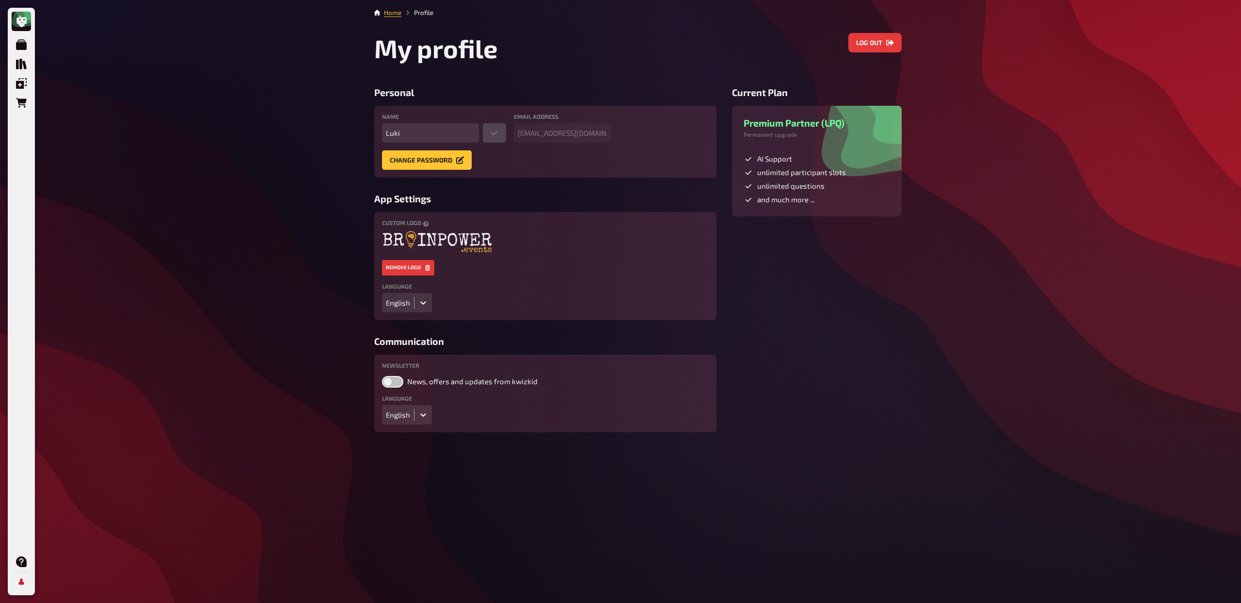
click at [140, 147] on div "My Quizzes Quiz Library Overlays Orders Help Profile Home Profile My profile Lo…" at bounding box center [620, 301] width 1241 height 603
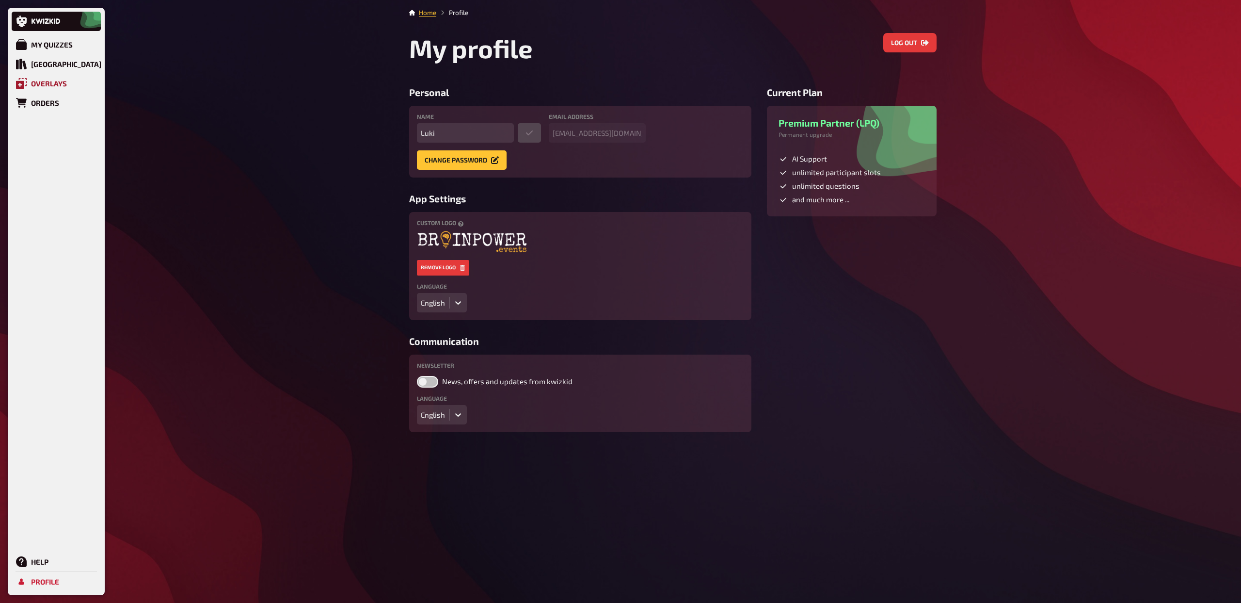
click at [52, 83] on div "Overlays" at bounding box center [49, 83] width 36 height 9
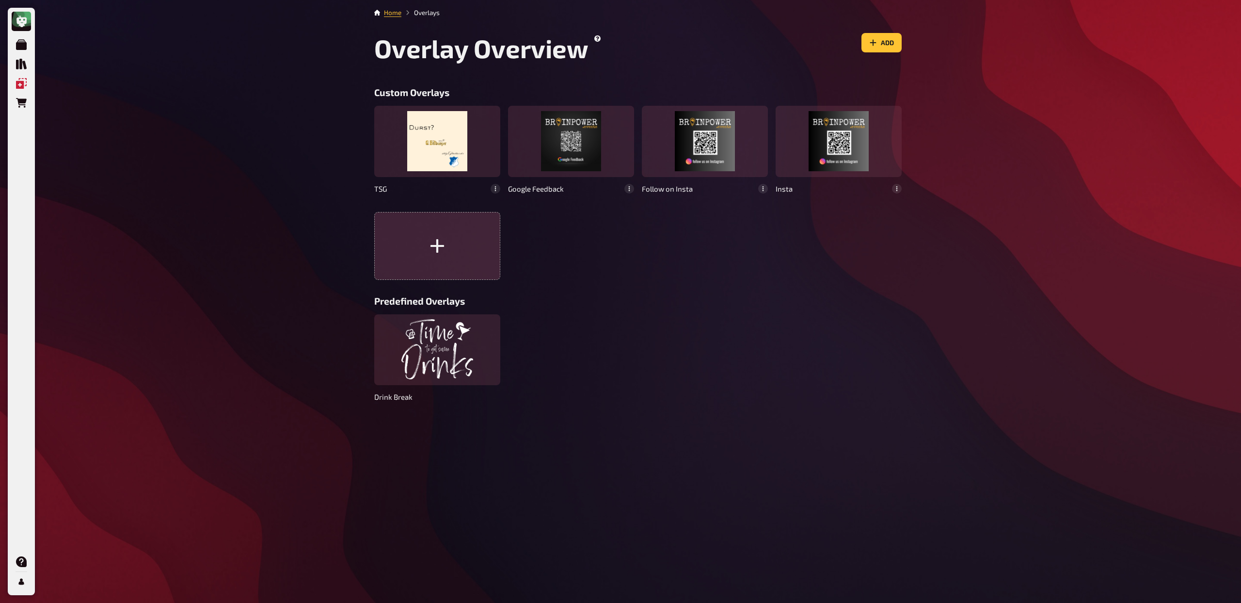
click at [447, 240] on button "button" at bounding box center [437, 246] width 126 height 68
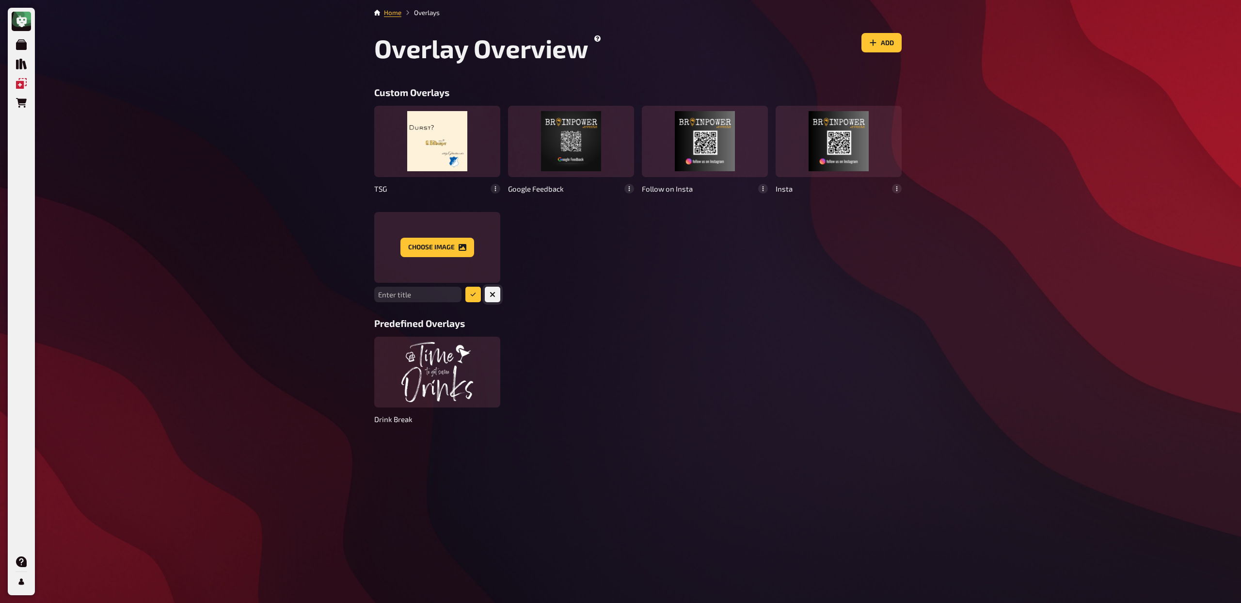
click at [490, 294] on button "button" at bounding box center [493, 294] width 16 height 16
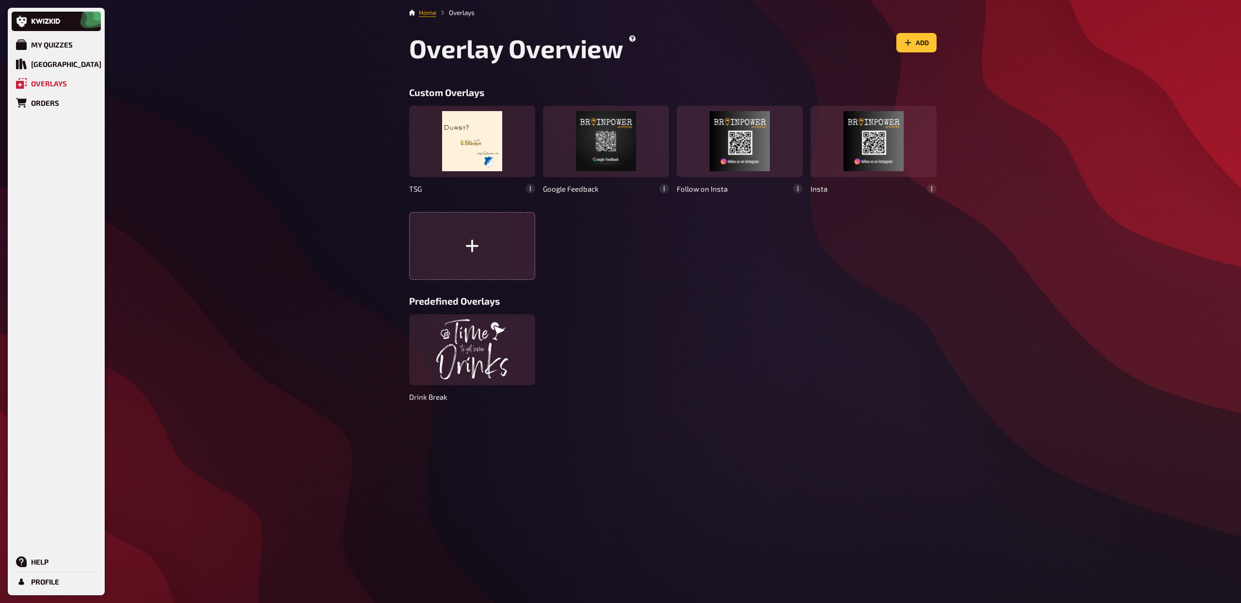
click at [425, 14] on link "Home" at bounding box center [427, 13] width 17 height 8
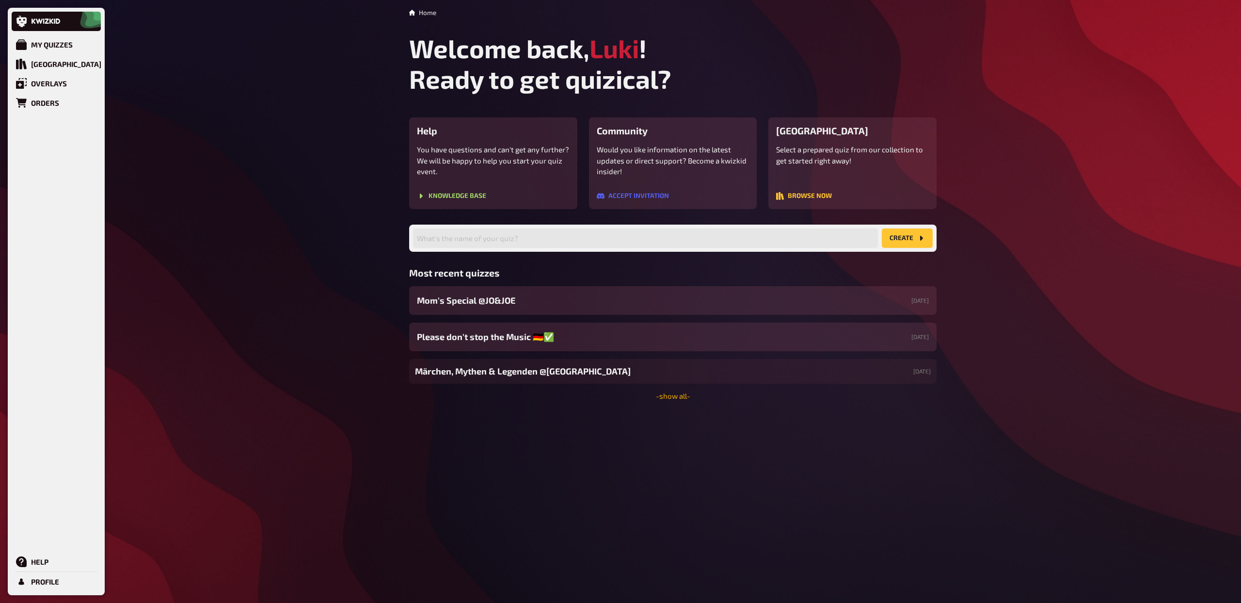
click at [679, 394] on link "- show all -" at bounding box center [673, 395] width 34 height 9
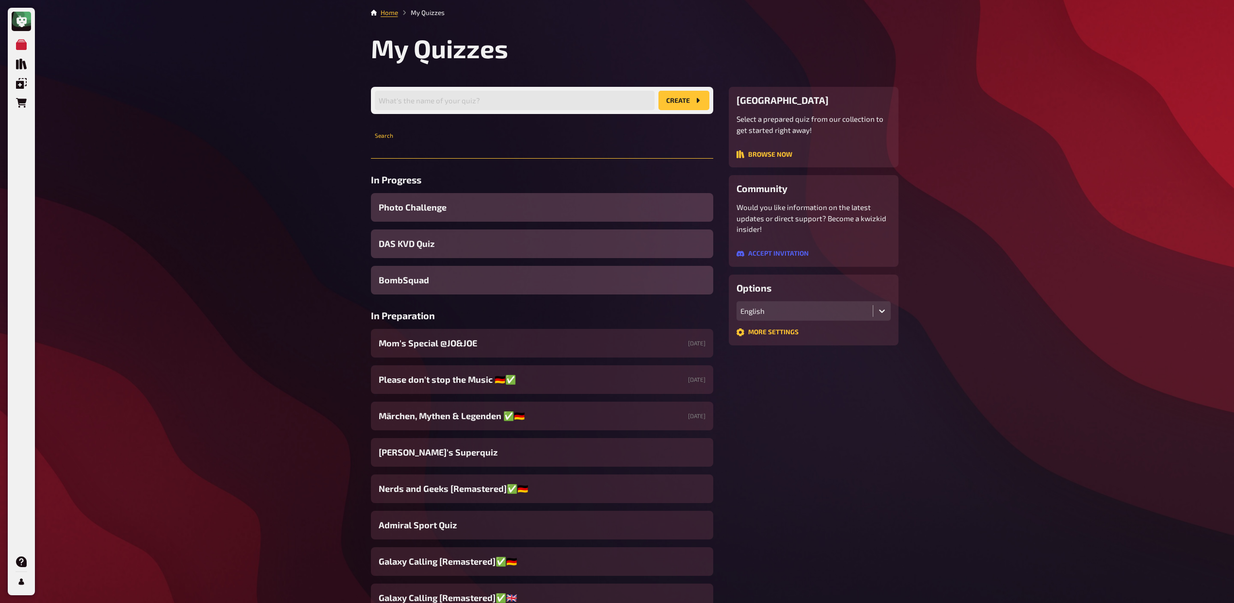
click at [476, 145] on input "text" at bounding box center [542, 148] width 342 height 19
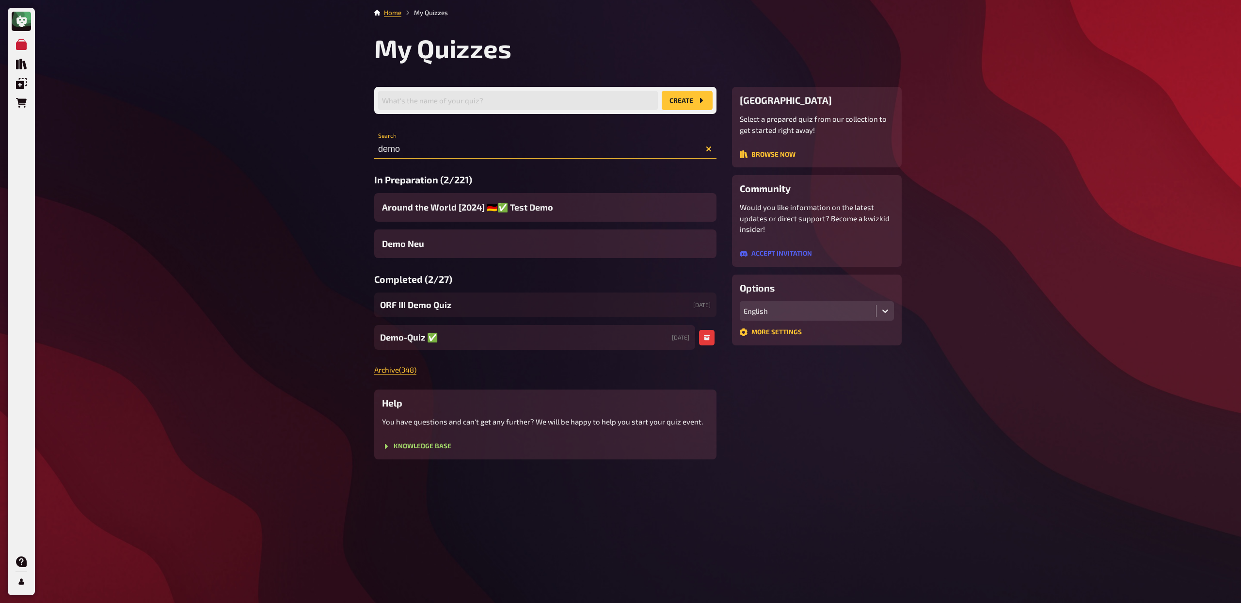
type input "demo"
click at [410, 340] on span "Demo-Quiz ✅​" at bounding box center [409, 337] width 58 height 13
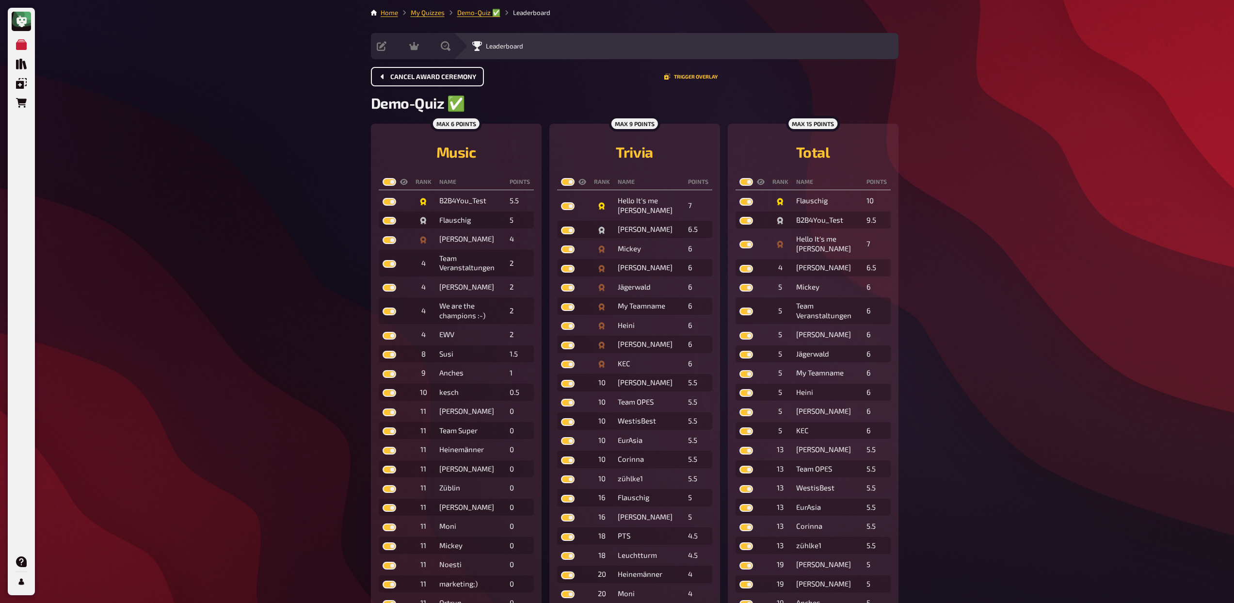
click at [434, 77] on span "Cancel award ceremony" at bounding box center [433, 77] width 86 height 7
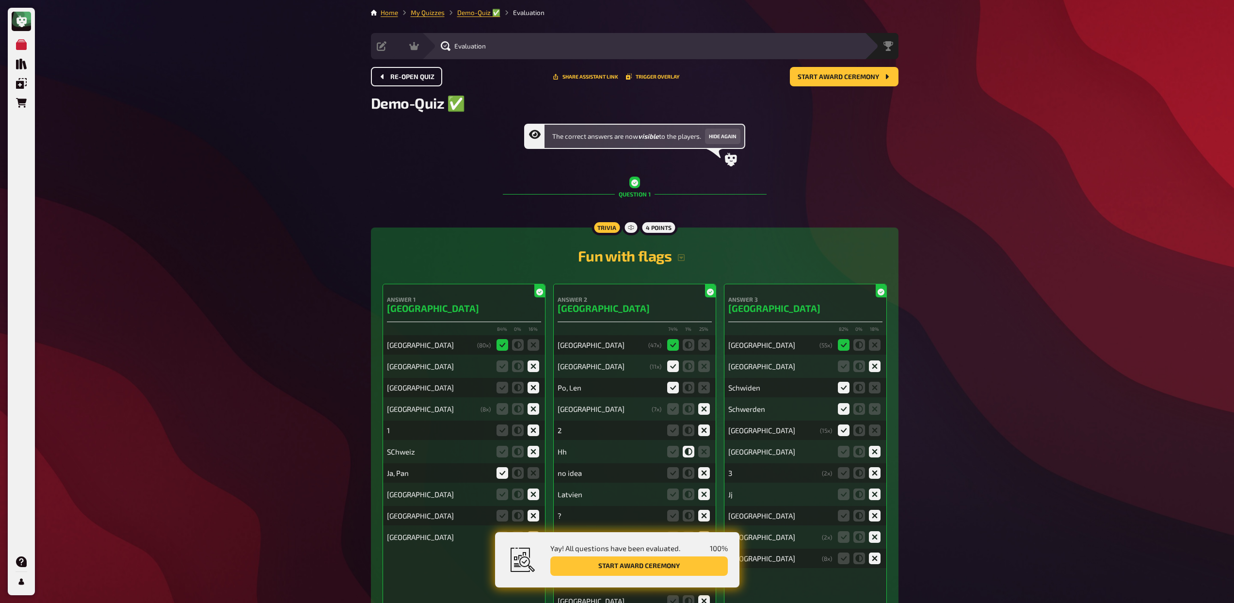
click at [417, 81] on button "Re-open Quiz" at bounding box center [406, 76] width 71 height 19
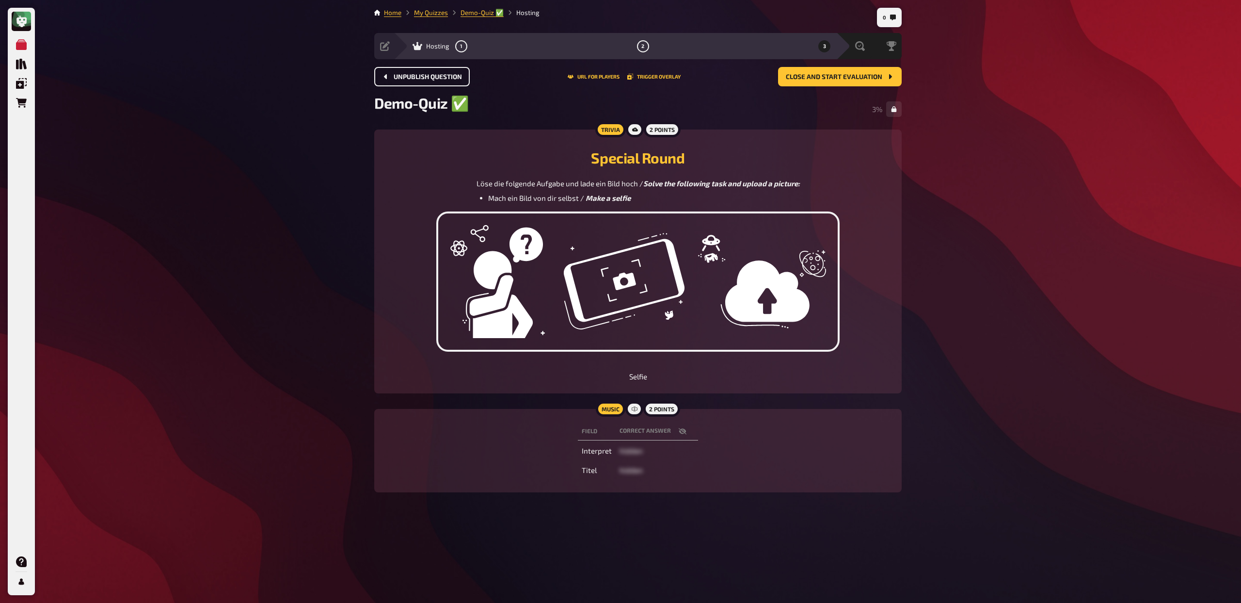
click at [417, 81] on button "Unpublish question" at bounding box center [421, 76] width 95 height 19
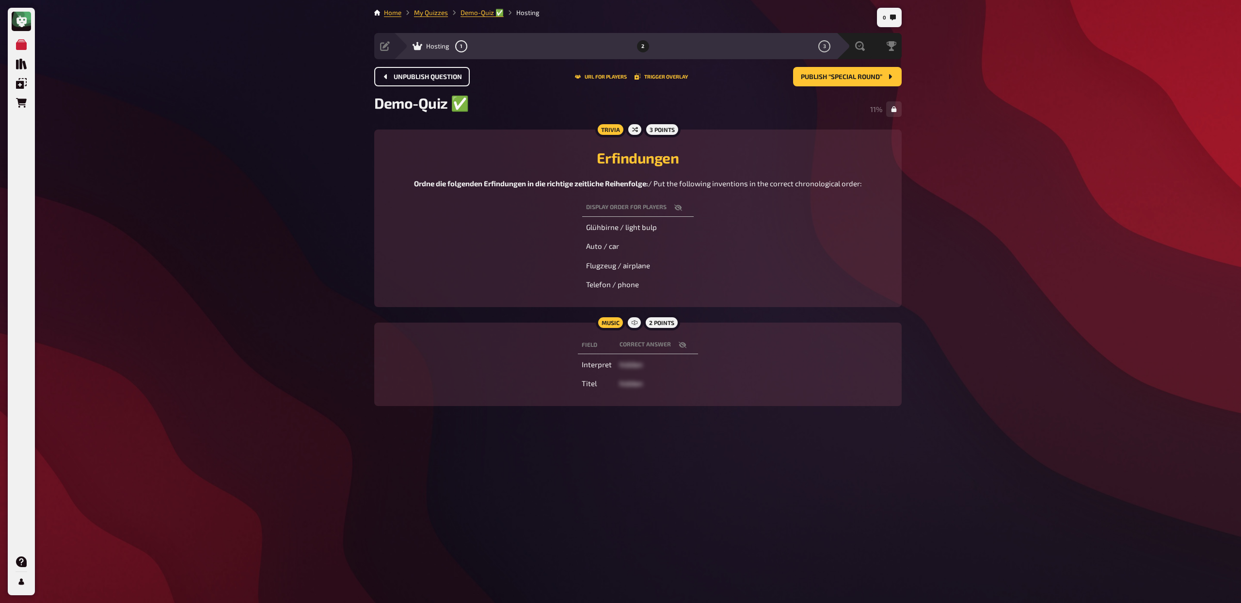
click at [417, 81] on button "Unpublish question" at bounding box center [421, 76] width 95 height 19
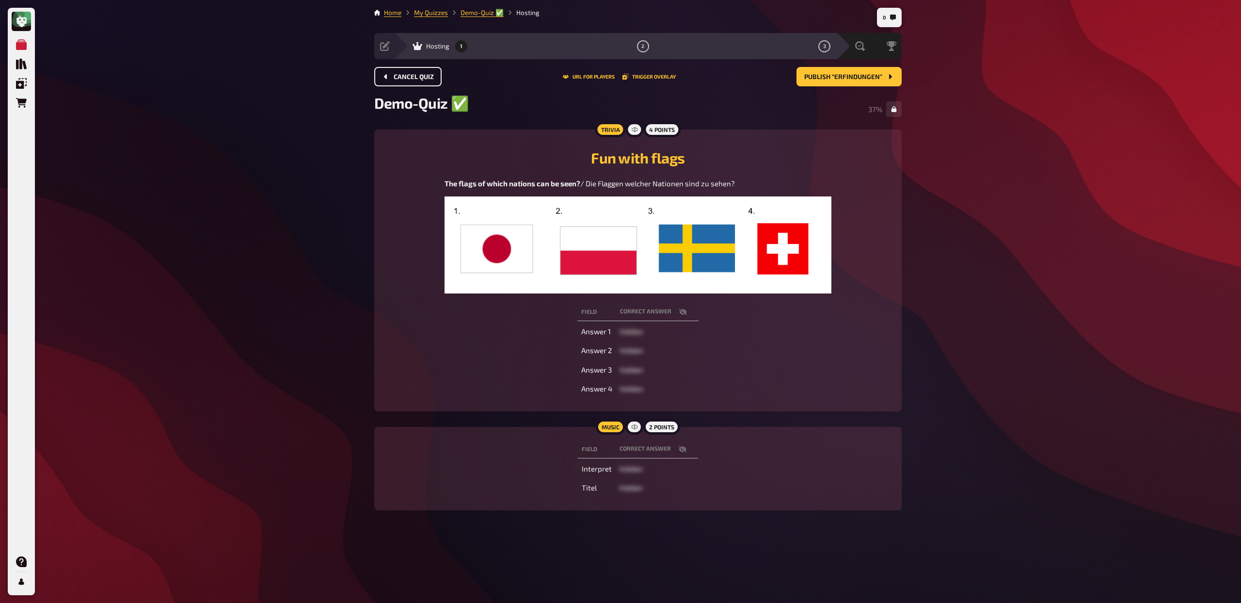
click at [417, 81] on button "Cancel Quiz" at bounding box center [407, 76] width 67 height 19
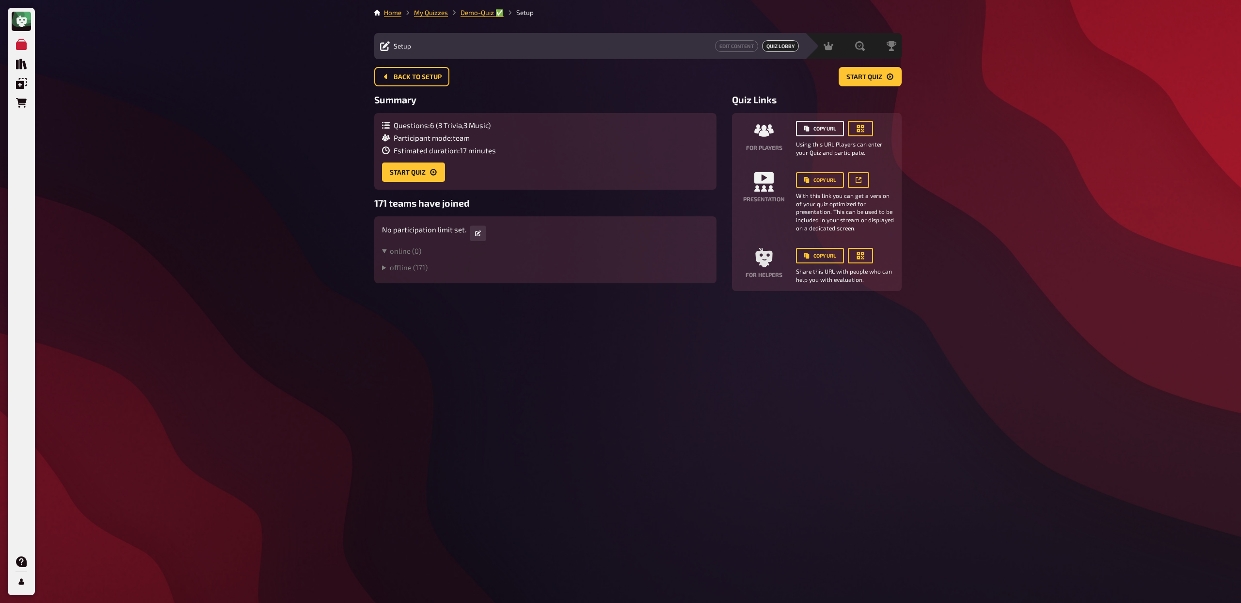
click at [833, 131] on button "Copy URL" at bounding box center [820, 129] width 48 height 16
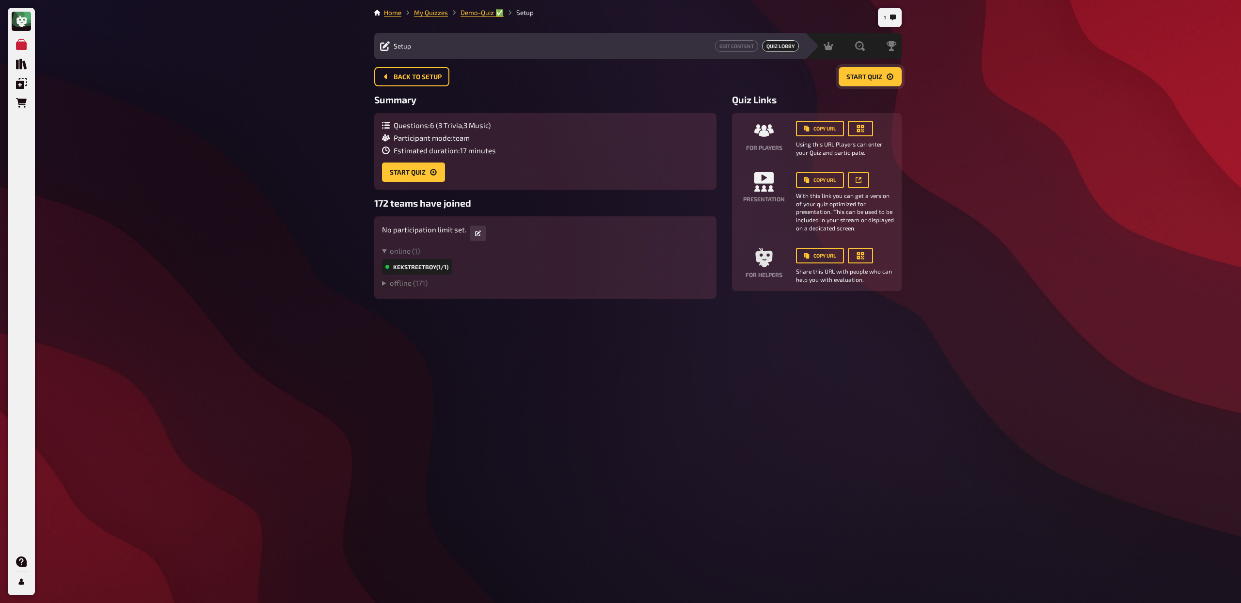
click at [873, 79] on span "Start Quiz" at bounding box center [864, 77] width 36 height 7
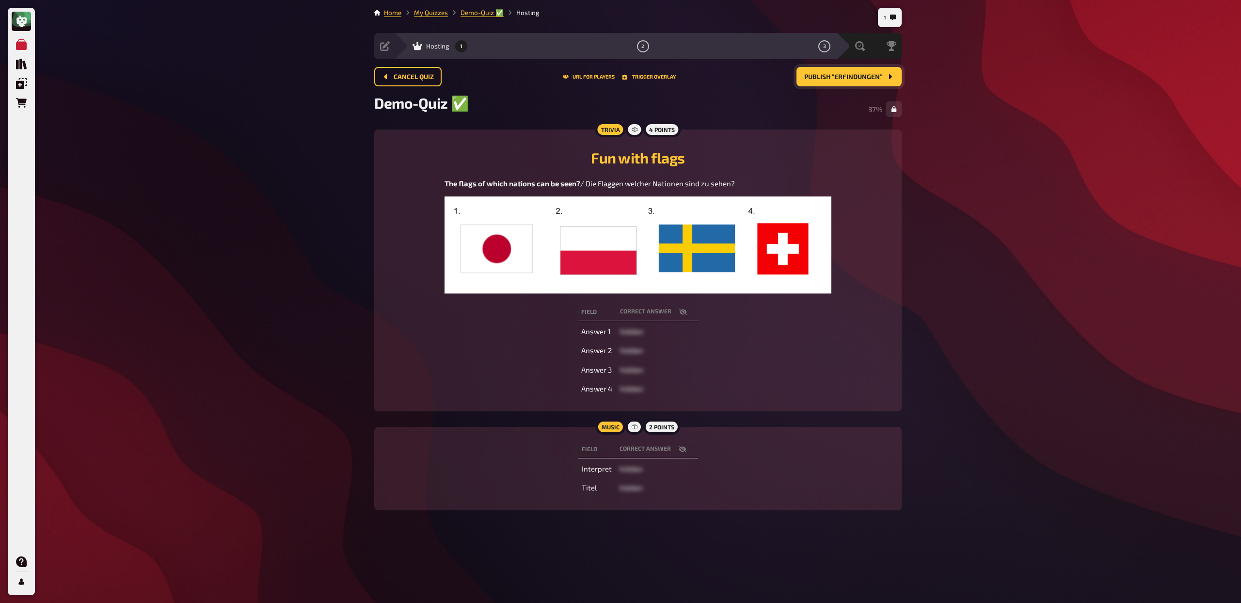
click at [820, 81] on button "Publish “Erfindungen”" at bounding box center [848, 76] width 105 height 19
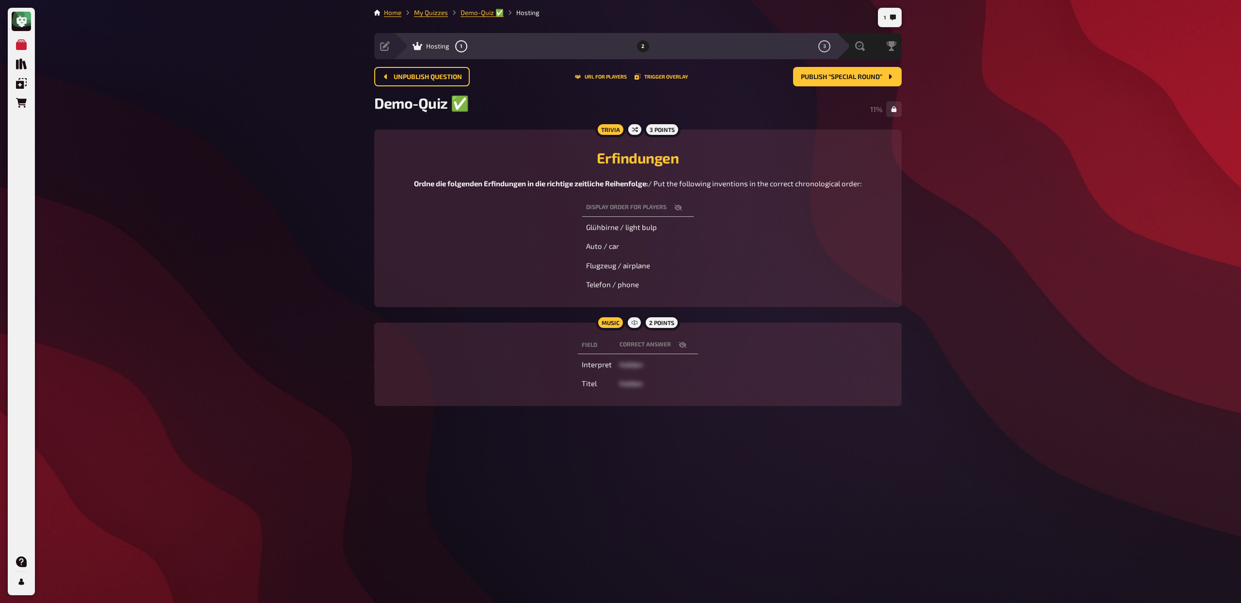
click at [757, 142] on div "Erfindungen Ordne die folgenden Erfindungen in die richtige zeitliche Reihenfol…" at bounding box center [638, 165] width 504 height 48
click at [834, 74] on span "Publish “Special Round”" at bounding box center [841, 77] width 81 height 7
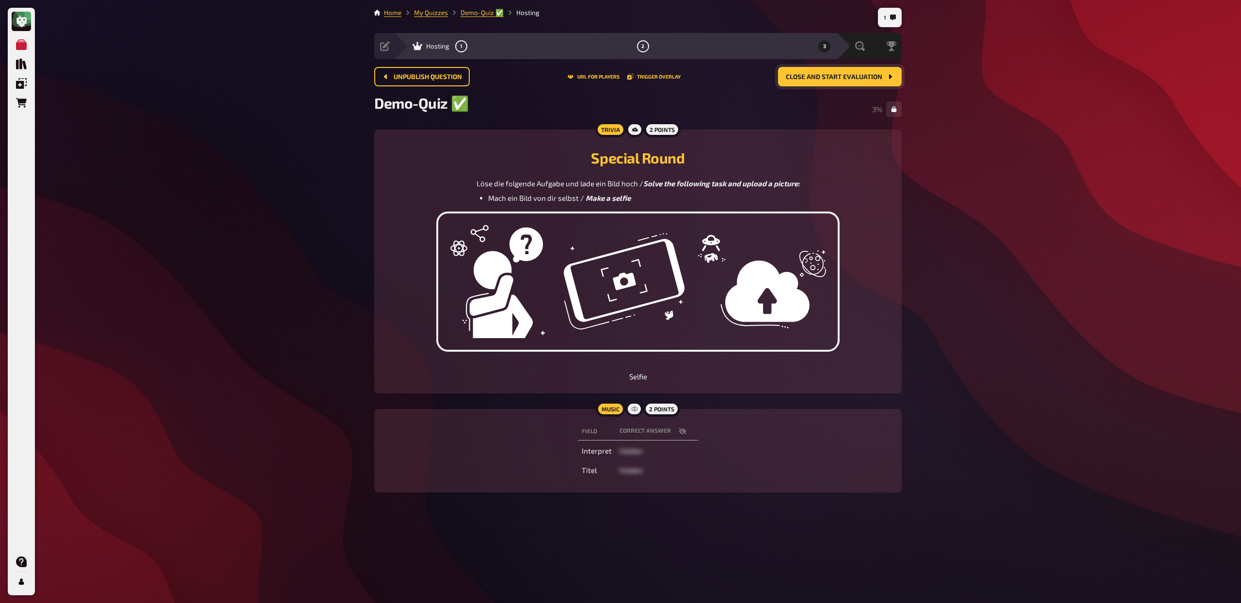
click at [790, 130] on div "Trivia 2 points Special Round Löse die folgende Aufgabe und lade ein Bild hoch …" at bounding box center [637, 261] width 527 height 264
click at [834, 83] on button "Close and start evaluation" at bounding box center [840, 76] width 124 height 19
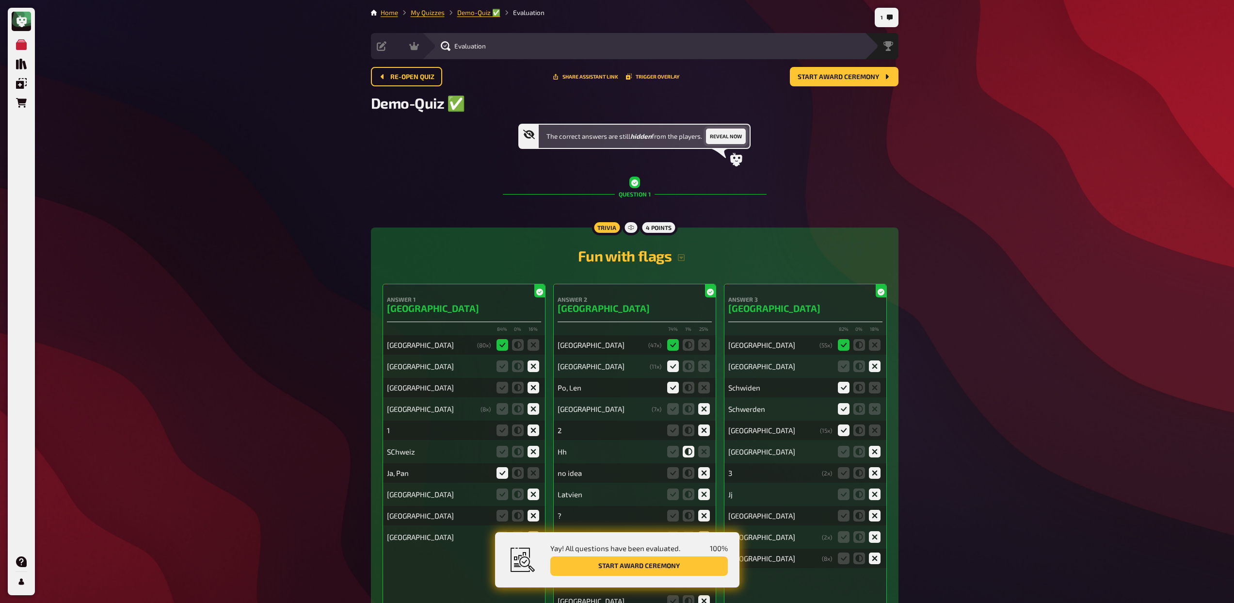
click at [732, 142] on button "Reveal now" at bounding box center [726, 136] width 40 height 16
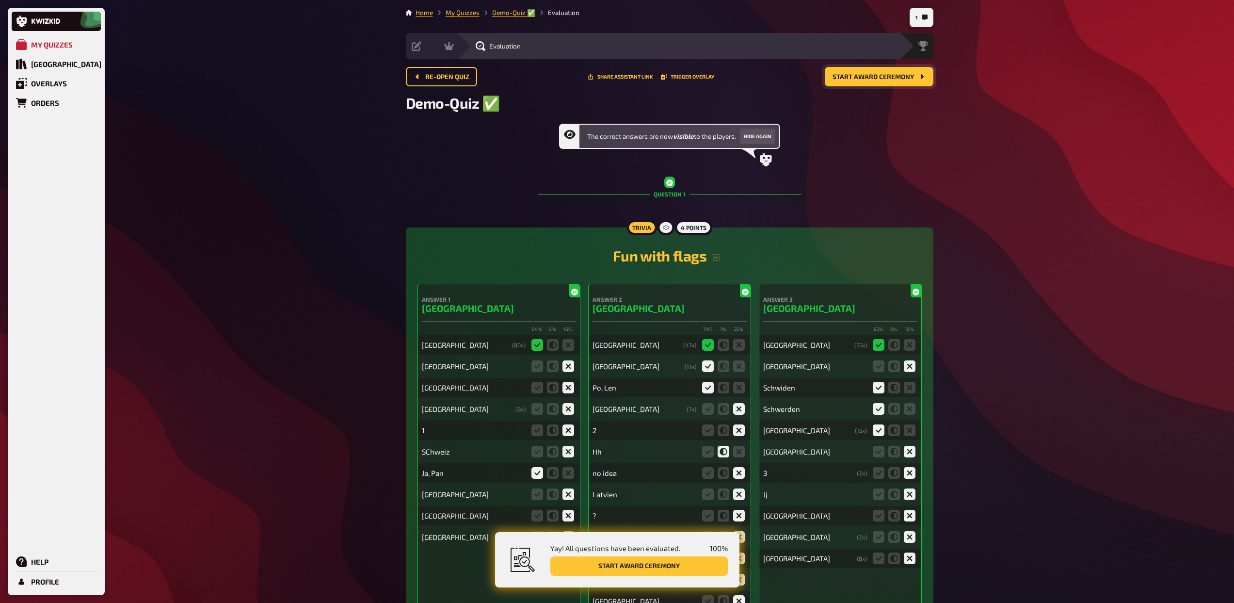
click at [872, 78] on span "Start award ceremony" at bounding box center [872, 77] width 81 height 7
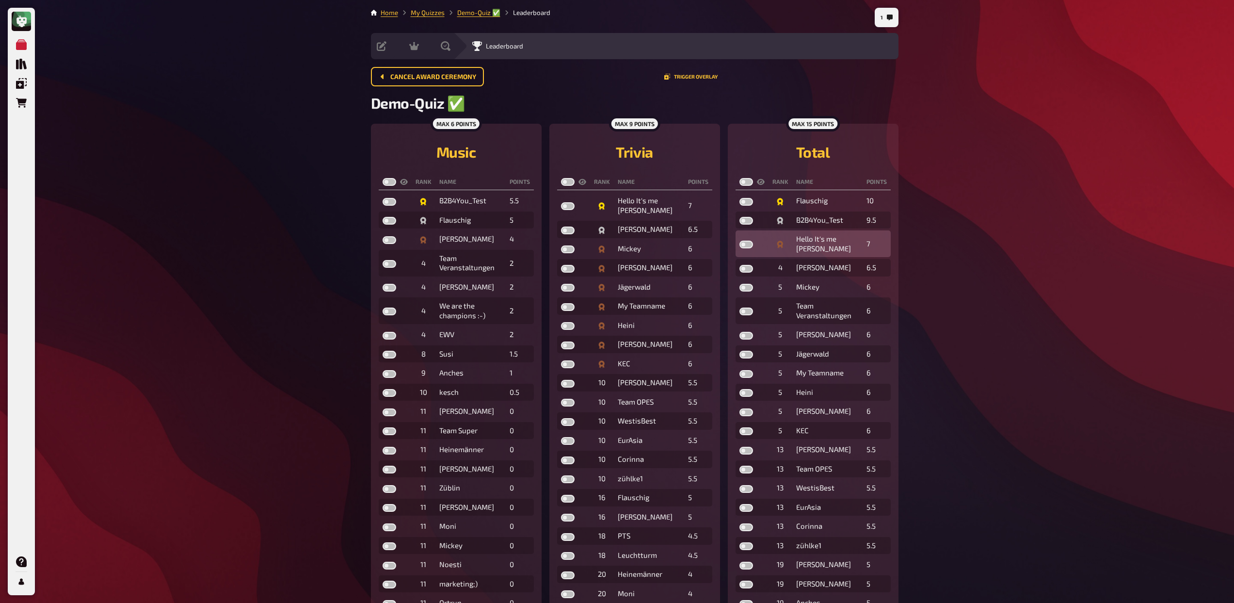
click at [746, 246] on label at bounding box center [746, 244] width 14 height 8
click at [739, 240] on input "checkbox" at bounding box center [739, 240] width 0 height 0
checkbox input "true"
click at [746, 224] on label at bounding box center [746, 221] width 14 height 8
click at [739, 217] on input "checkbox" at bounding box center [739, 216] width 0 height 0
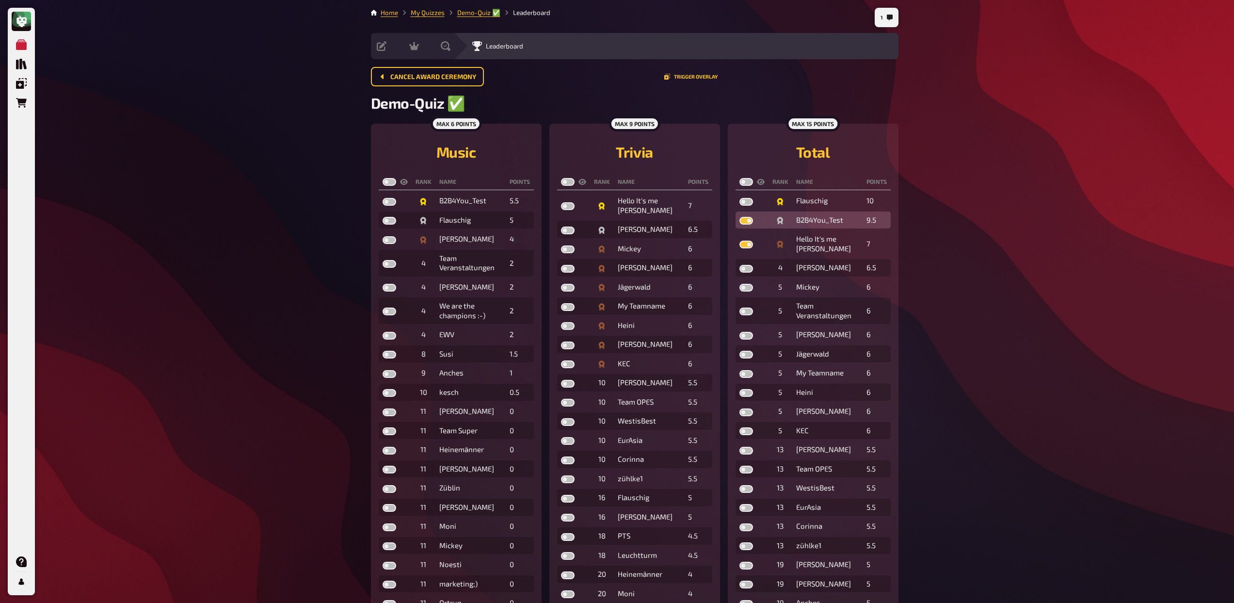
checkbox input "true"
click at [743, 205] on label at bounding box center [746, 202] width 14 height 8
click at [739, 198] on input "checkbox" at bounding box center [739, 197] width 0 height 0
checkbox input "true"
click at [567, 246] on label at bounding box center [568, 249] width 14 height 8
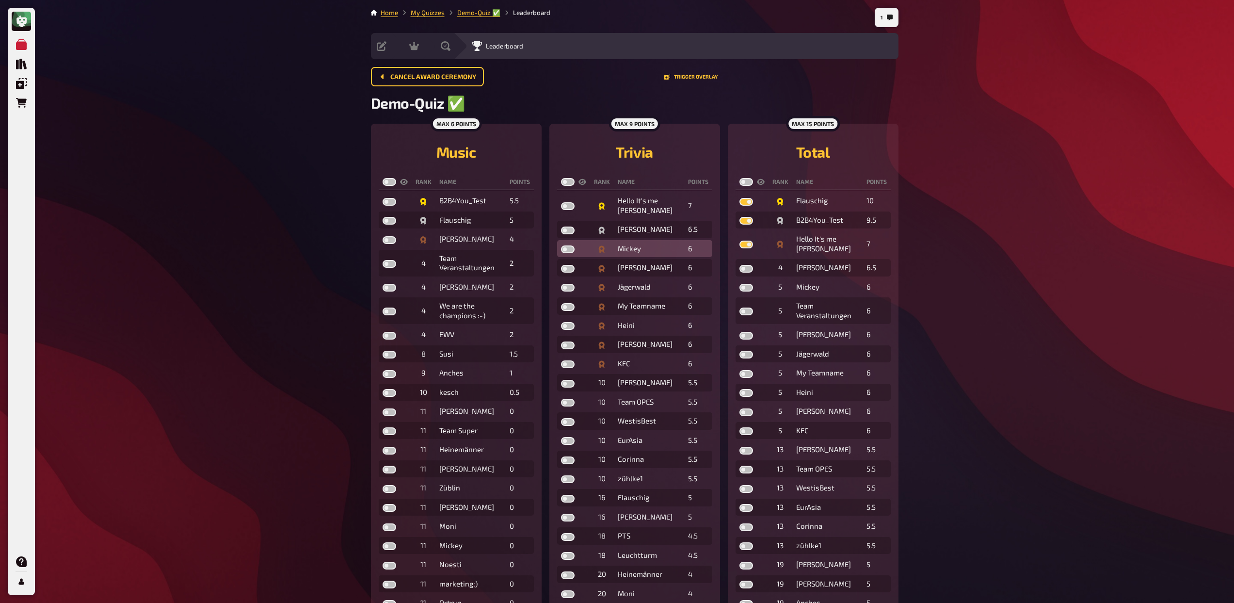
click at [561, 245] on input "checkbox" at bounding box center [560, 245] width 0 height 0
checkbox input "true"
click at [567, 234] on label at bounding box center [568, 230] width 14 height 8
click at [561, 226] on input "checkbox" at bounding box center [560, 226] width 0 height 0
checkbox input "true"
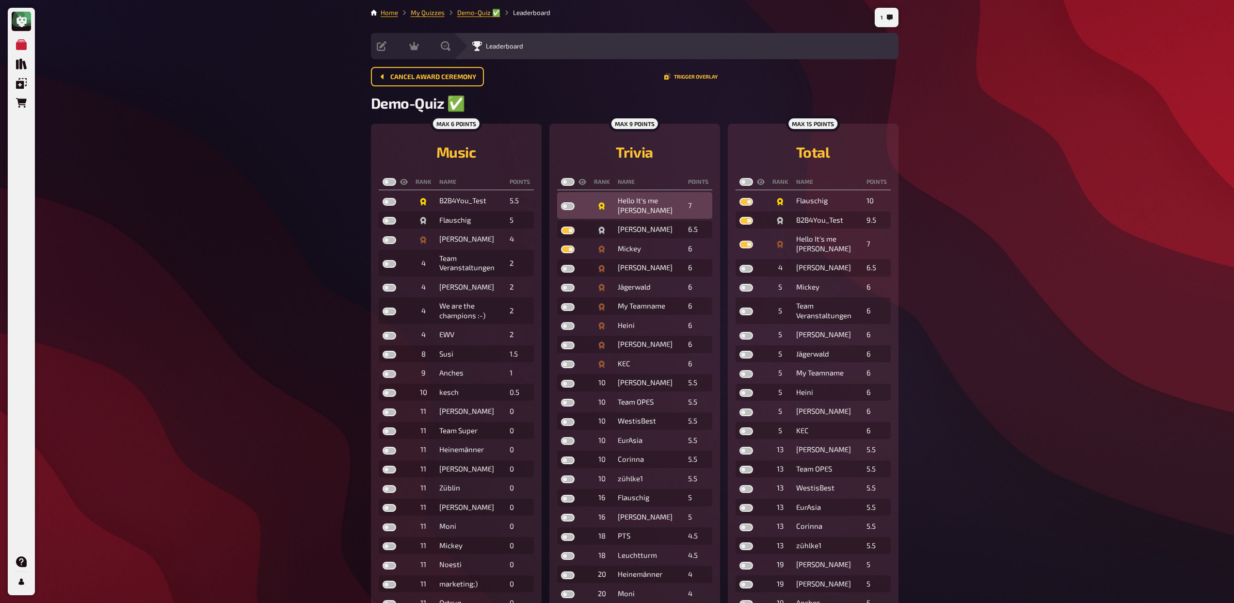
click at [567, 206] on label at bounding box center [568, 206] width 14 height 8
click at [561, 202] on input "checkbox" at bounding box center [560, 202] width 0 height 0
checkbox input "true"
click at [386, 238] on label at bounding box center [389, 240] width 14 height 8
click at [382, 236] on input "checkbox" at bounding box center [382, 236] width 0 height 0
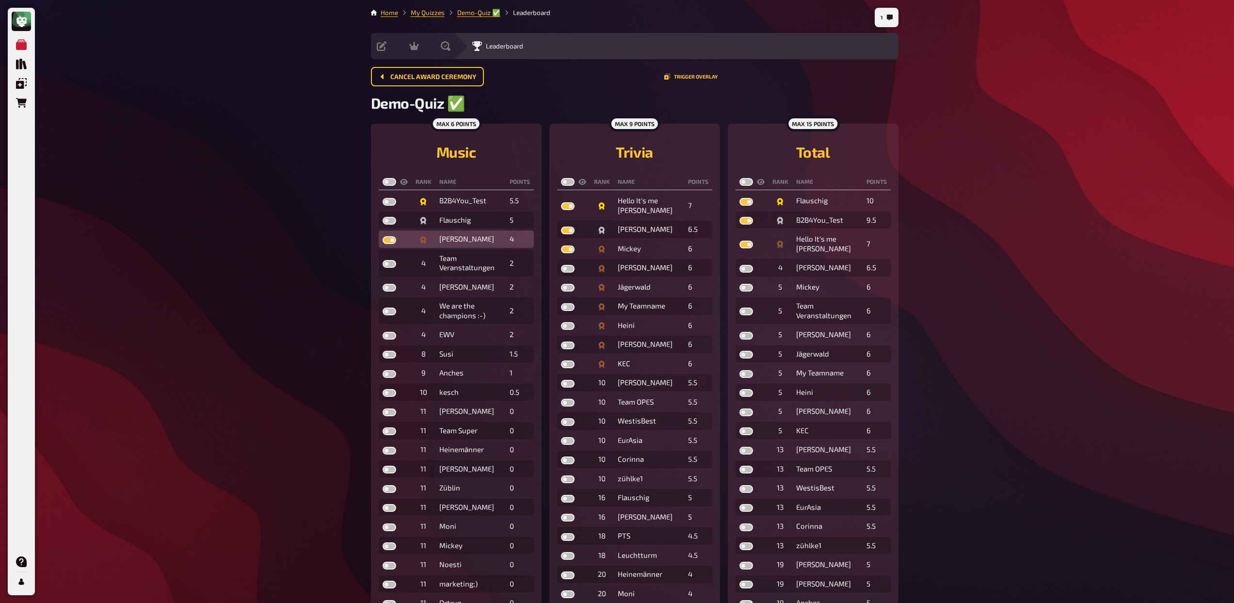
checkbox input "true"
drag, startPoint x: 387, startPoint y: 225, endPoint x: 386, endPoint y: 220, distance: 5.5
click at [387, 224] on label at bounding box center [389, 221] width 14 height 8
click at [382, 217] on input "checkbox" at bounding box center [382, 216] width 0 height 0
checkbox input "true"
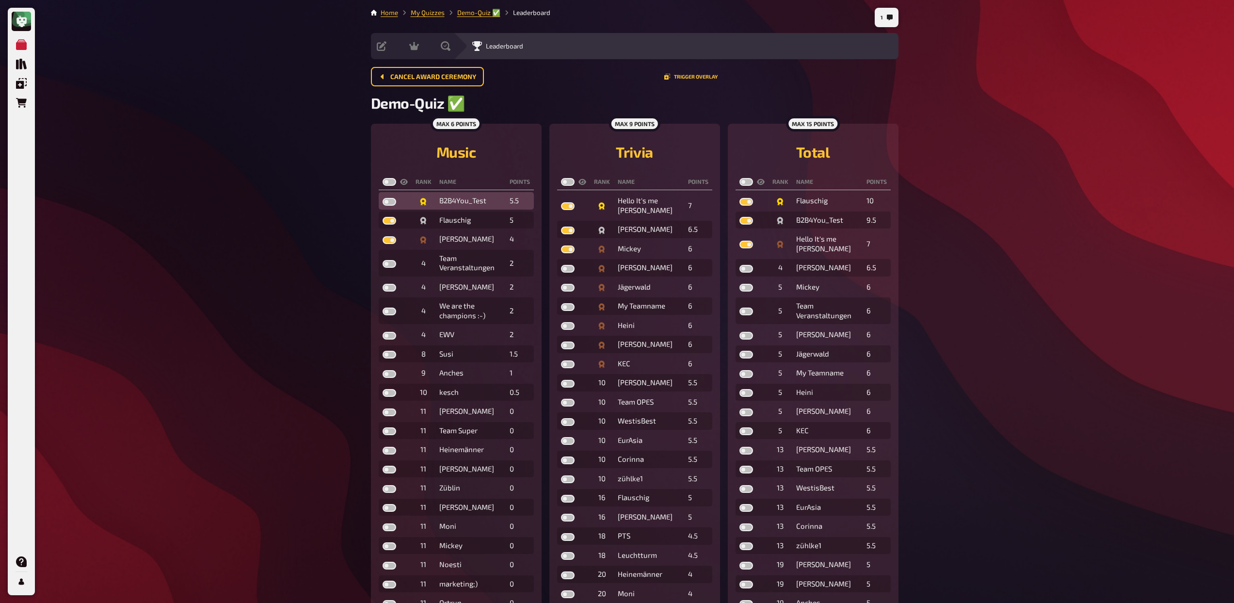
click at [385, 204] on label at bounding box center [389, 202] width 14 height 8
click at [382, 198] on input "checkbox" at bounding box center [382, 197] width 0 height 0
checkbox input "true"
